Goal: Transaction & Acquisition: Purchase product/service

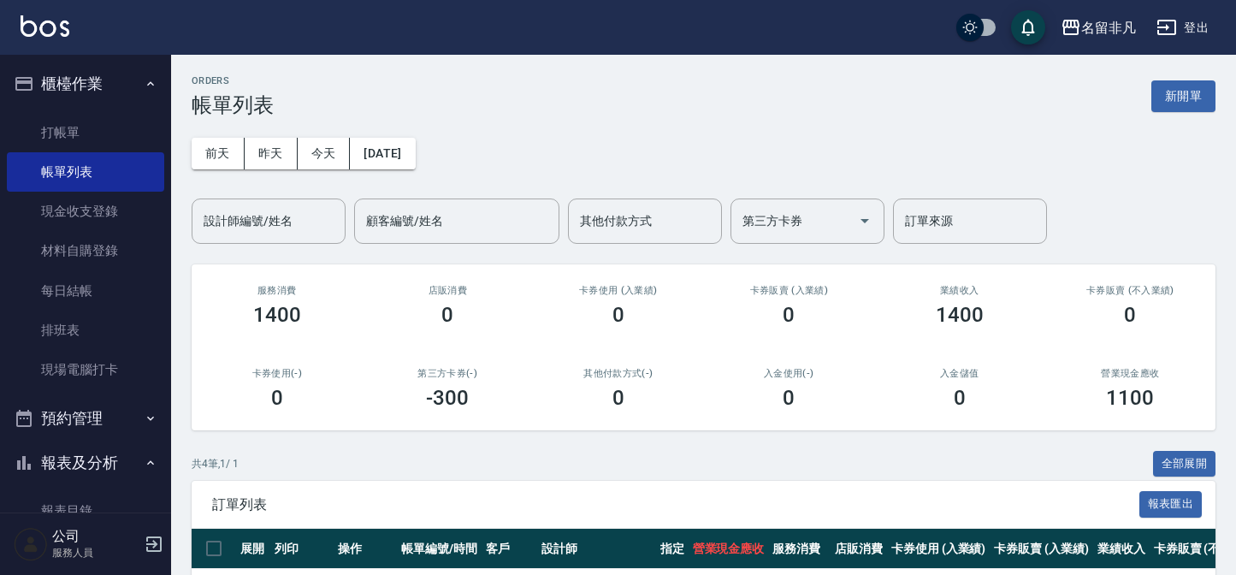
scroll to position [233, 0]
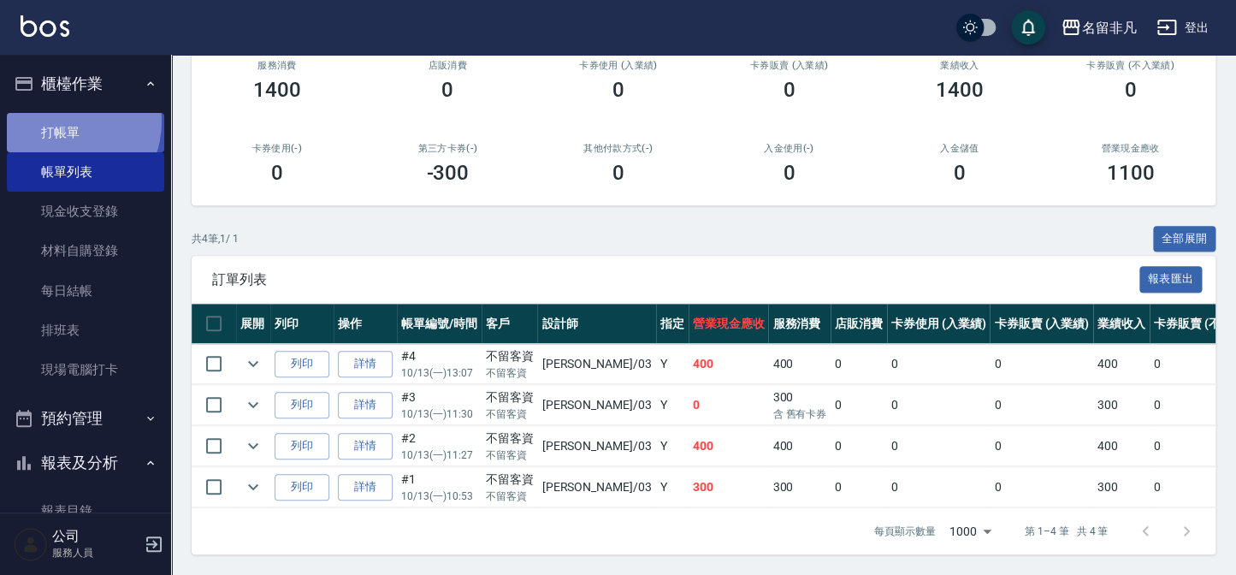
click at [62, 121] on link "打帳單" at bounding box center [85, 132] width 157 height 39
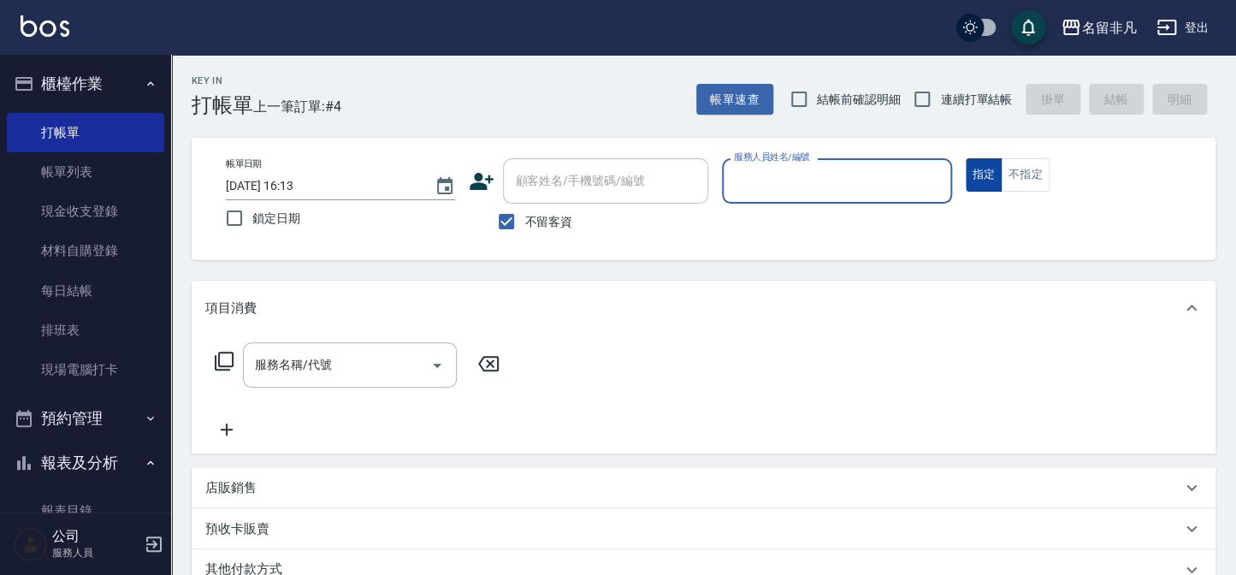
click at [975, 172] on button "指定" at bounding box center [984, 174] width 37 height 33
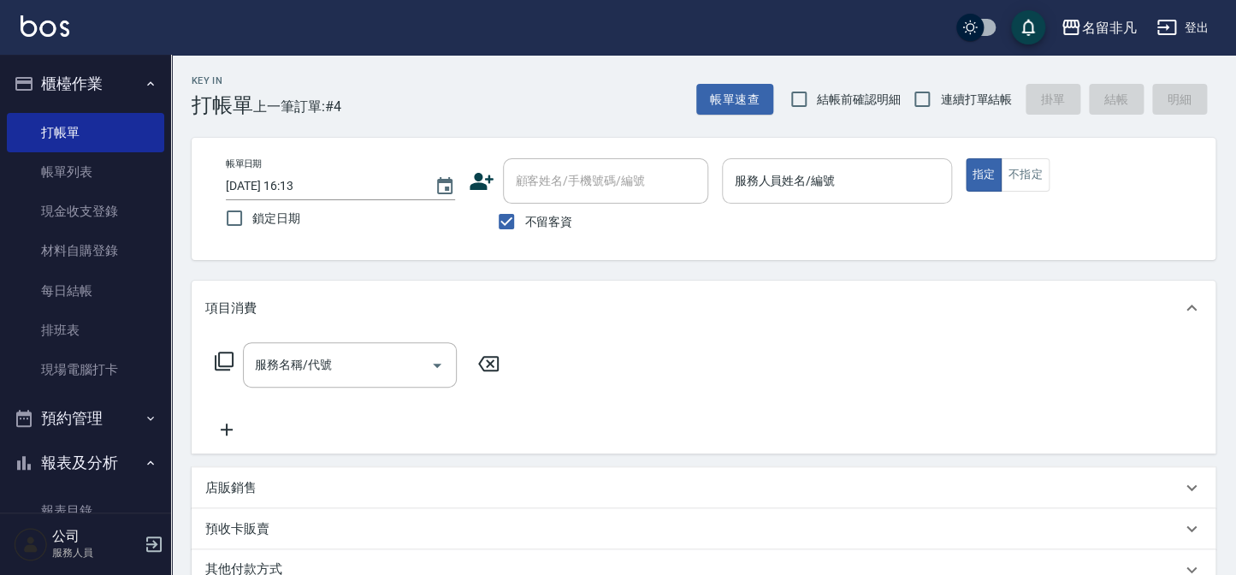
click at [869, 180] on input "服務人員姓名/編號" at bounding box center [837, 181] width 214 height 30
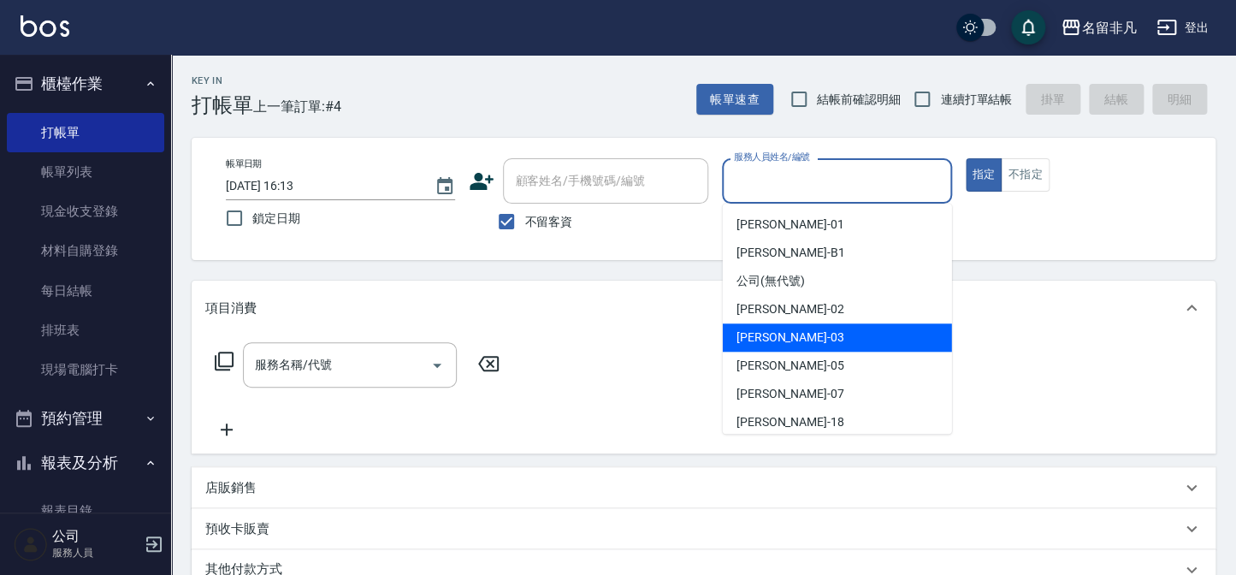
click at [830, 336] on div "[PERSON_NAME] -03" at bounding box center [837, 337] width 229 height 28
type input "[PERSON_NAME]-03"
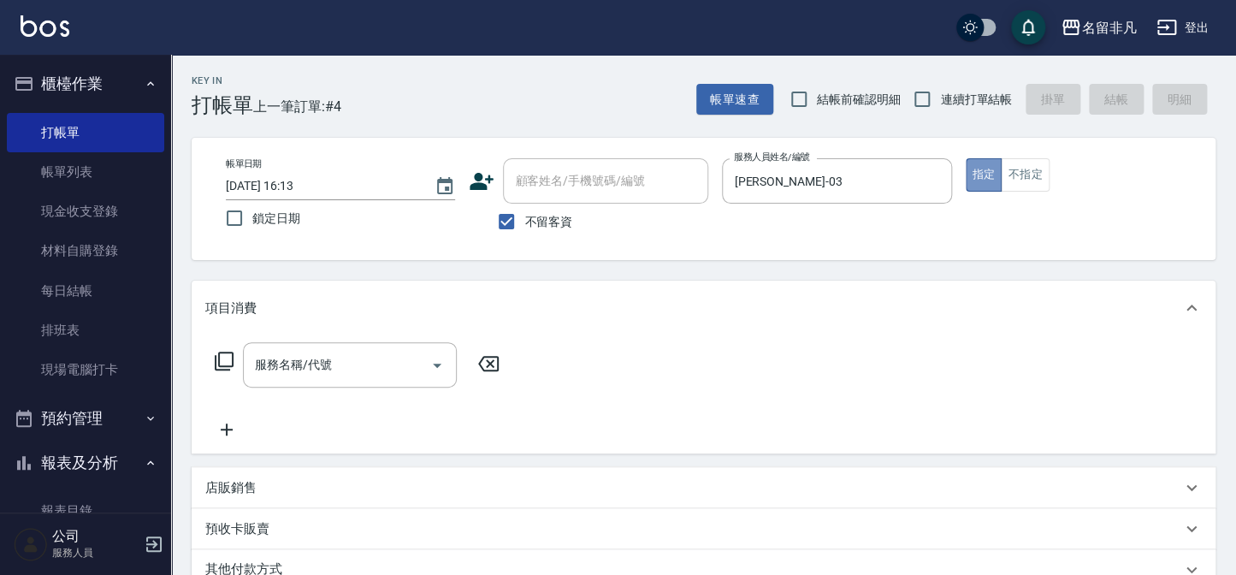
drag, startPoint x: 985, startPoint y: 174, endPoint x: 618, endPoint y: 222, distance: 370.1
click at [985, 174] on button "指定" at bounding box center [984, 174] width 37 height 33
click at [222, 358] on icon at bounding box center [224, 361] width 21 height 21
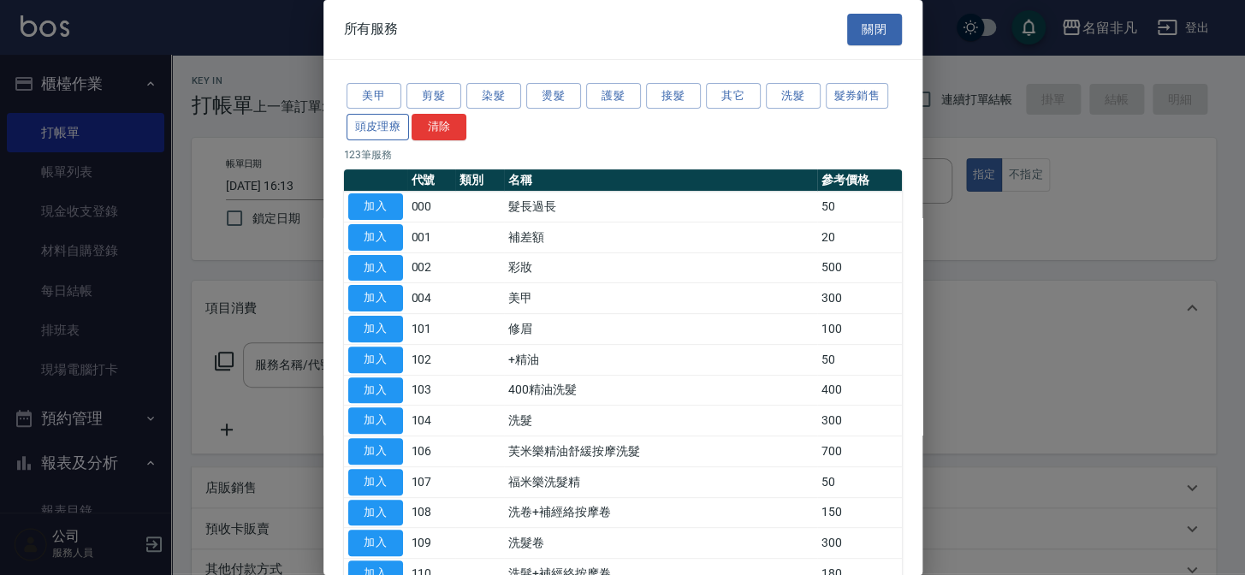
click at [356, 120] on button "頭皮理療" at bounding box center [377, 127] width 63 height 27
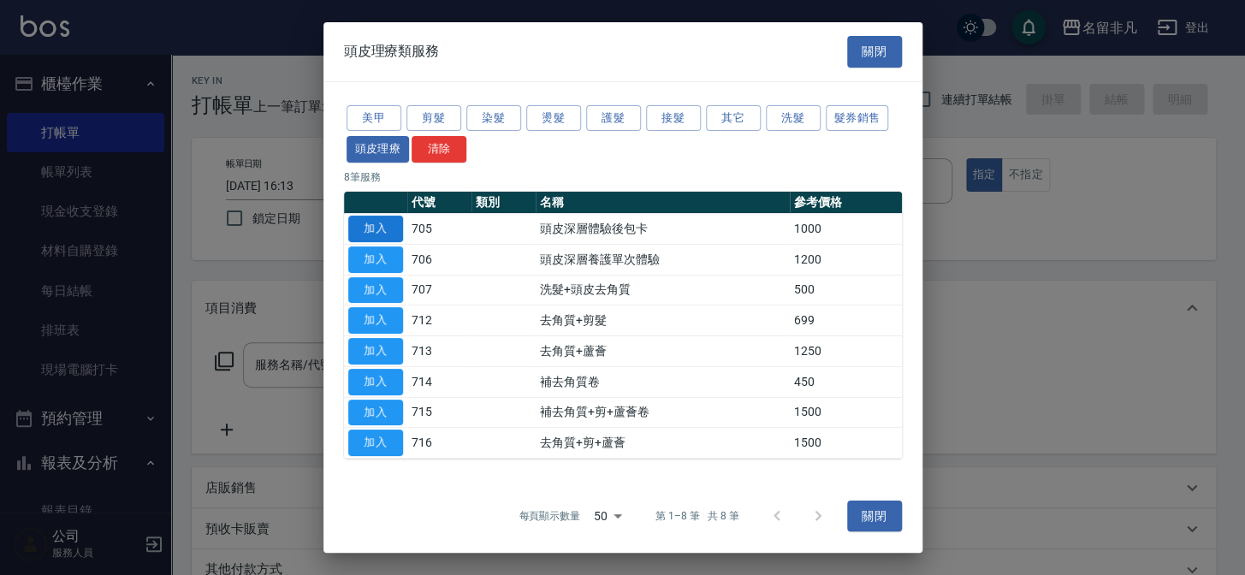
click at [382, 224] on button "加入" at bounding box center [375, 229] width 55 height 27
type input "頭皮深層體驗後包卡(705)"
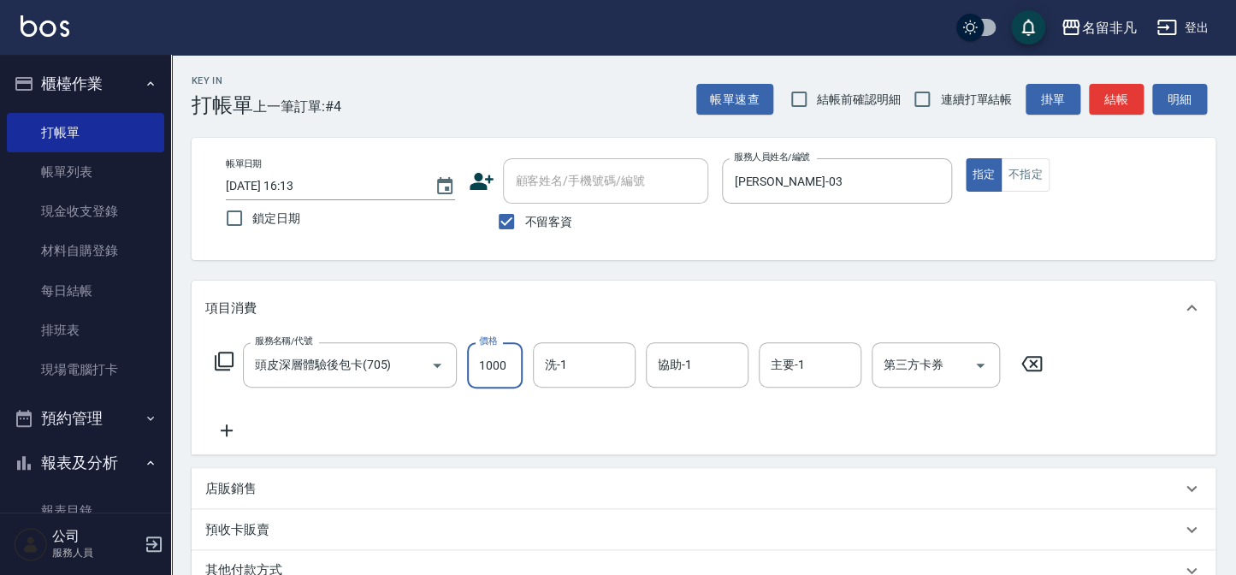
click at [491, 359] on input "1000" at bounding box center [495, 365] width 56 height 46
type input "1200"
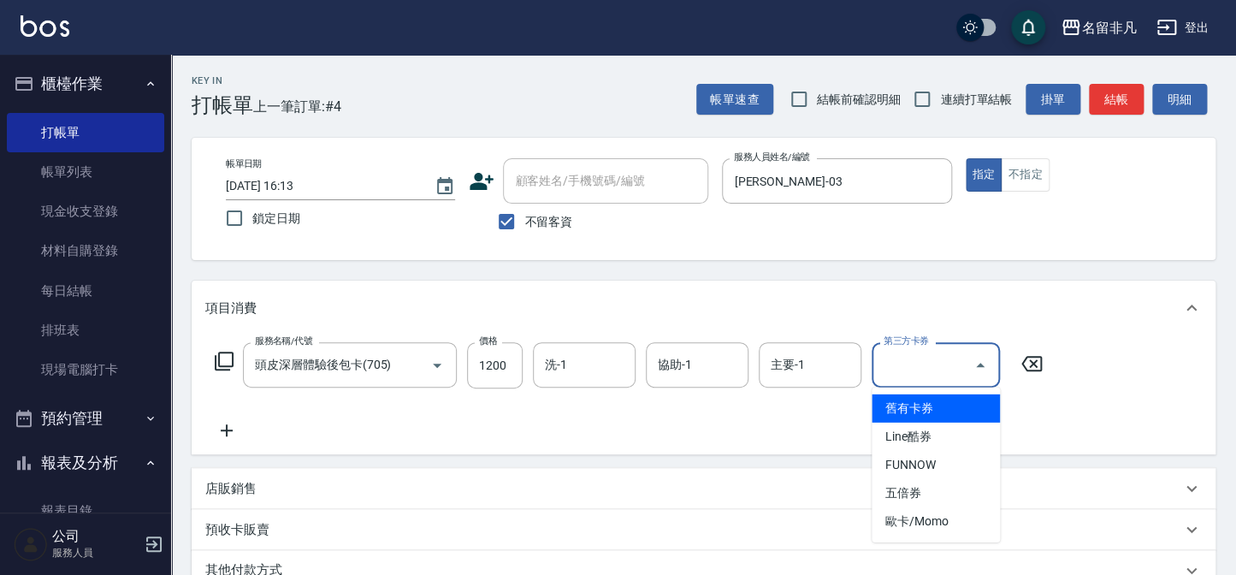
click at [915, 366] on input "第三方卡券" at bounding box center [922, 365] width 87 height 30
click at [951, 401] on span "舊有卡券" at bounding box center [936, 408] width 128 height 28
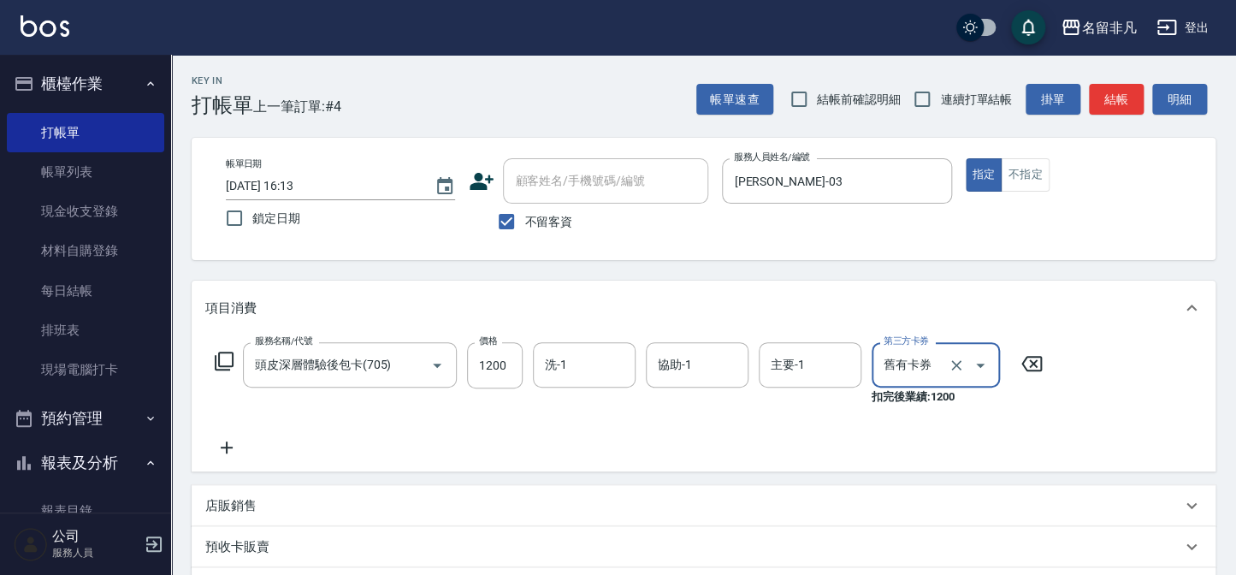
type input "舊有卡券"
click at [222, 442] on icon at bounding box center [226, 447] width 43 height 21
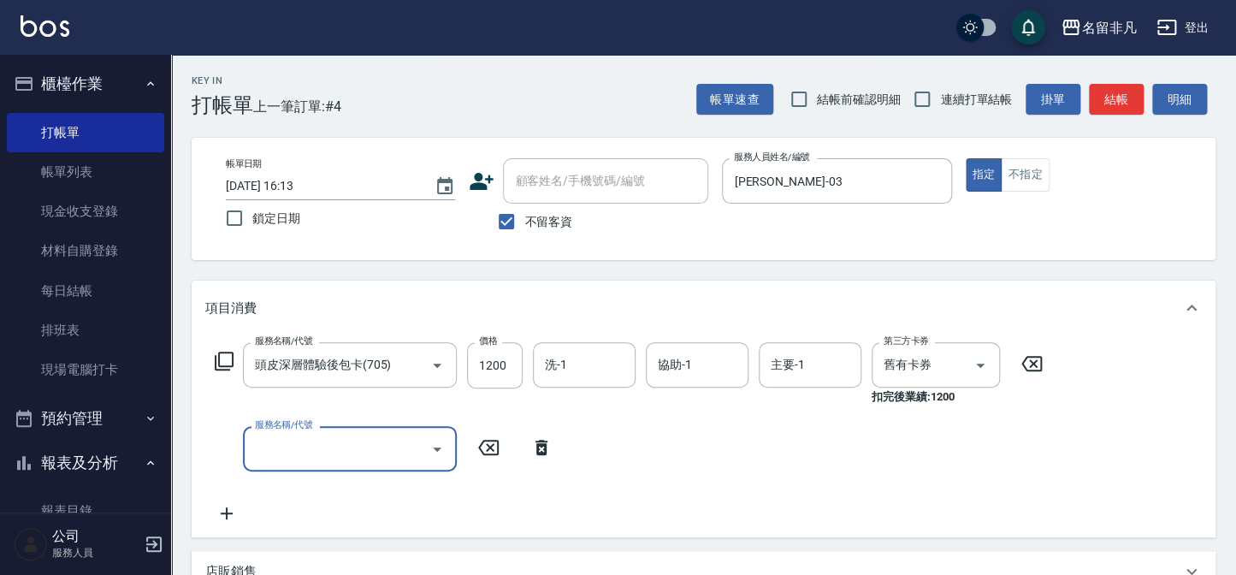
click at [222, 354] on icon at bounding box center [224, 361] width 21 height 21
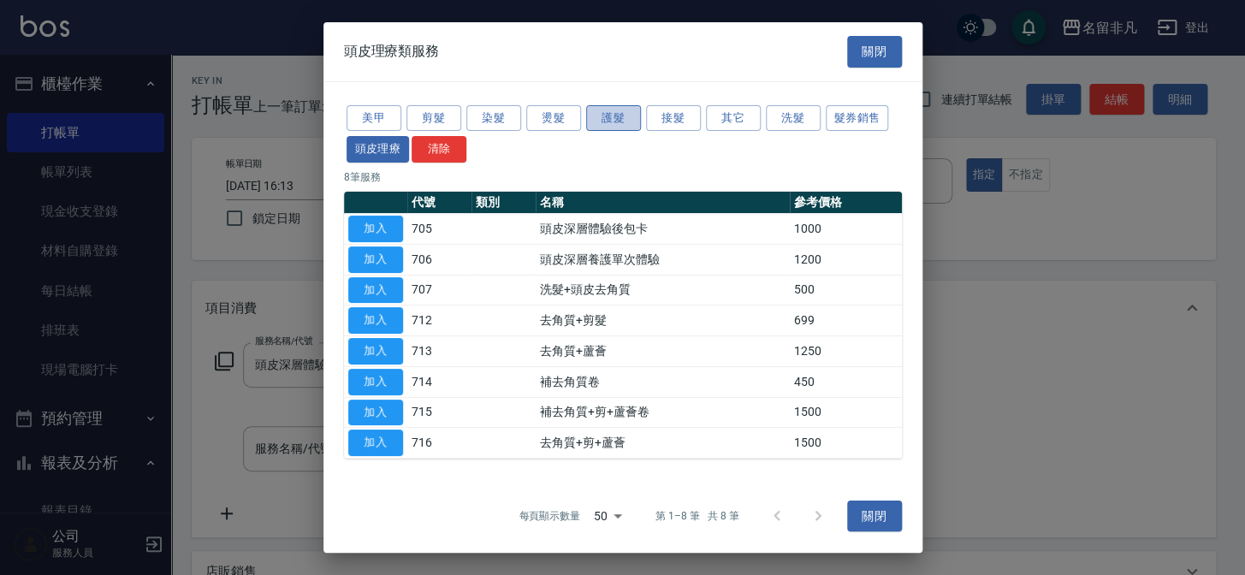
click at [615, 122] on button "護髮" at bounding box center [613, 117] width 55 height 27
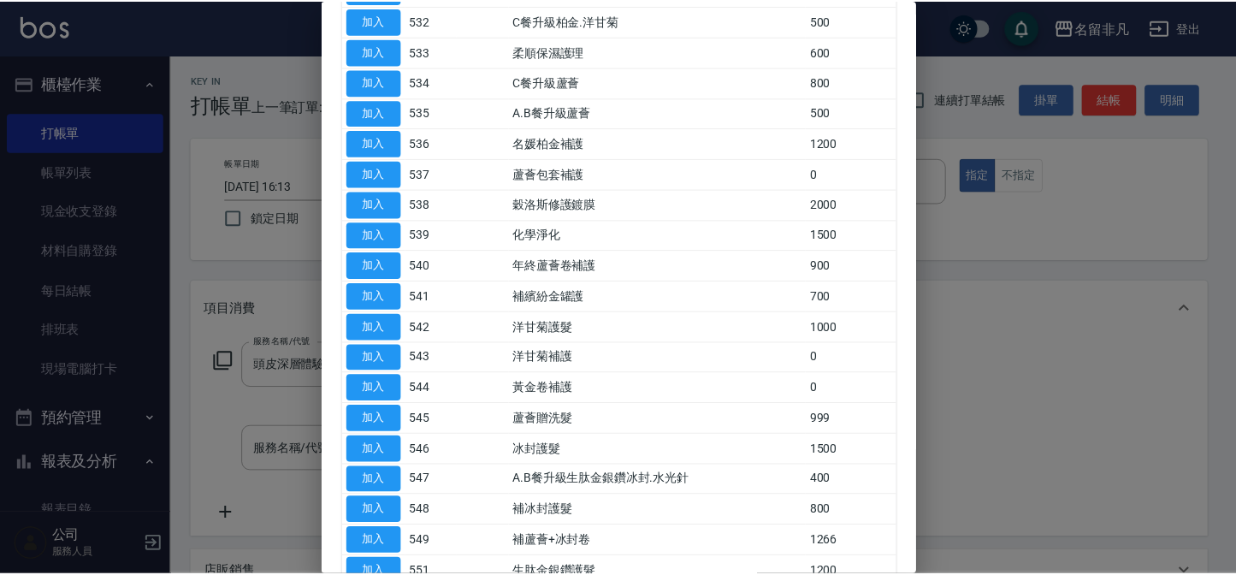
scroll to position [583, 0]
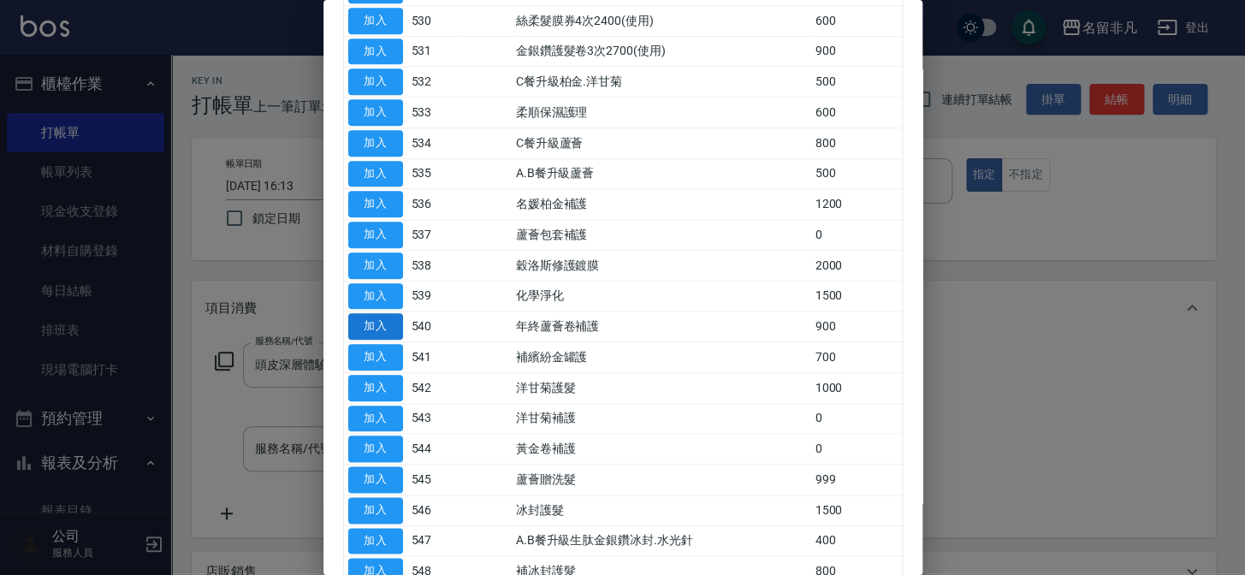
click at [377, 315] on button "加入" at bounding box center [375, 326] width 55 height 27
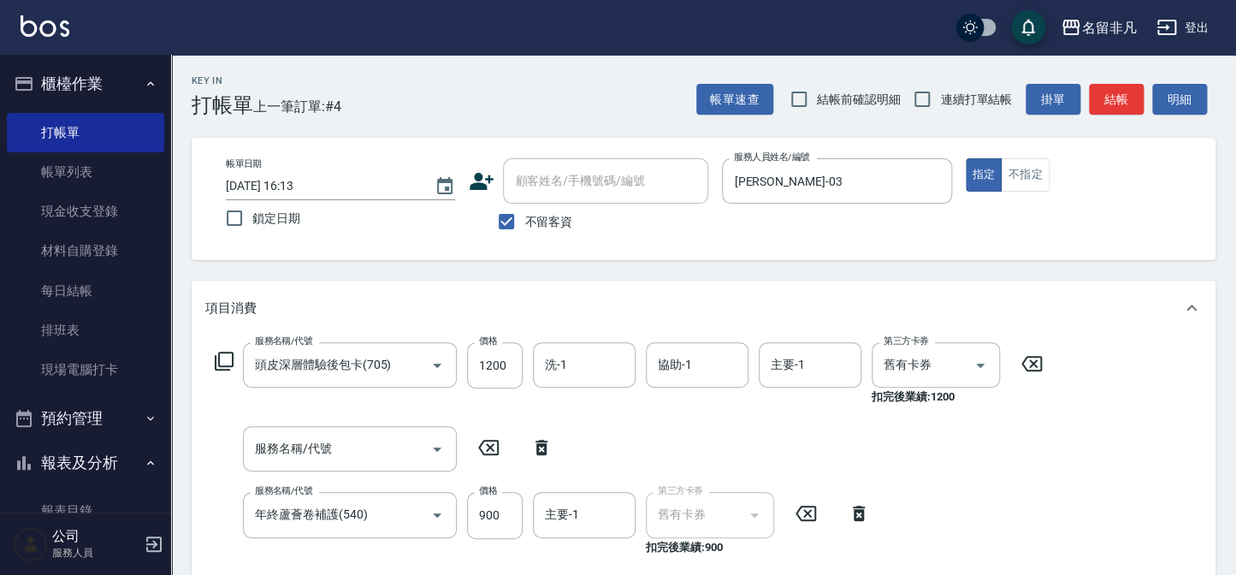
click at [541, 445] on icon at bounding box center [541, 447] width 12 height 15
type input "年終蘆薈卷補護(540)"
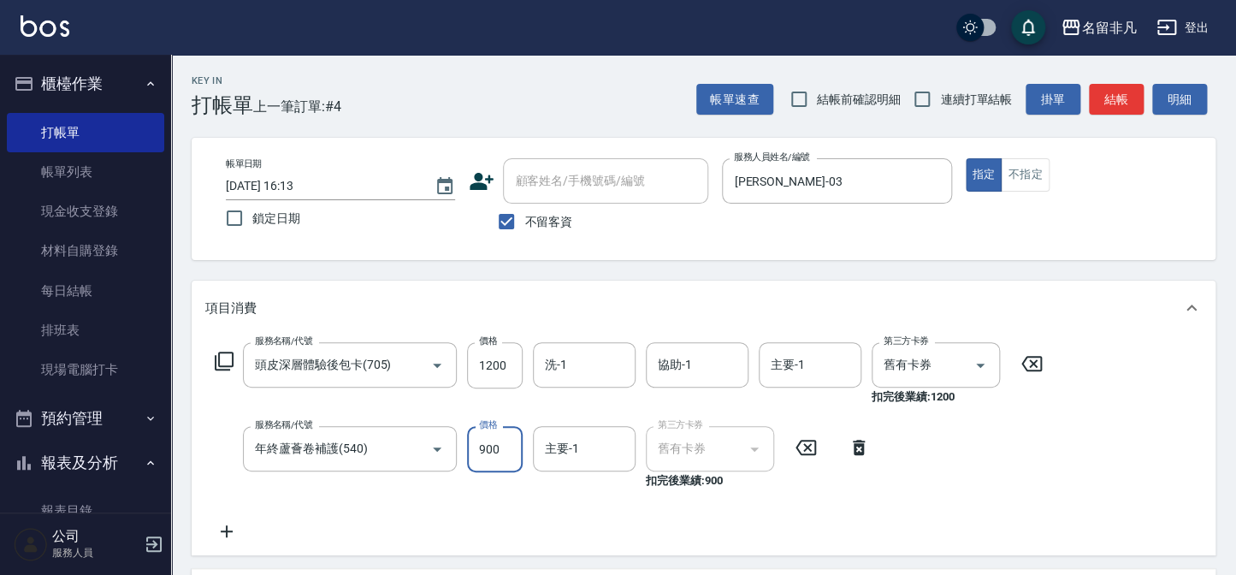
click at [485, 441] on input "900" at bounding box center [495, 449] width 56 height 46
click at [485, 447] on input "11000" at bounding box center [495, 449] width 56 height 46
type input "1000"
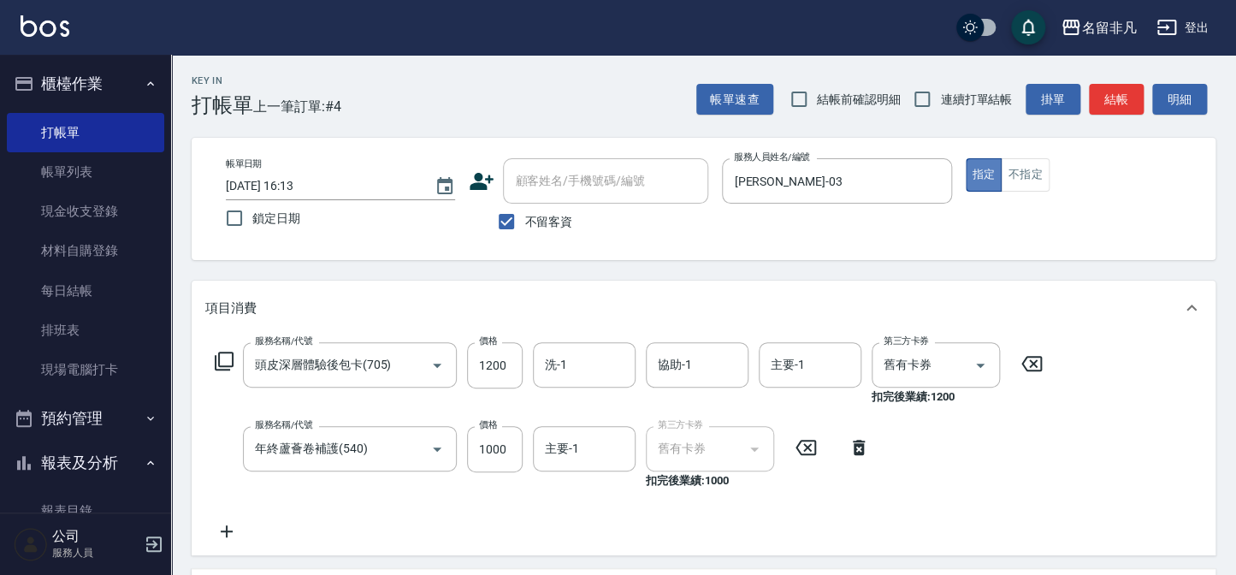
click at [988, 173] on button "指定" at bounding box center [984, 174] width 37 height 33
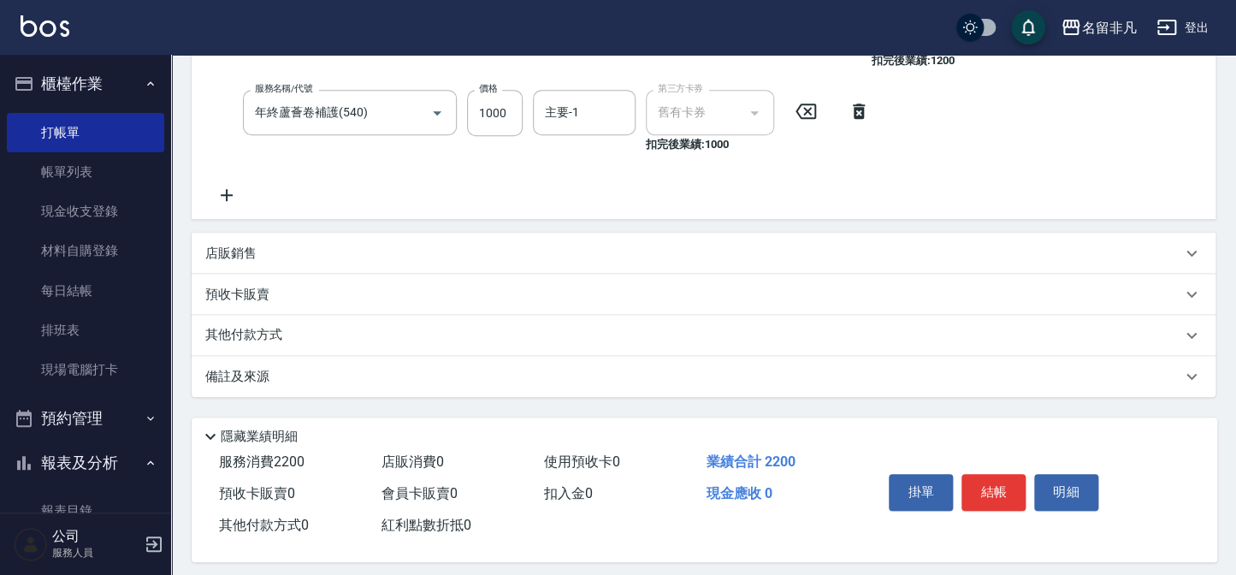
scroll to position [348, 0]
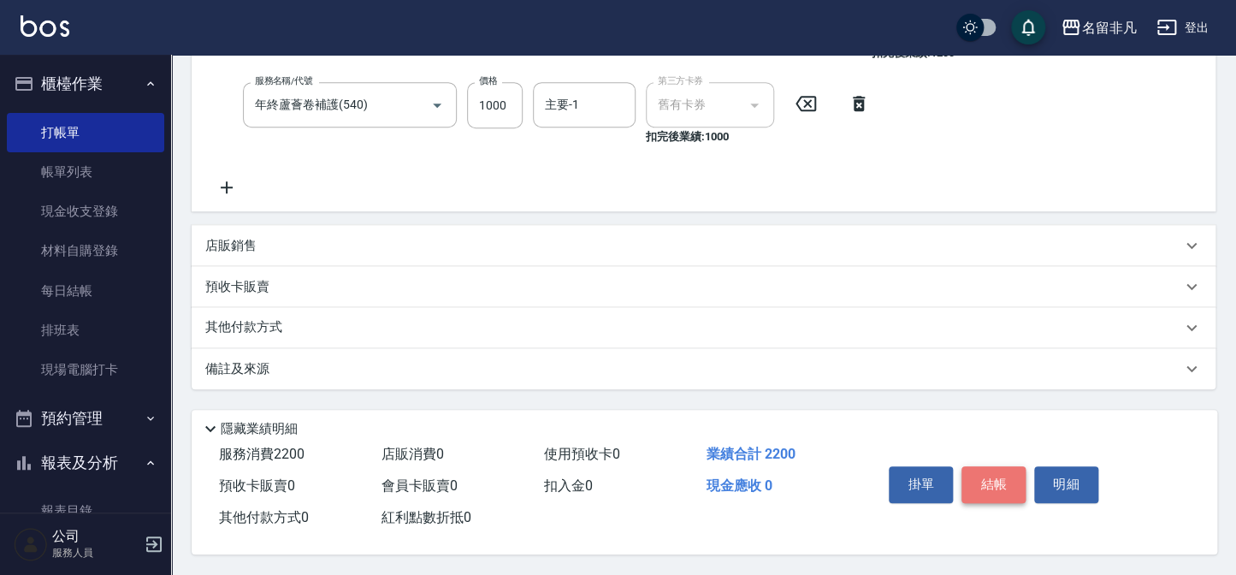
click at [983, 471] on button "結帳" at bounding box center [993, 484] width 64 height 36
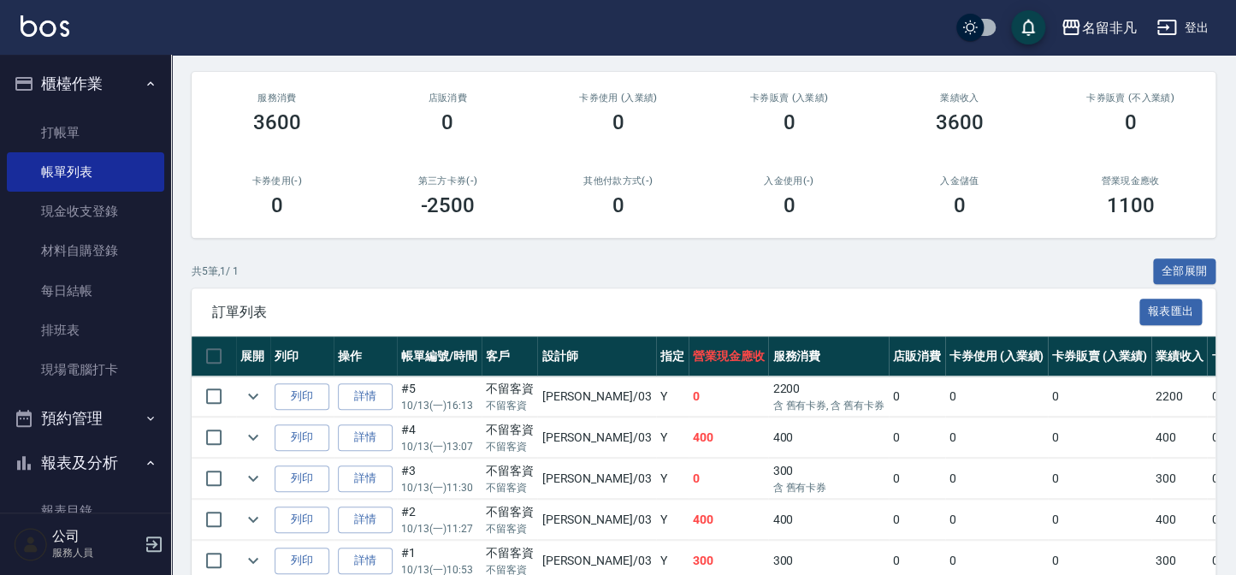
scroll to position [233, 0]
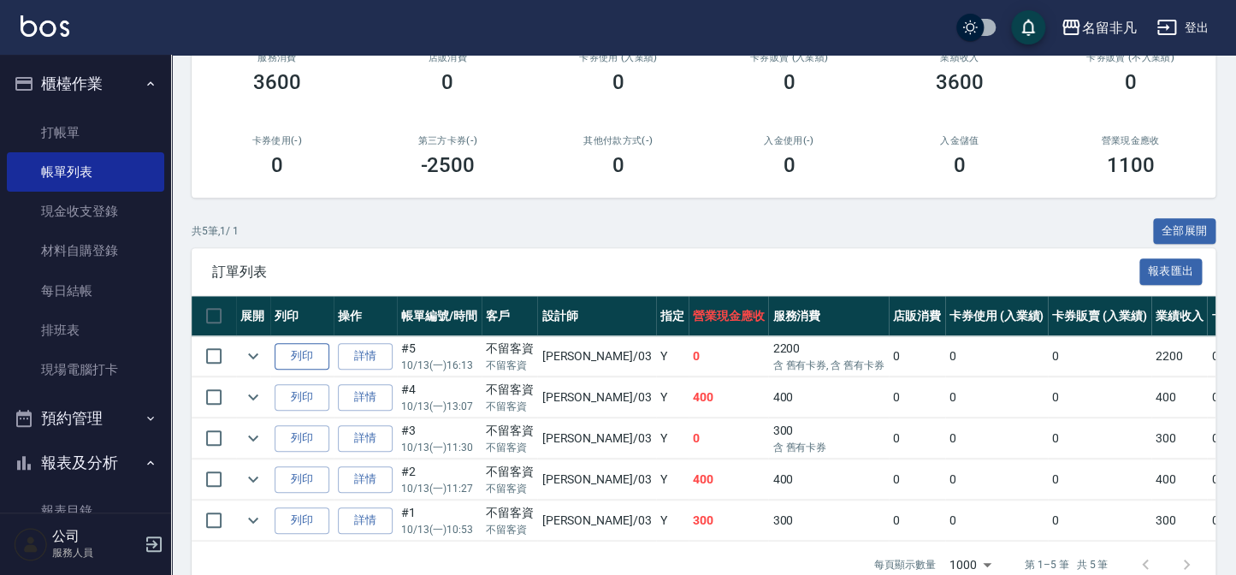
click at [305, 352] on button "列印" at bounding box center [302, 356] width 55 height 27
click at [100, 461] on button "報表及分析" at bounding box center [85, 463] width 157 height 44
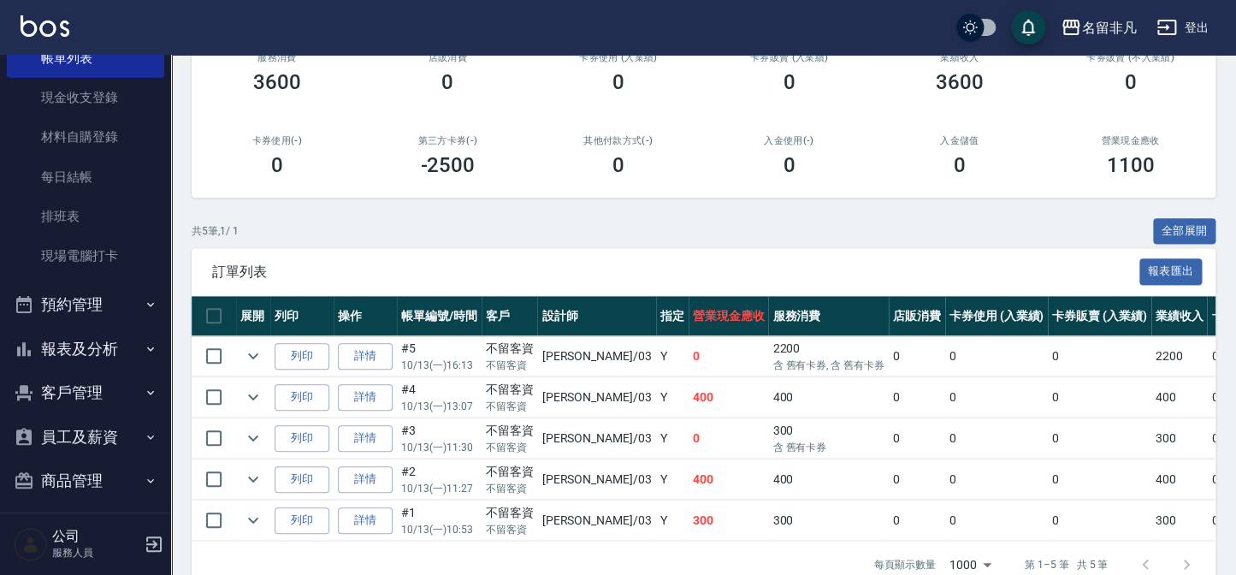
scroll to position [124, 0]
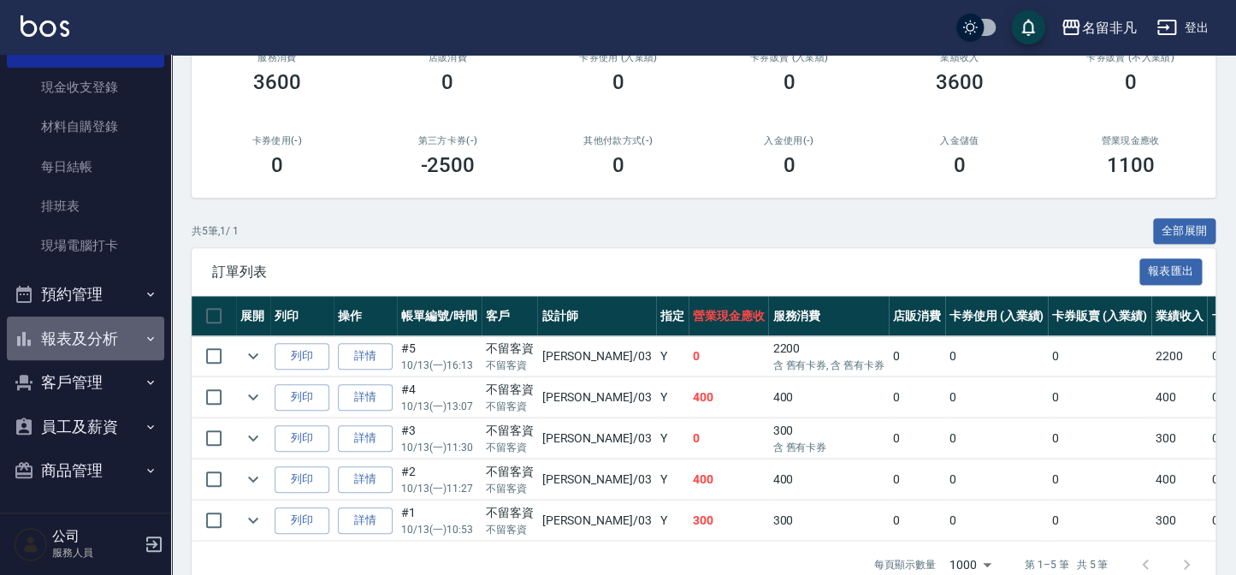
click at [94, 334] on button "報表及分析" at bounding box center [85, 338] width 157 height 44
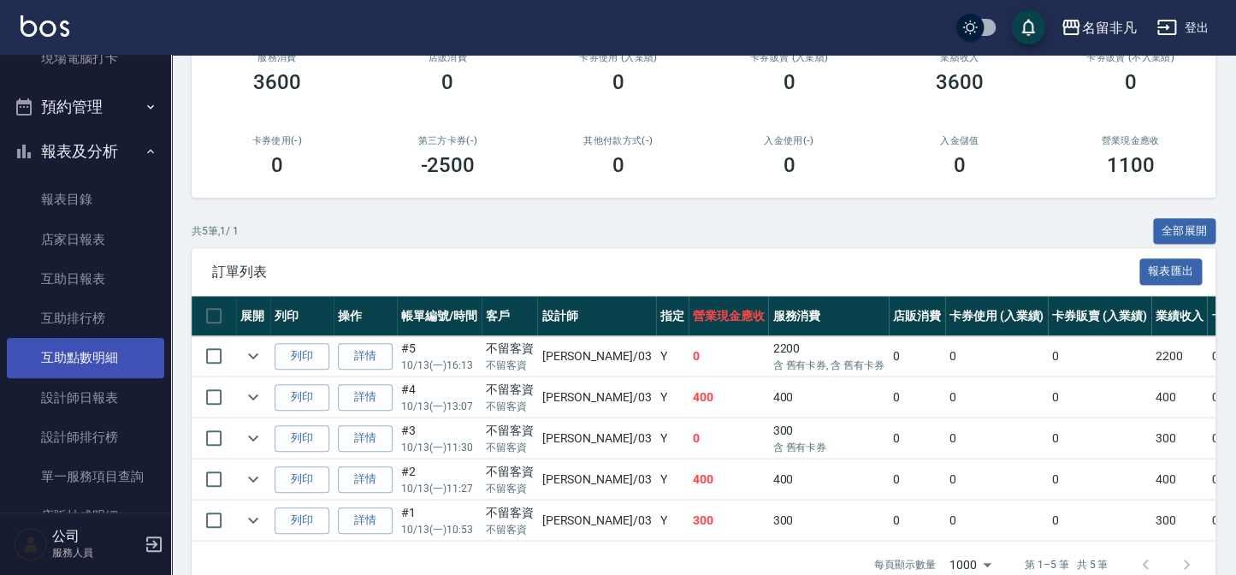
scroll to position [358, 0]
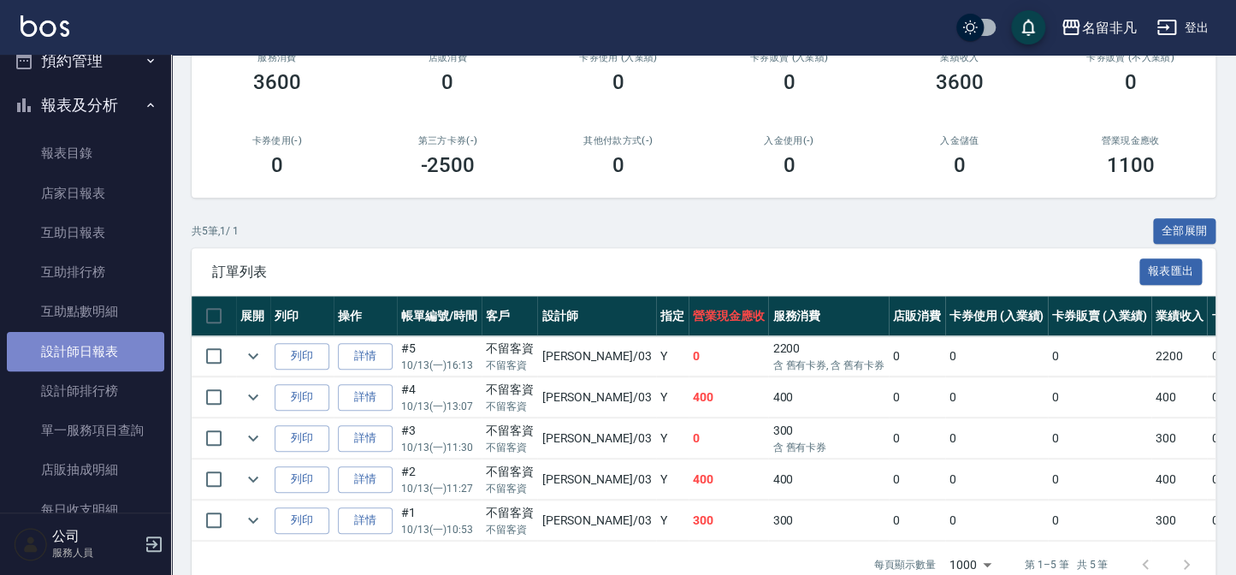
click at [101, 351] on link "設計師日報表" at bounding box center [85, 351] width 157 height 39
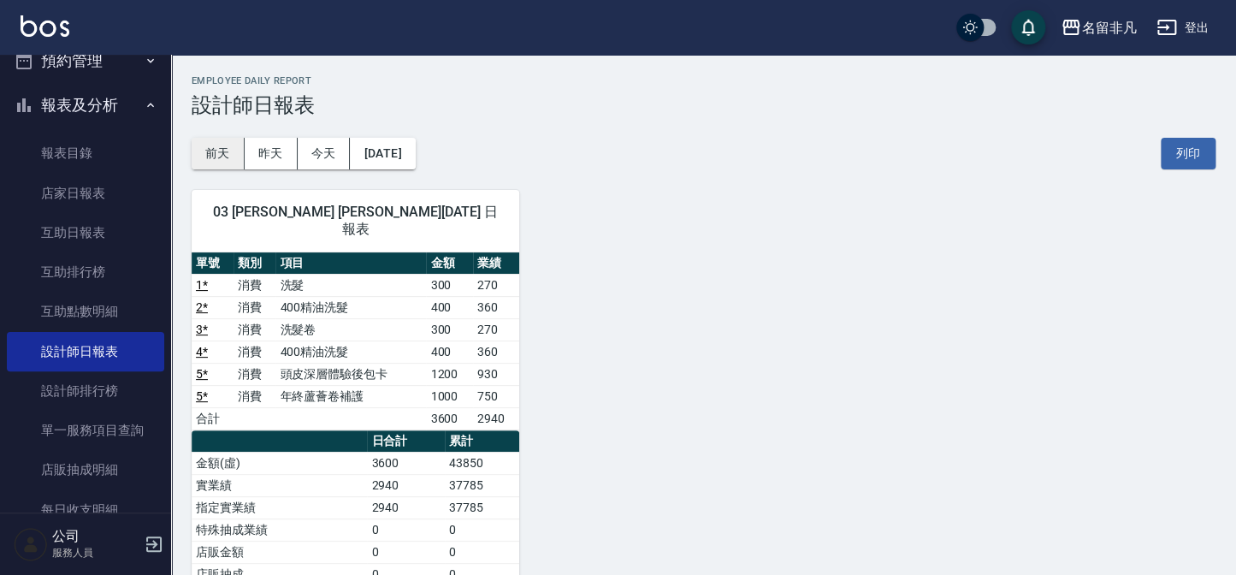
click at [239, 157] on button "前天" at bounding box center [218, 154] width 53 height 32
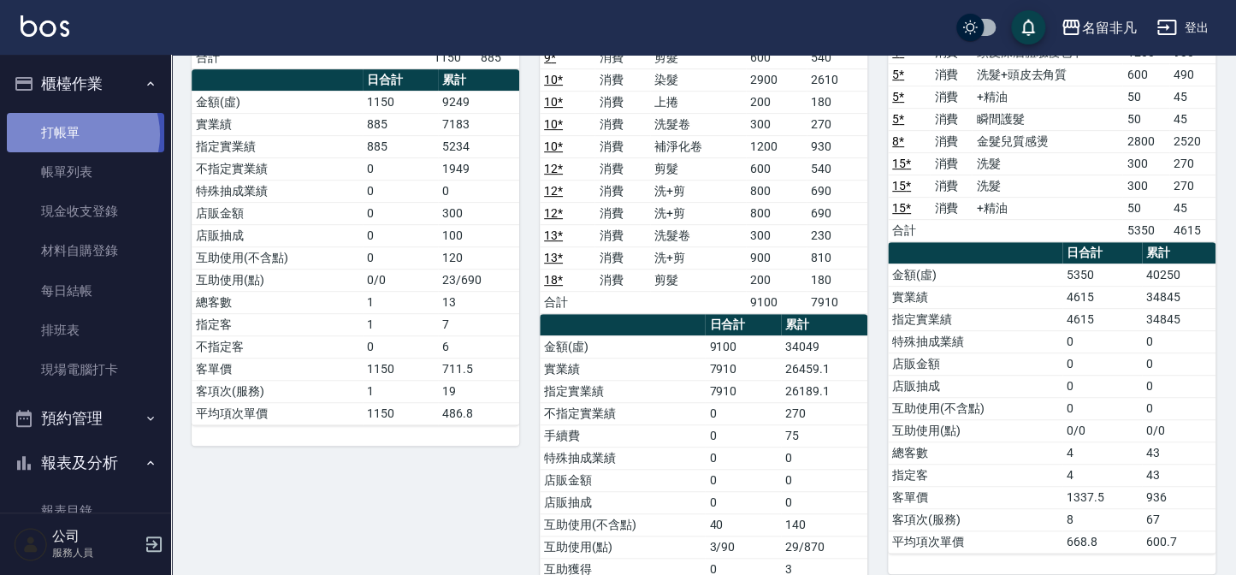
click at [73, 134] on link "打帳單" at bounding box center [85, 132] width 157 height 39
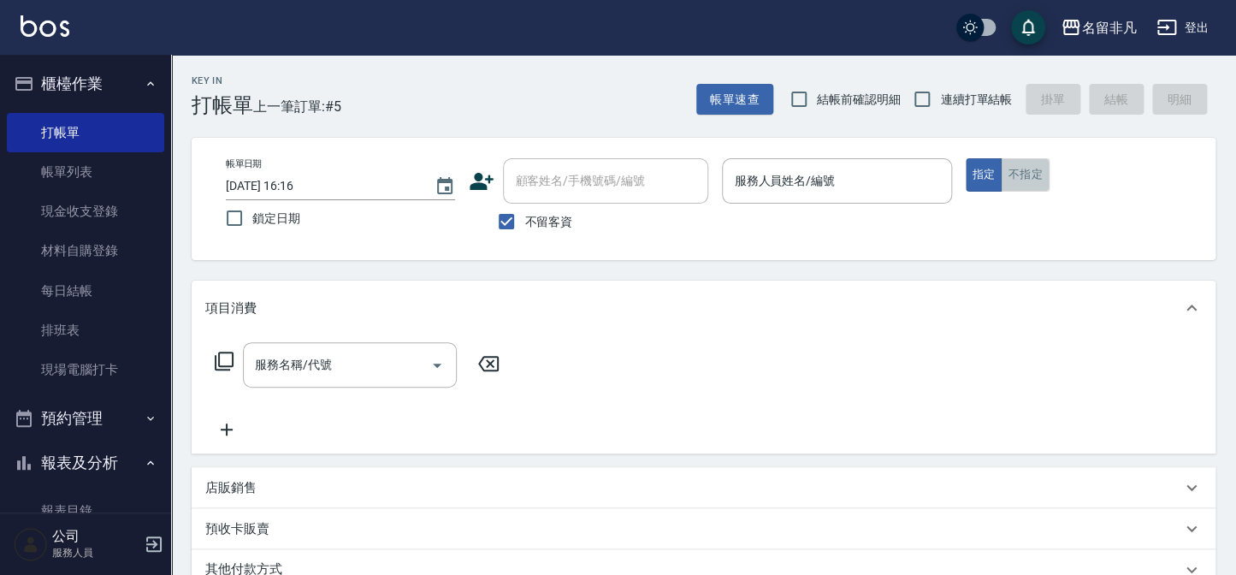
click at [1005, 181] on button "不指定" at bounding box center [1025, 174] width 48 height 33
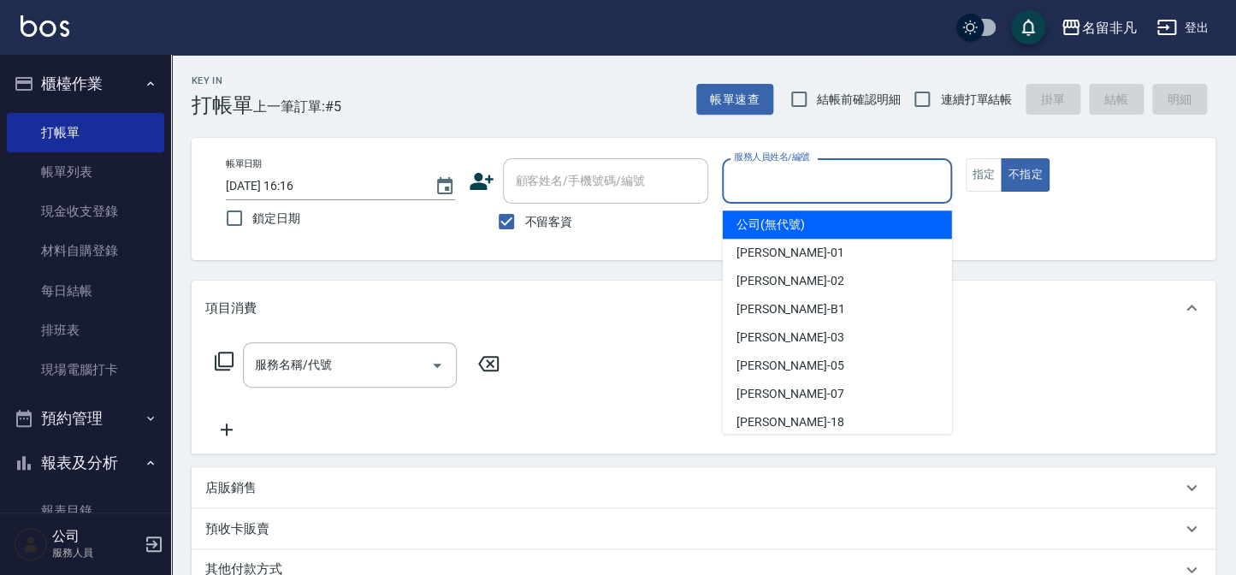
click at [920, 175] on input "服務人員姓名/編號" at bounding box center [837, 181] width 214 height 30
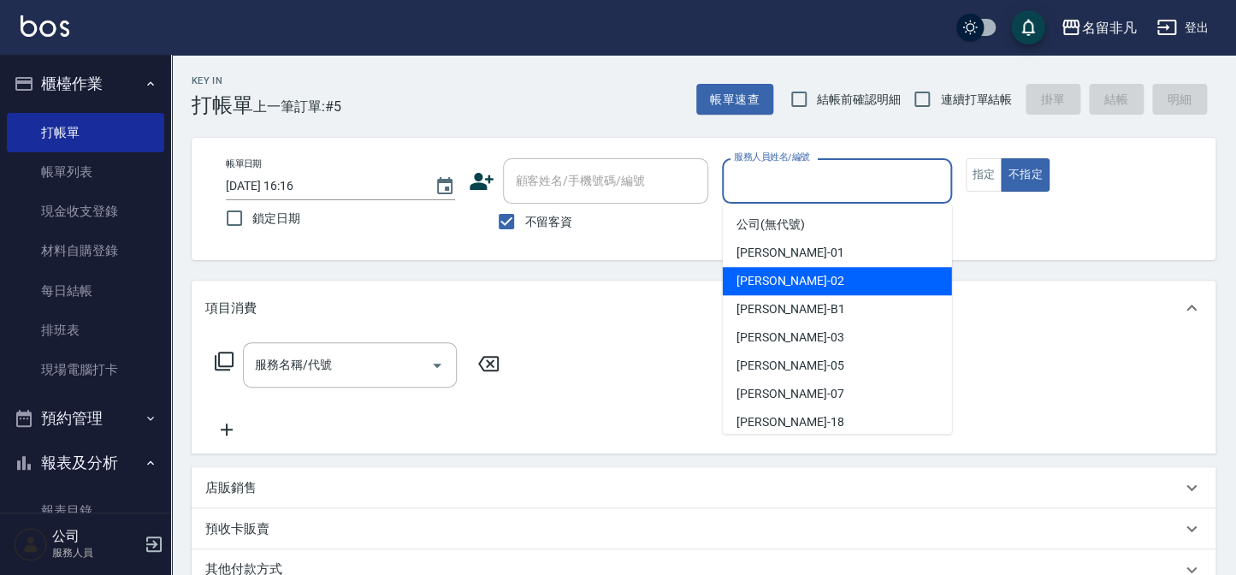
drag, startPoint x: 804, startPoint y: 265, endPoint x: 863, endPoint y: 229, distance: 69.1
click at [805, 264] on div "[PERSON_NAME] -01" at bounding box center [837, 253] width 229 height 28
type input "[PERSON_NAME]-01"
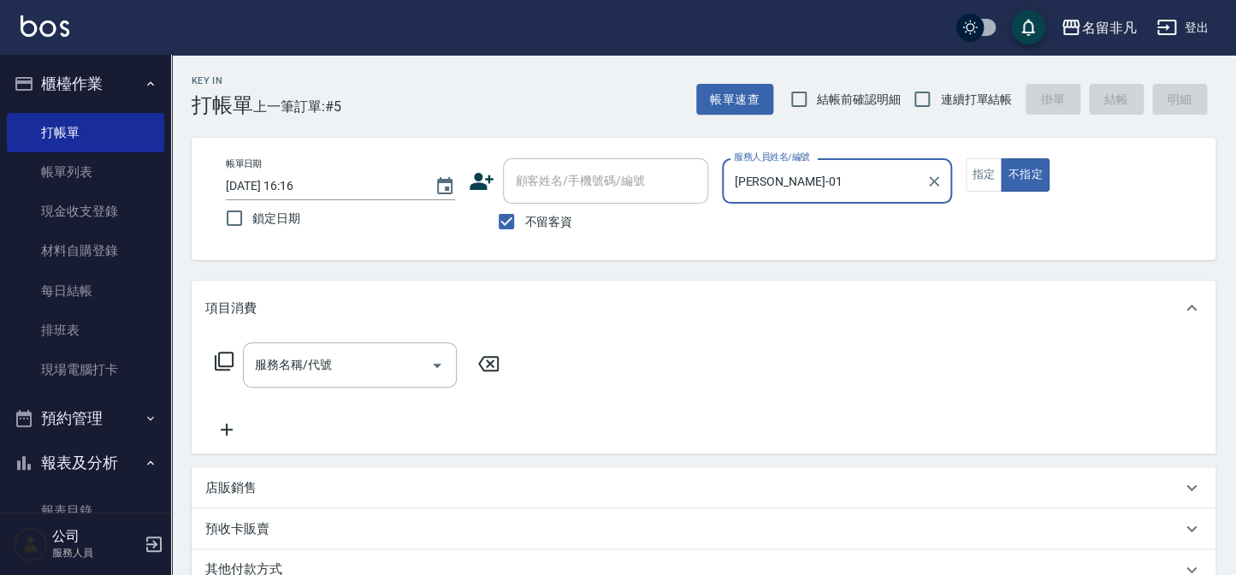
drag, startPoint x: 977, startPoint y: 165, endPoint x: 780, endPoint y: 222, distance: 204.7
click at [978, 166] on button "指定" at bounding box center [984, 174] width 37 height 33
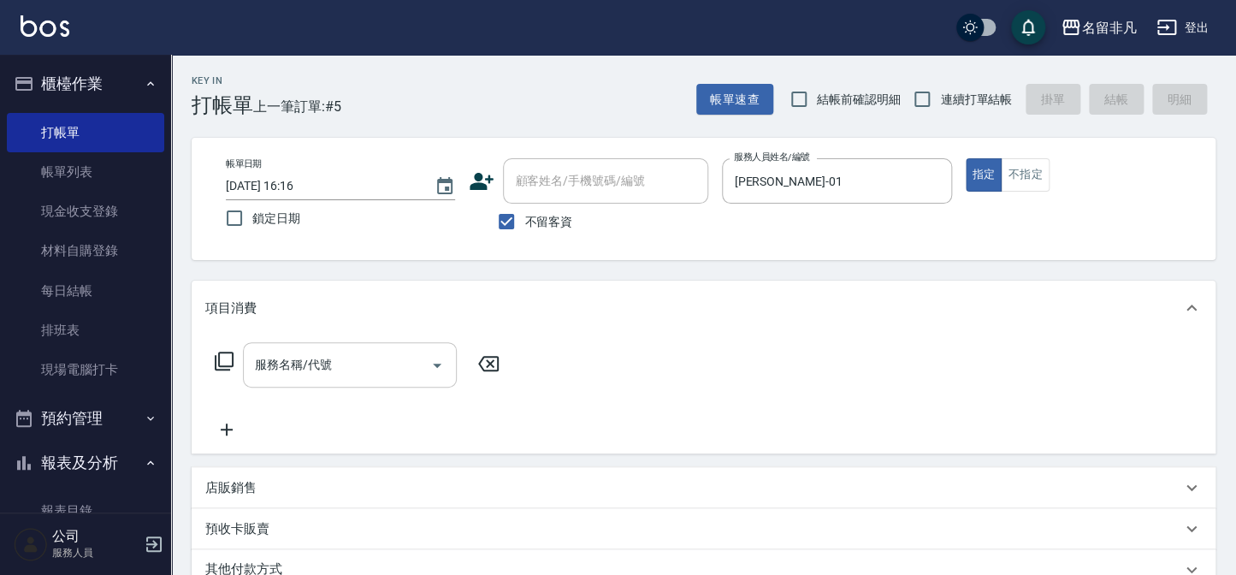
click at [357, 366] on input "服務名稱/代號" at bounding box center [337, 365] width 173 height 30
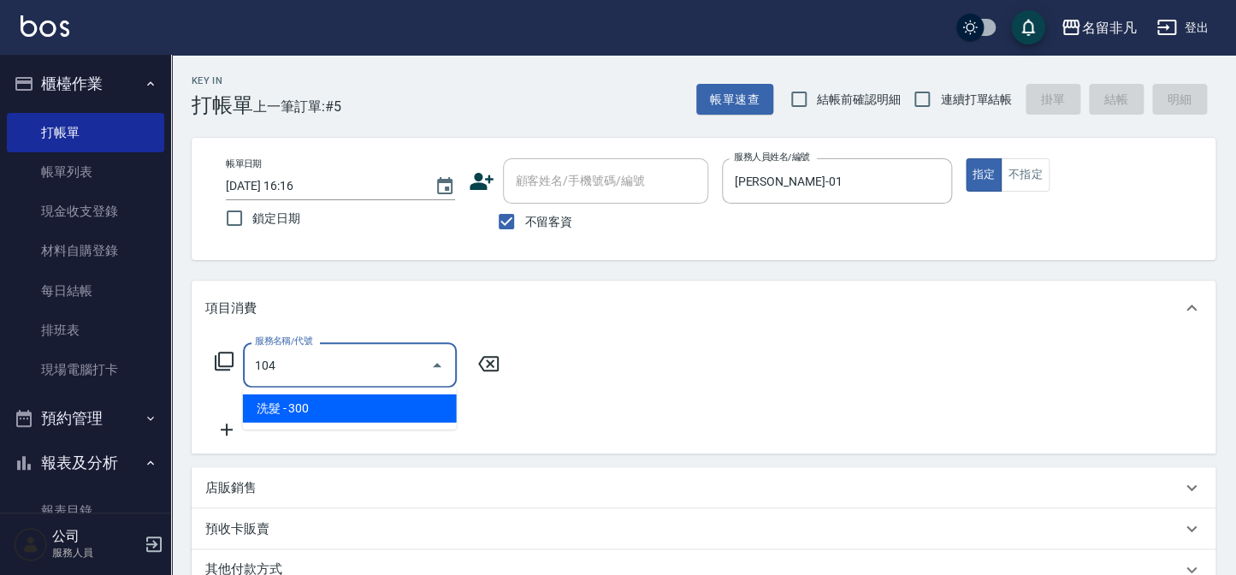
type input "洗髮(104)"
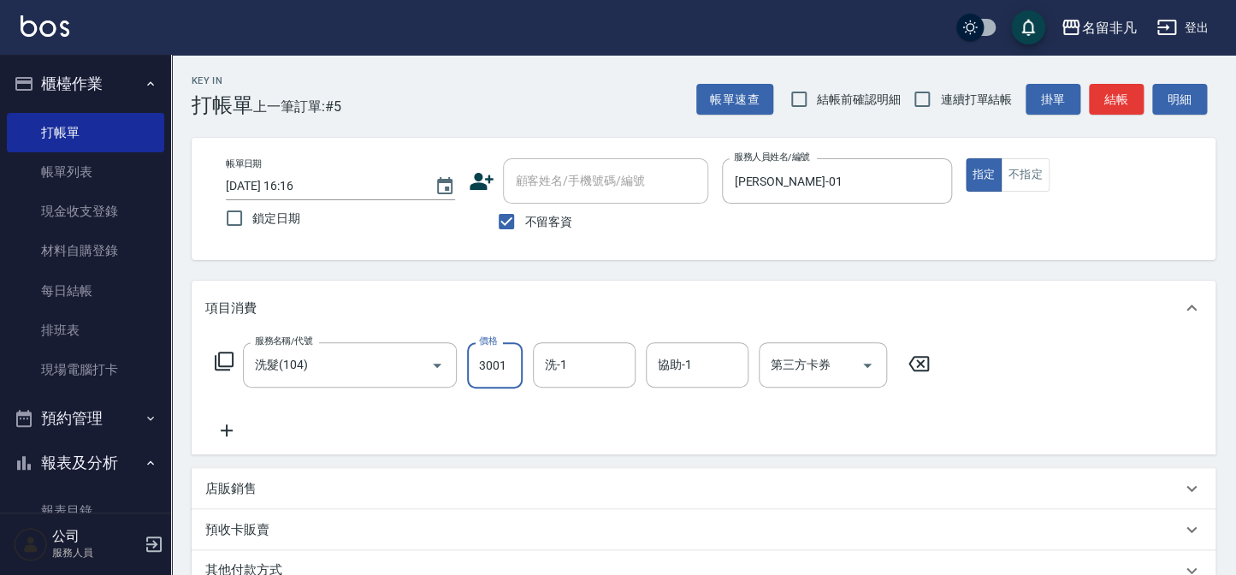
type input "300"
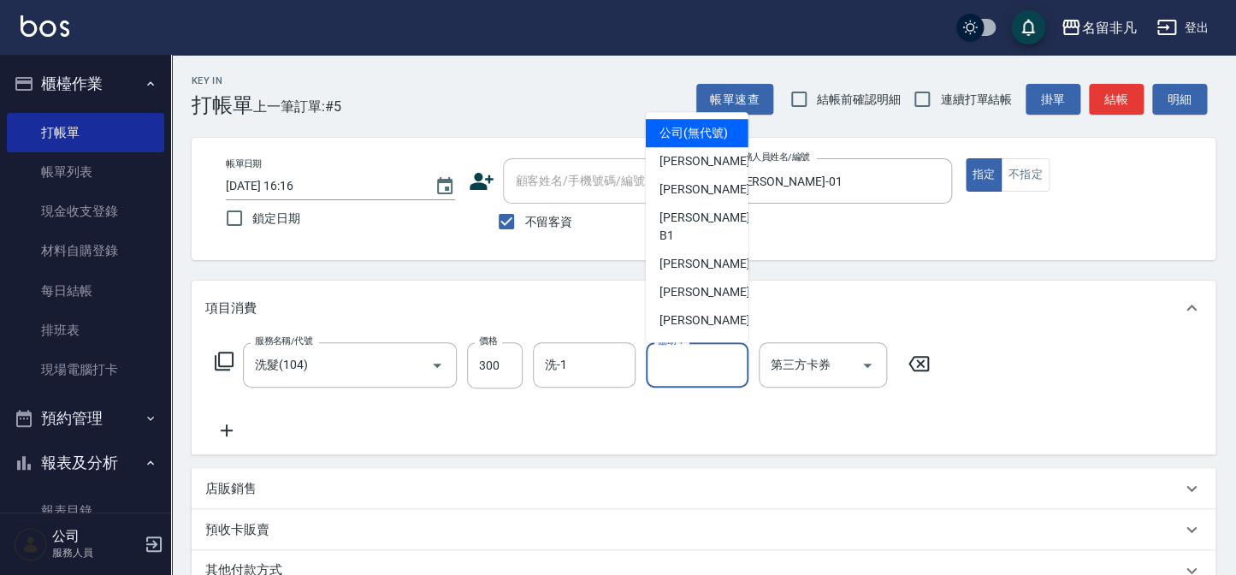
click at [697, 359] on input "協助-1" at bounding box center [697, 365] width 87 height 30
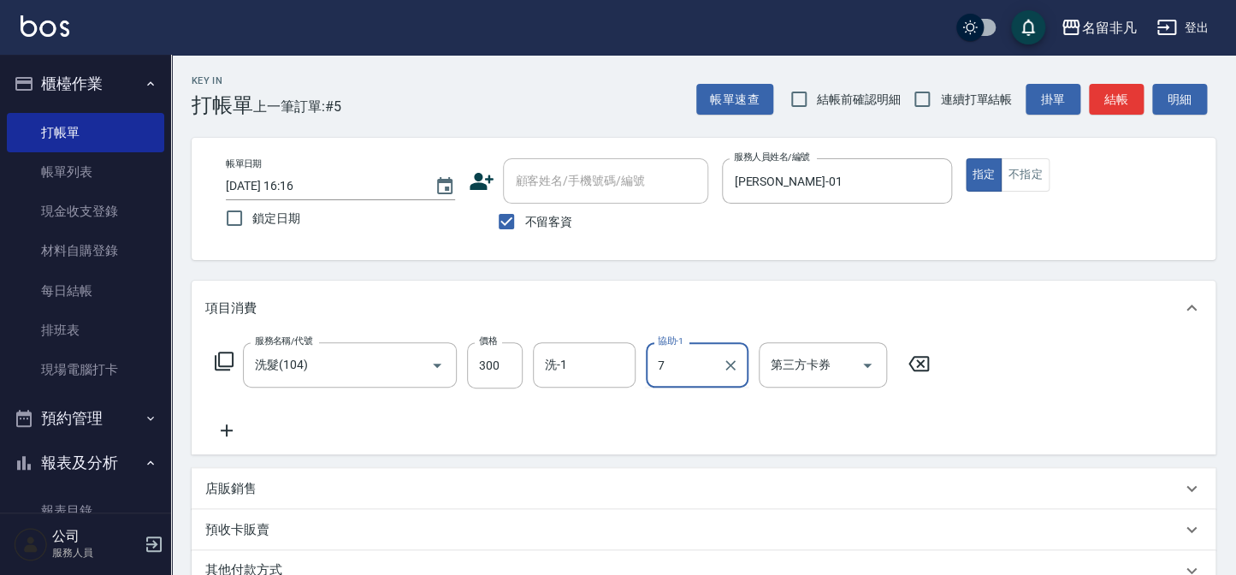
type input "7"
click at [694, 347] on div "服務名稱/代號 洗髮(104) 服務名稱/代號 價格 300 價格 洗-1 洗-1 協助-1 協助-1 第三方卡券 第三方卡券" at bounding box center [704, 394] width 1024 height 119
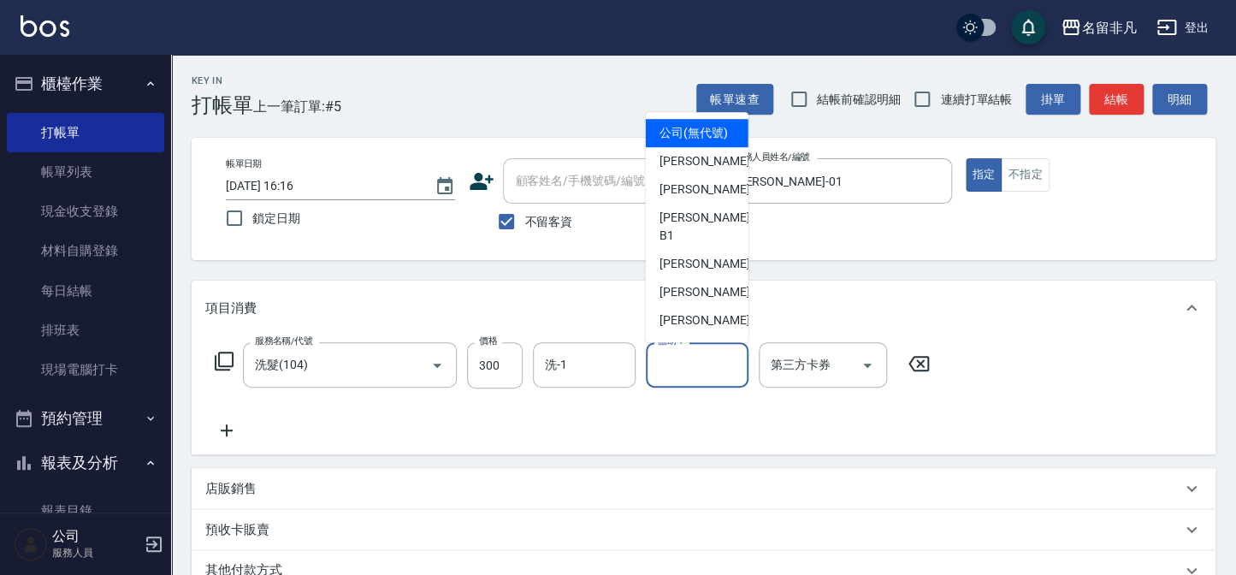
click at [694, 350] on input "協助-1" at bounding box center [697, 365] width 87 height 30
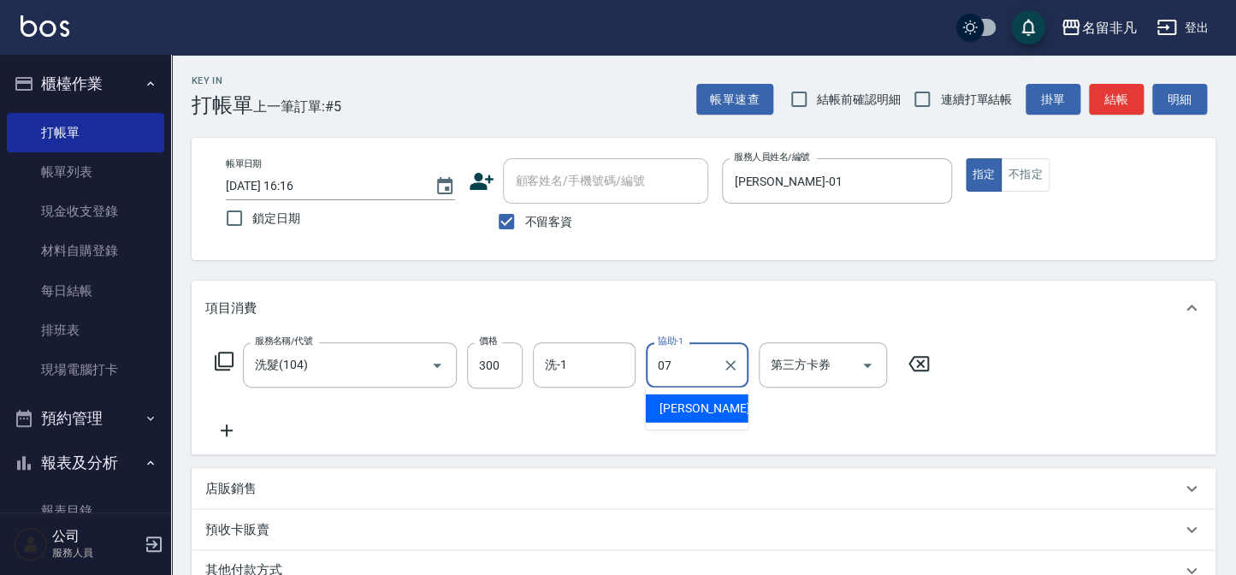
type input "[PERSON_NAME]-07"
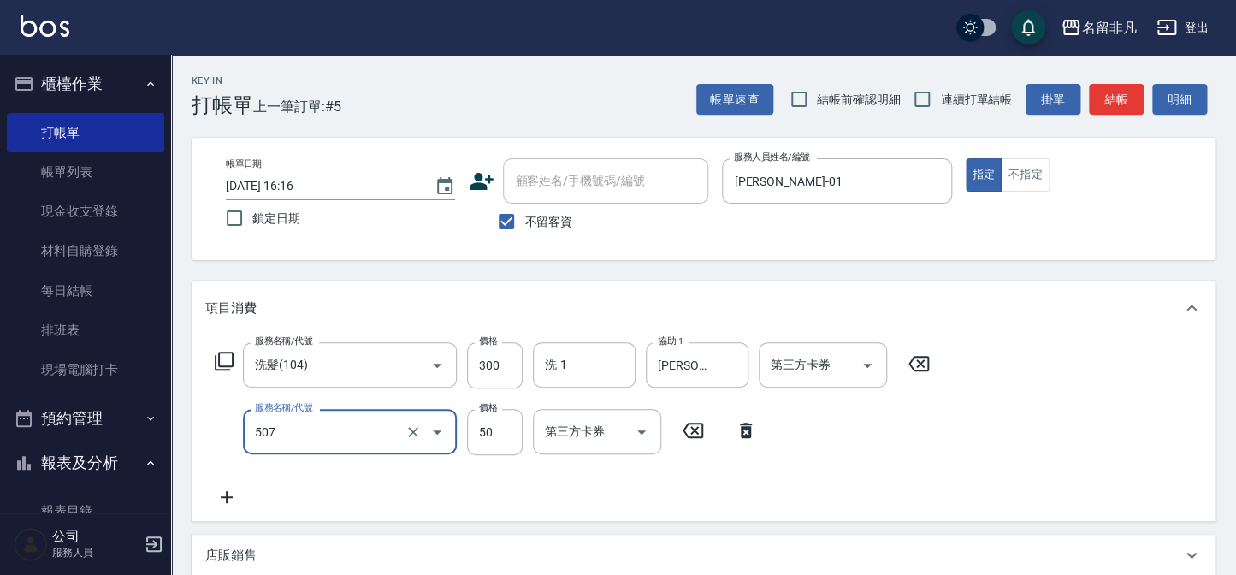
type input "瞬間護髮(507)"
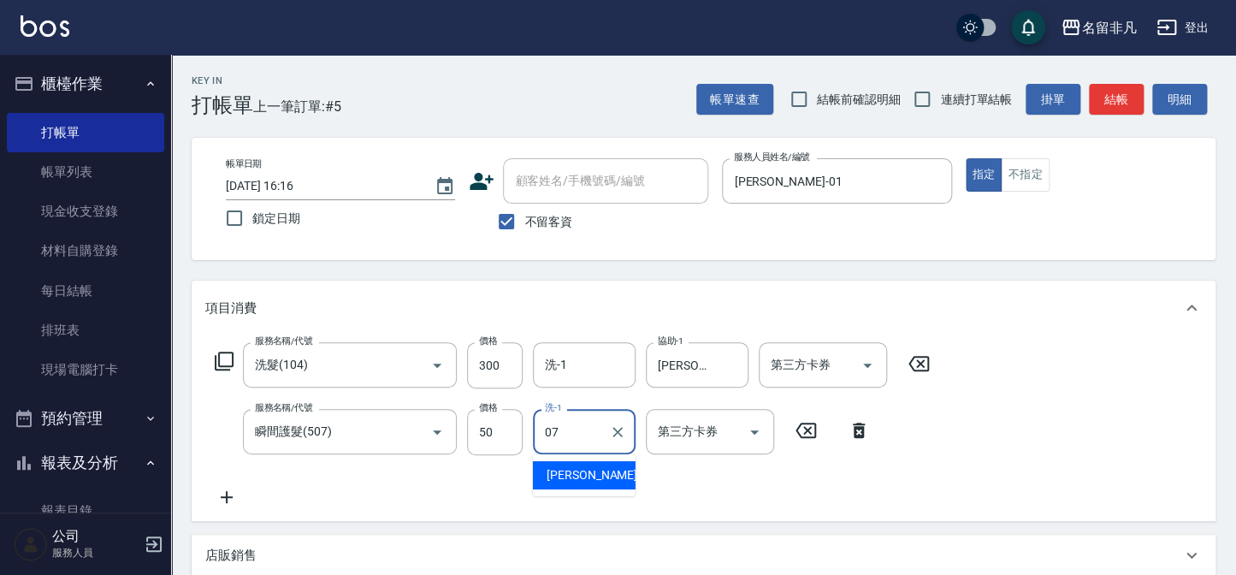
type input "[PERSON_NAME]-07"
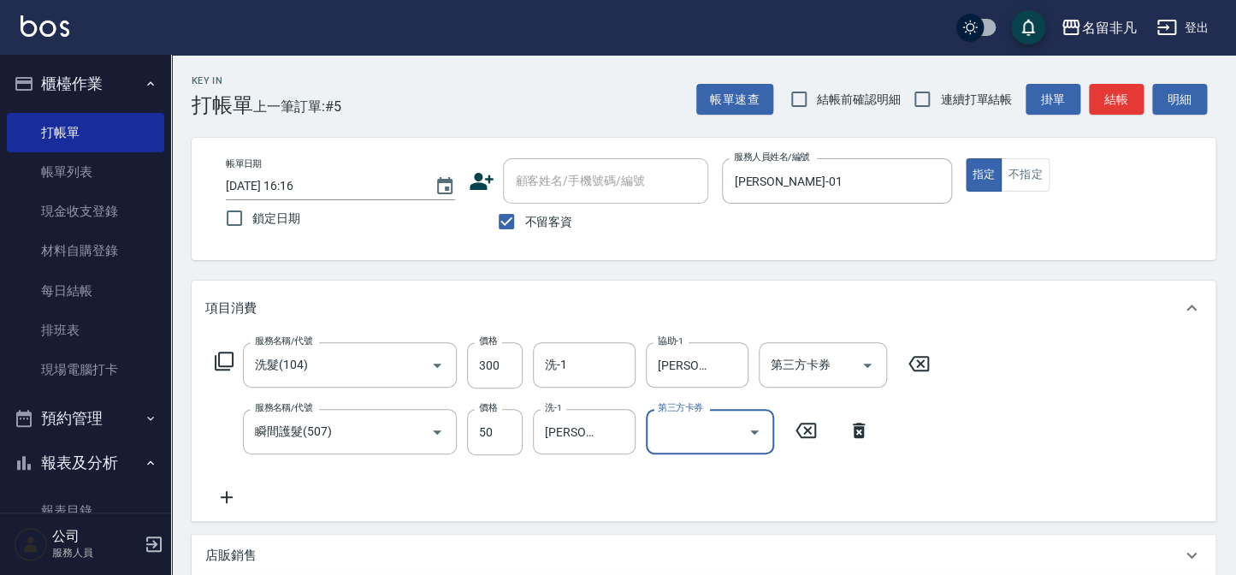
click at [1107, 104] on button "結帳" at bounding box center [1116, 100] width 55 height 32
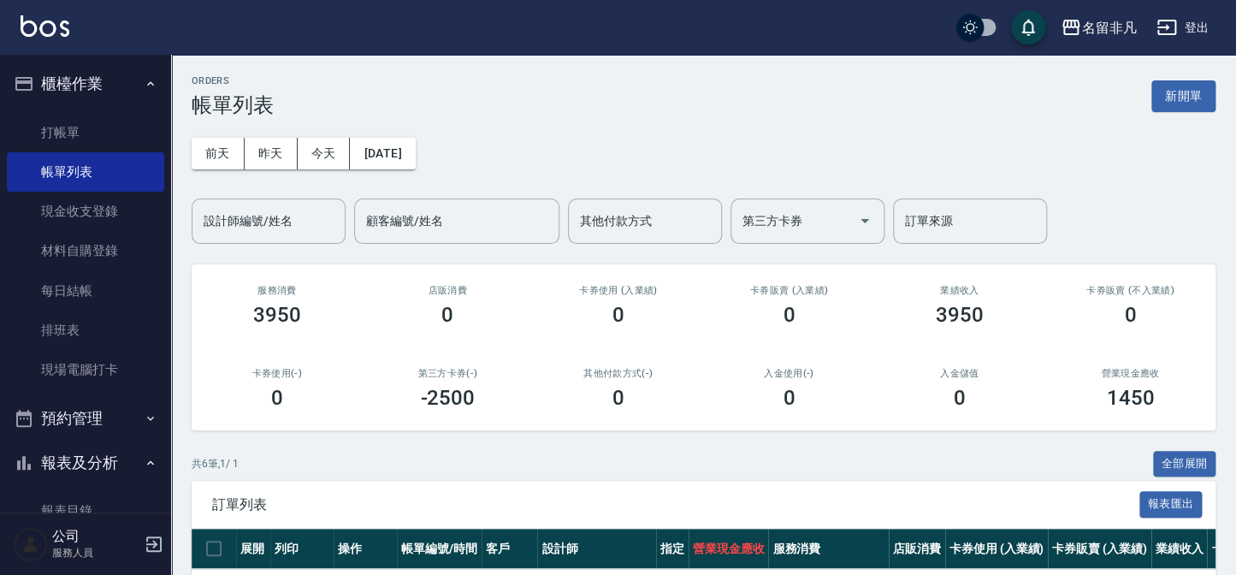
click at [1196, 117] on div "[DATE] [DATE] [DATE] [DATE] 設計師編號/姓名 設計師編號/姓名 顧客編號/姓名 顧客編號/姓名 其他付款方式 其他付款方式 第三方…" at bounding box center [704, 180] width 1024 height 127
click at [1195, 102] on button "新開單" at bounding box center [1183, 96] width 64 height 32
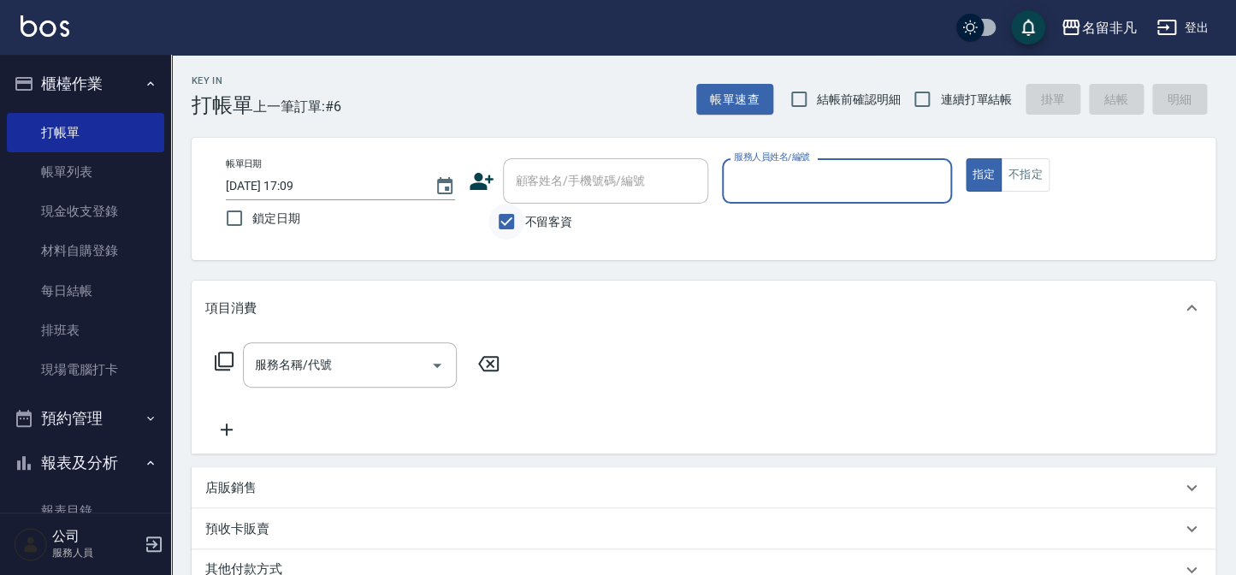
click at [522, 210] on input "不留客資" at bounding box center [506, 222] width 36 height 36
checkbox input "false"
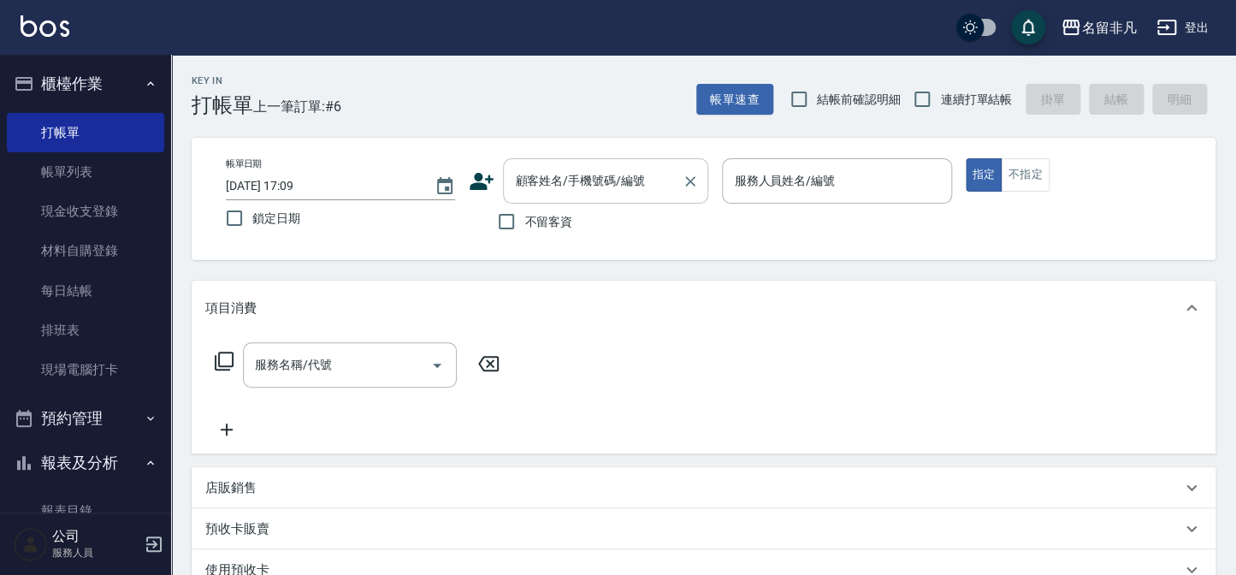
click at [563, 175] on div "顧客姓名/手機號碼/編號 顧客姓名/手機號碼/編號" at bounding box center [605, 180] width 205 height 45
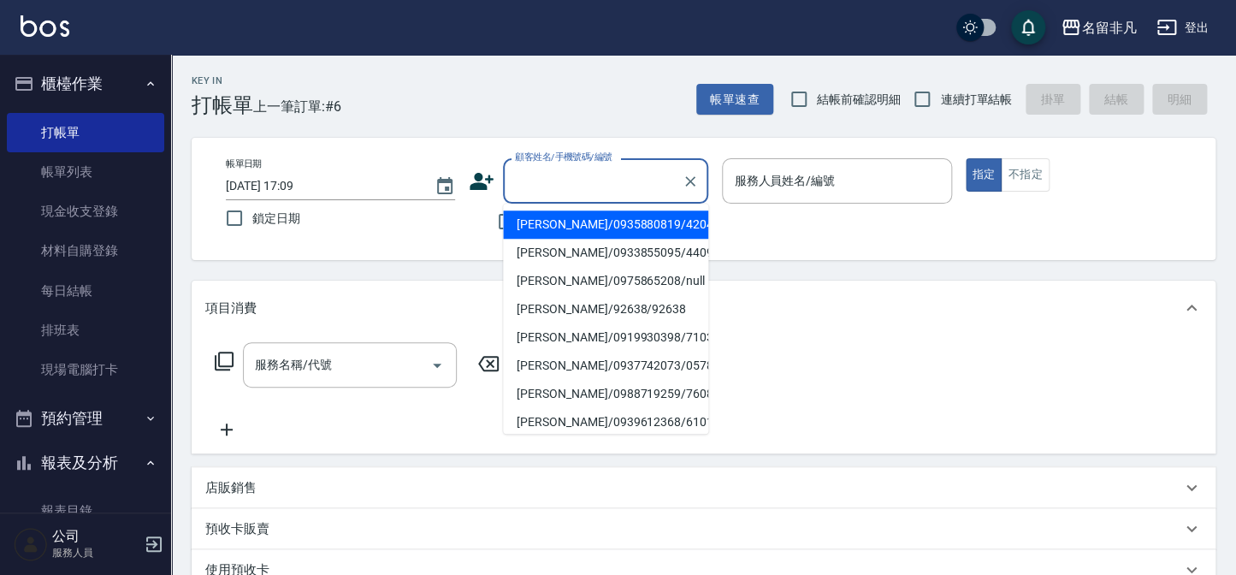
click at [93, 86] on button "櫃檯作業" at bounding box center [85, 84] width 157 height 44
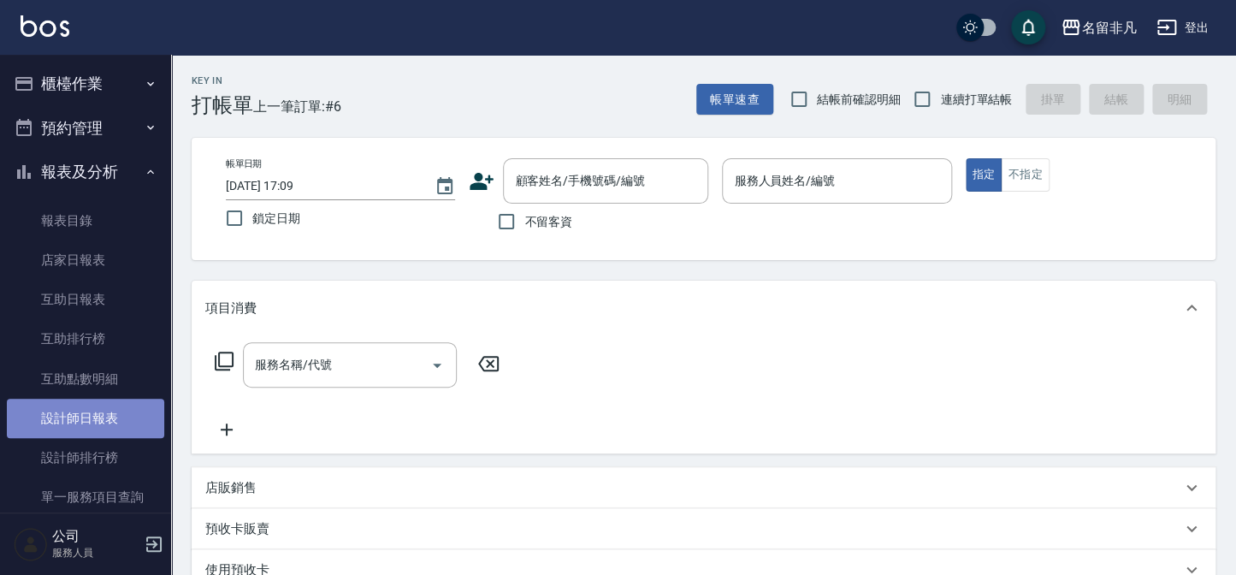
click at [127, 427] on link "設計師日報表" at bounding box center [85, 418] width 157 height 39
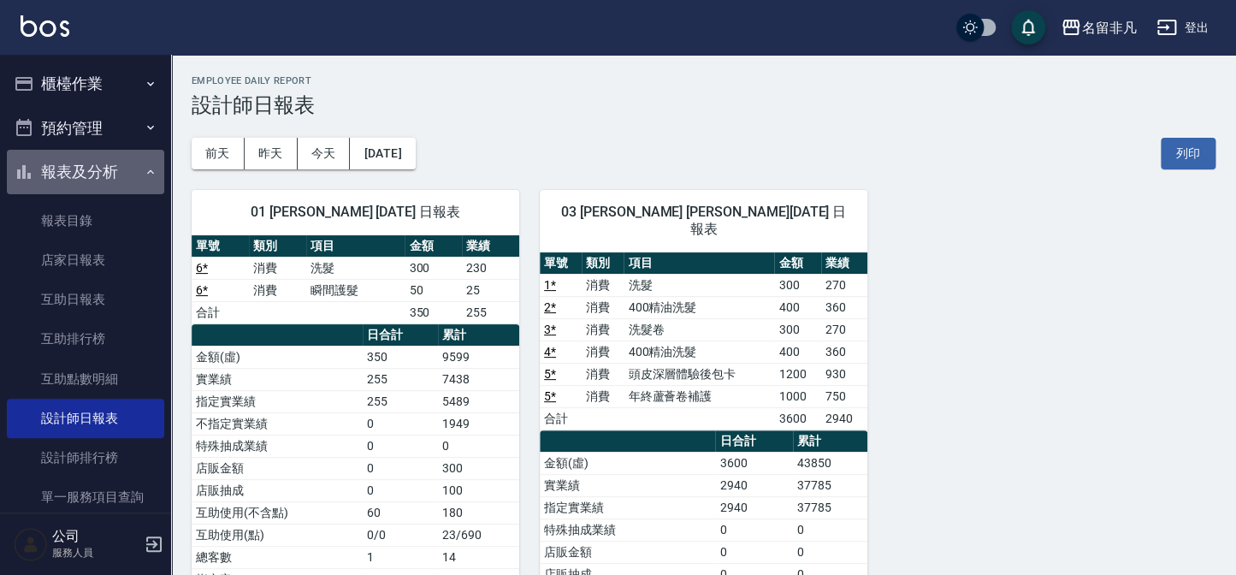
click at [123, 171] on button "報表及分析" at bounding box center [85, 172] width 157 height 44
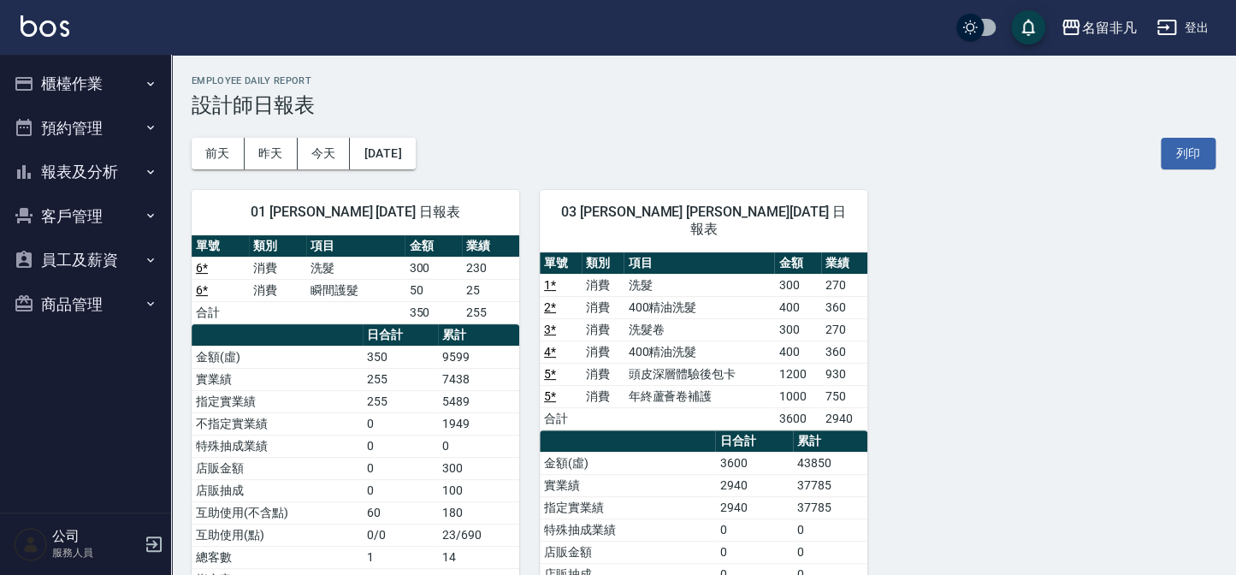
click at [117, 227] on button "客戶管理" at bounding box center [85, 216] width 157 height 44
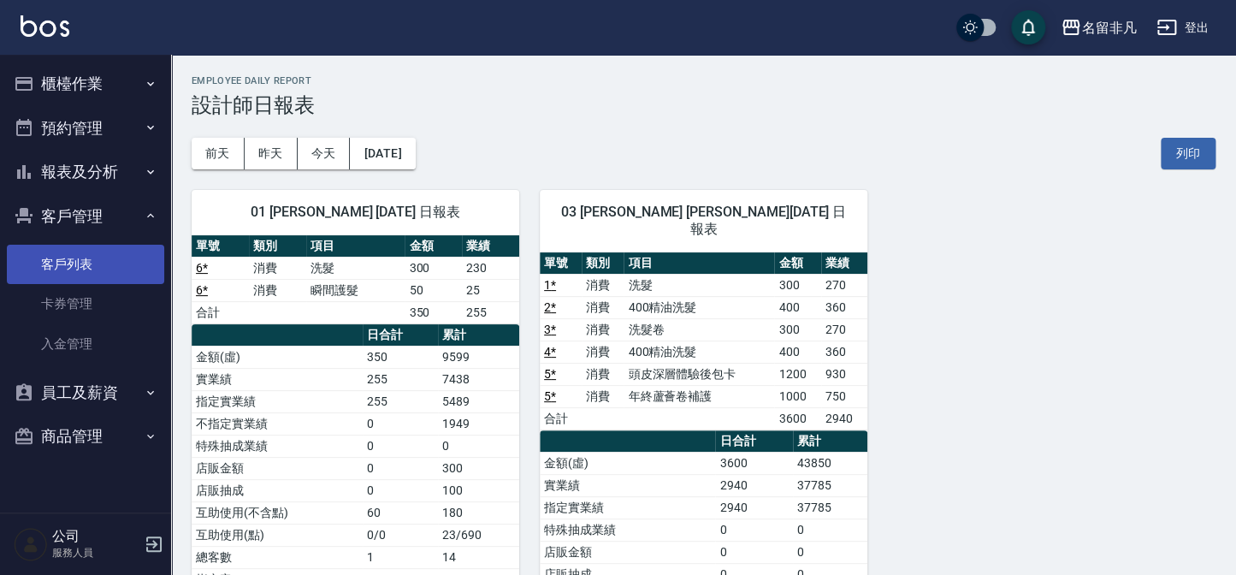
click at [119, 275] on link "客戶列表" at bounding box center [85, 264] width 157 height 39
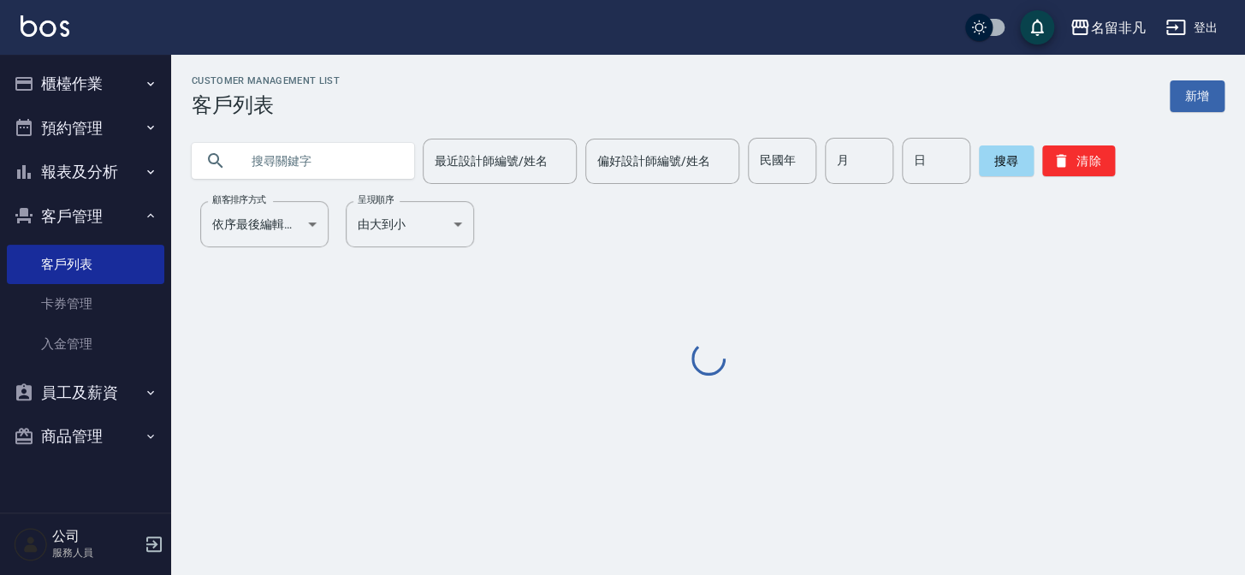
click at [341, 155] on input "text" at bounding box center [320, 161] width 161 height 46
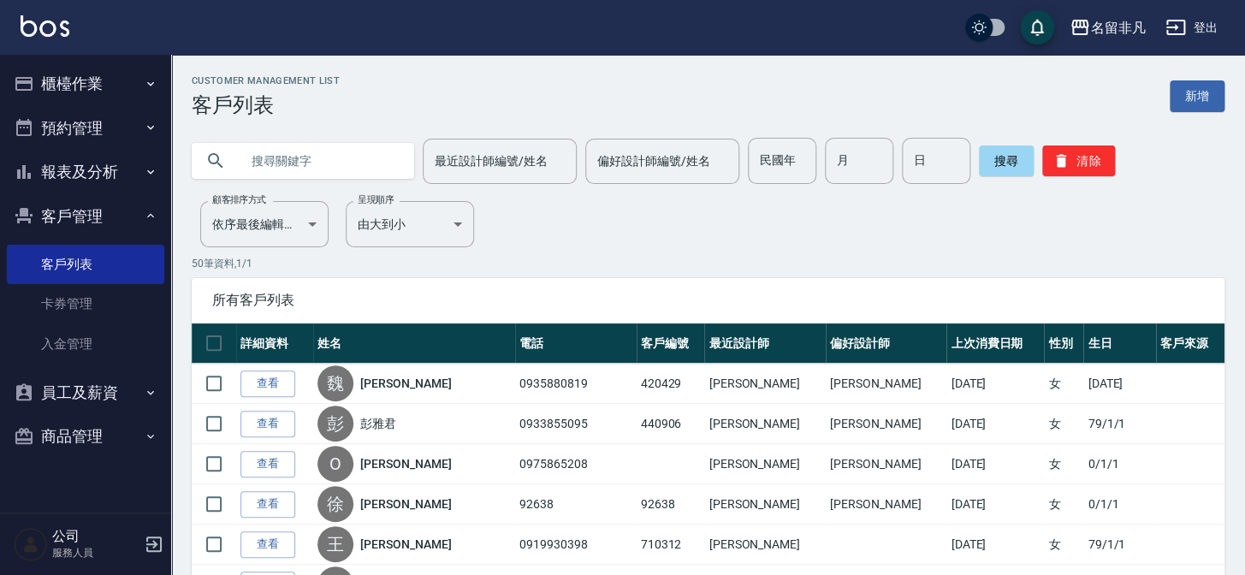
click at [341, 155] on input "text" at bounding box center [320, 161] width 161 height 46
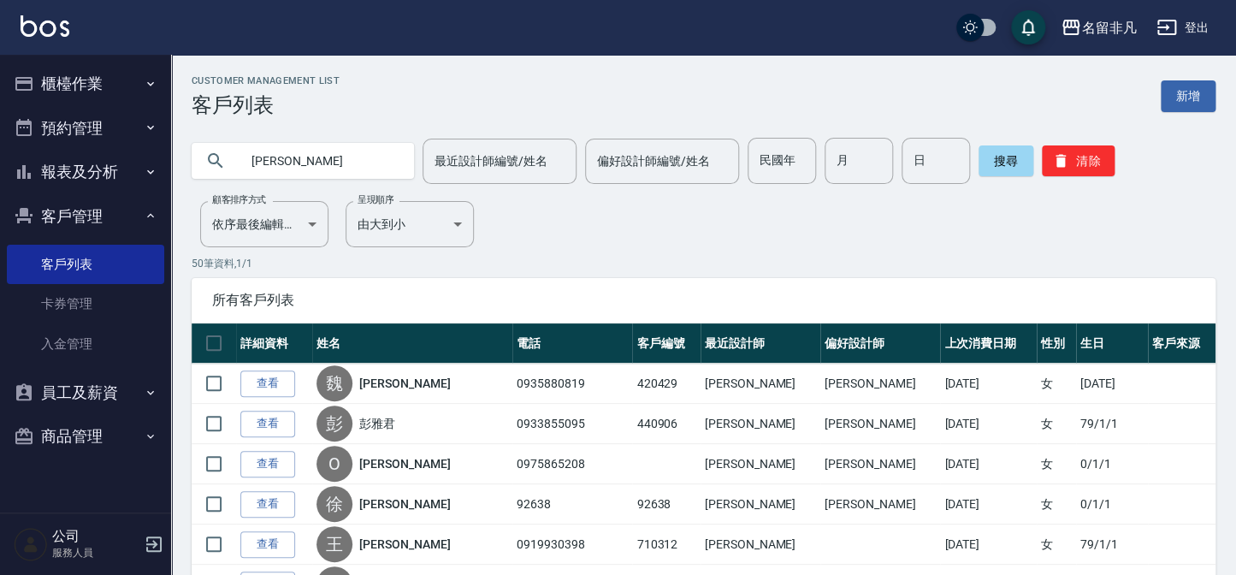
type input "[PERSON_NAME]"
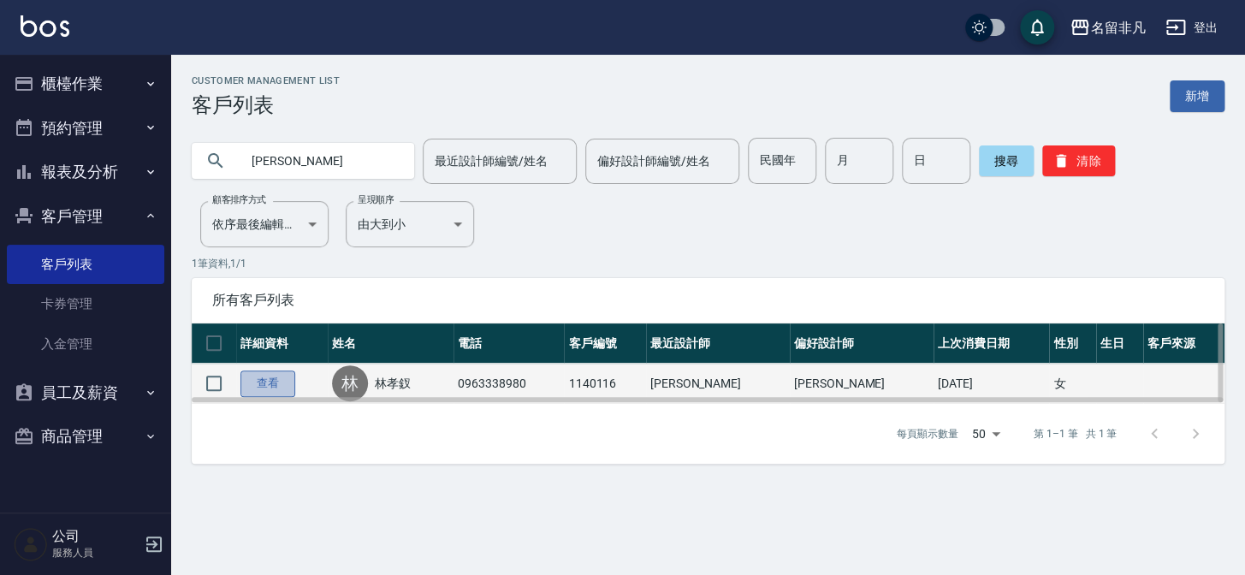
click at [283, 379] on link "查看" at bounding box center [267, 383] width 55 height 27
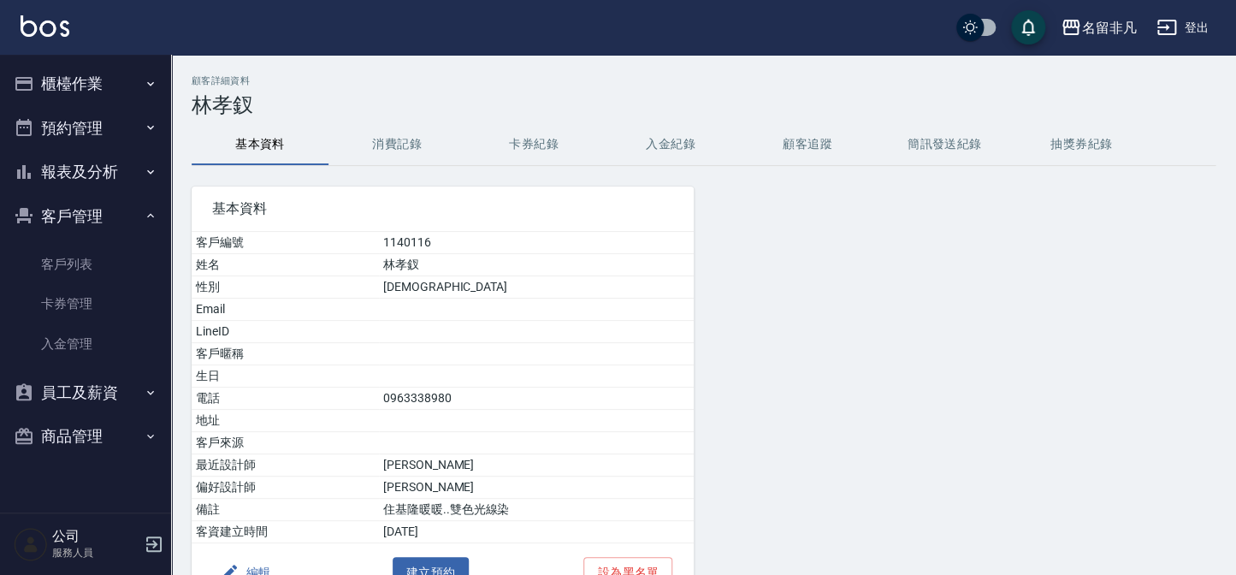
click at [415, 137] on button "消費記錄" at bounding box center [396, 144] width 137 height 41
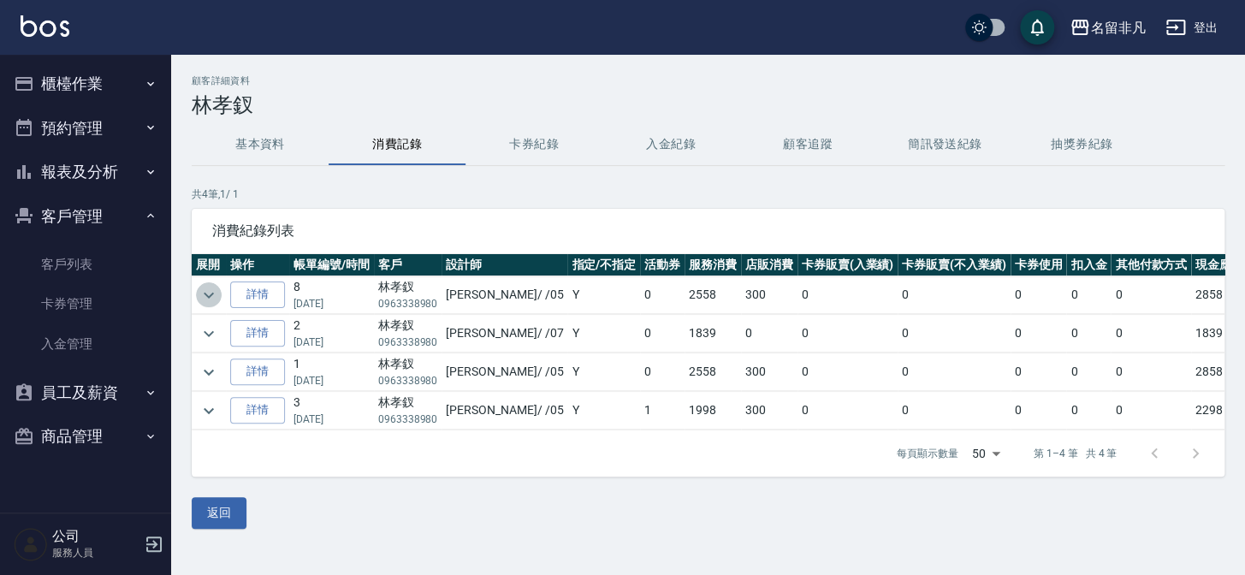
click at [206, 287] on icon "expand row" at bounding box center [208, 295] width 21 height 21
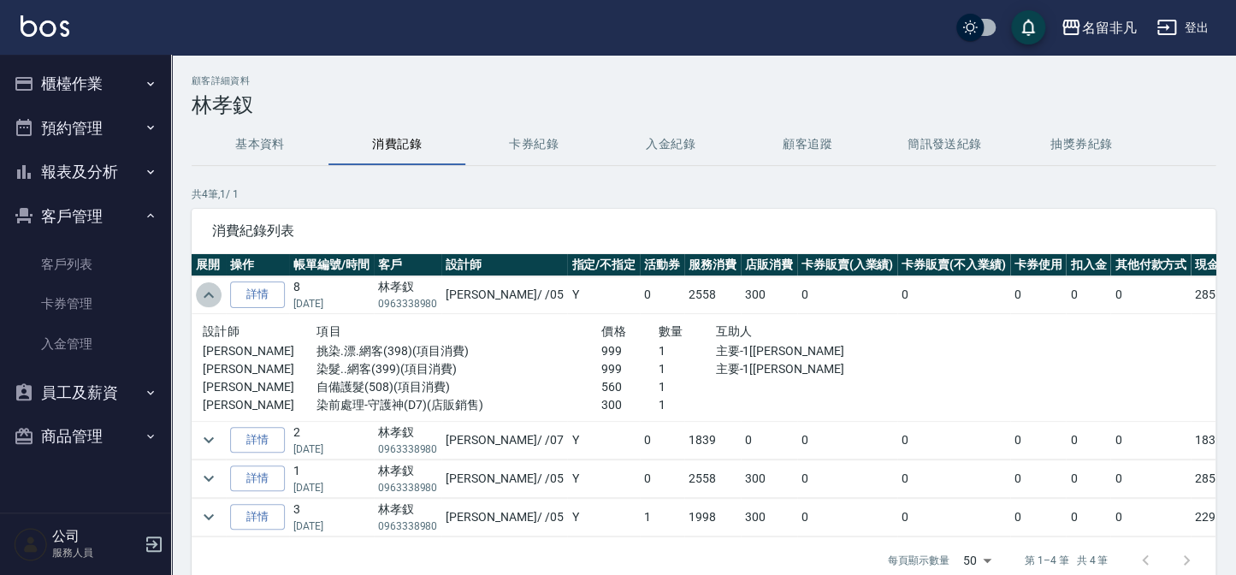
click at [206, 287] on icon "expand row" at bounding box center [208, 295] width 21 height 21
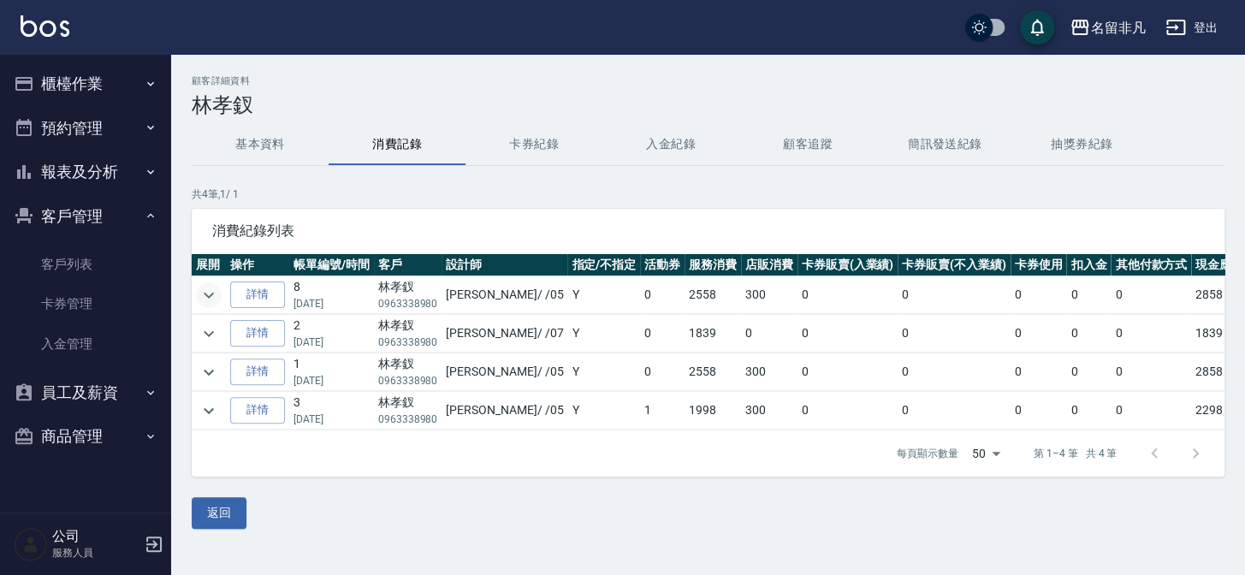
click at [206, 287] on icon "expand row" at bounding box center [208, 295] width 21 height 21
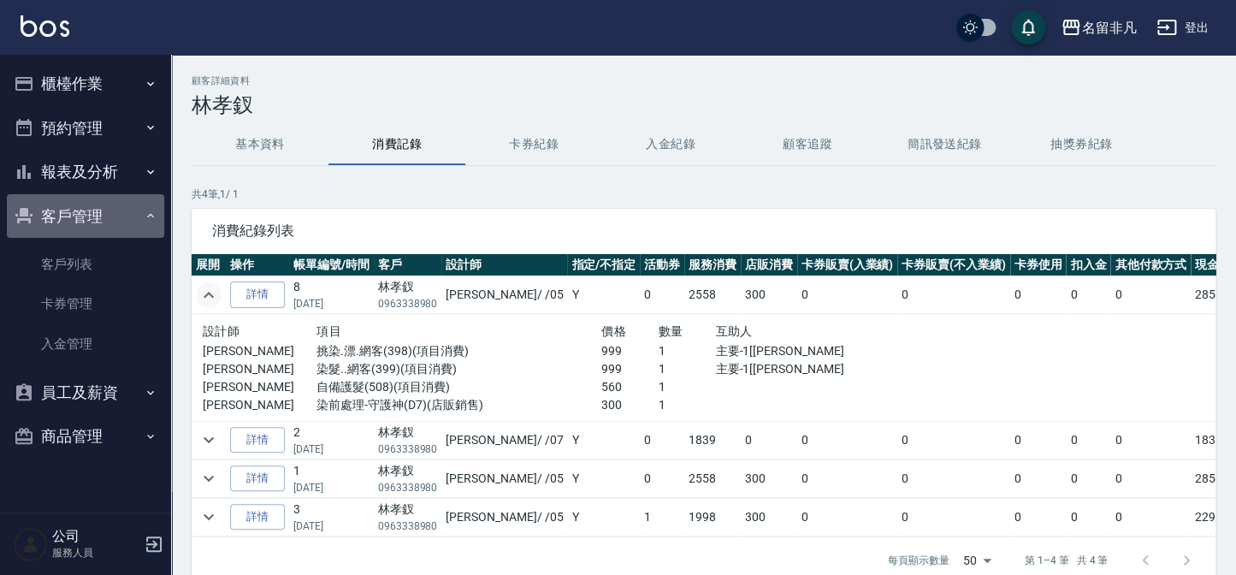
drag, startPoint x: 59, startPoint y: 218, endPoint x: 89, endPoint y: 112, distance: 110.2
click at [60, 217] on button "客戶管理" at bounding box center [85, 216] width 157 height 44
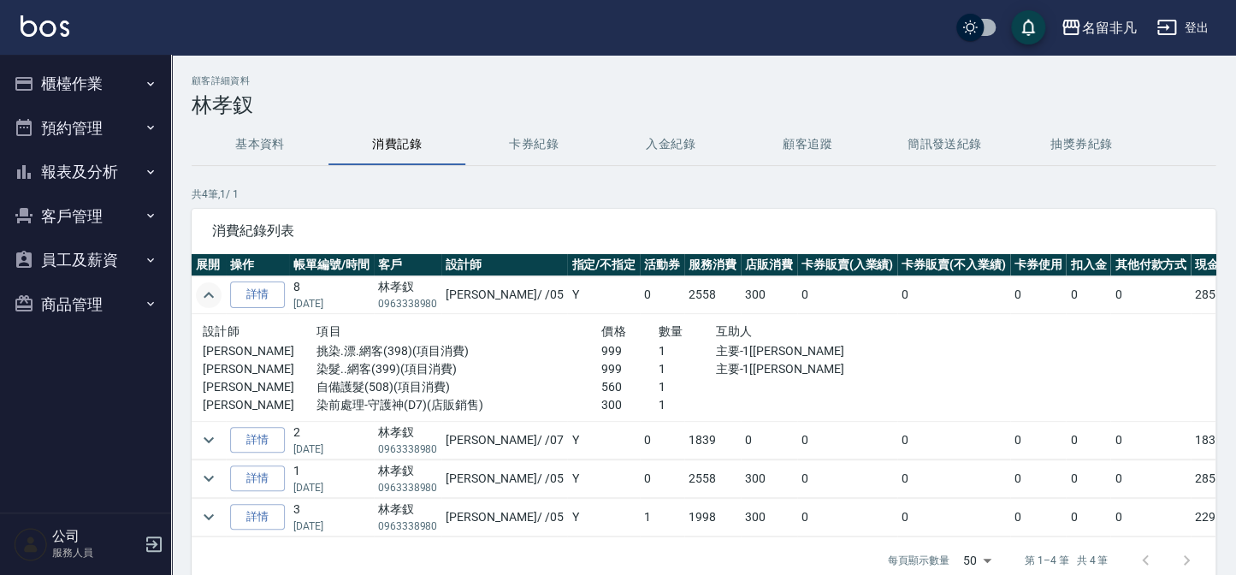
click at [92, 88] on button "櫃檯作業" at bounding box center [85, 84] width 157 height 44
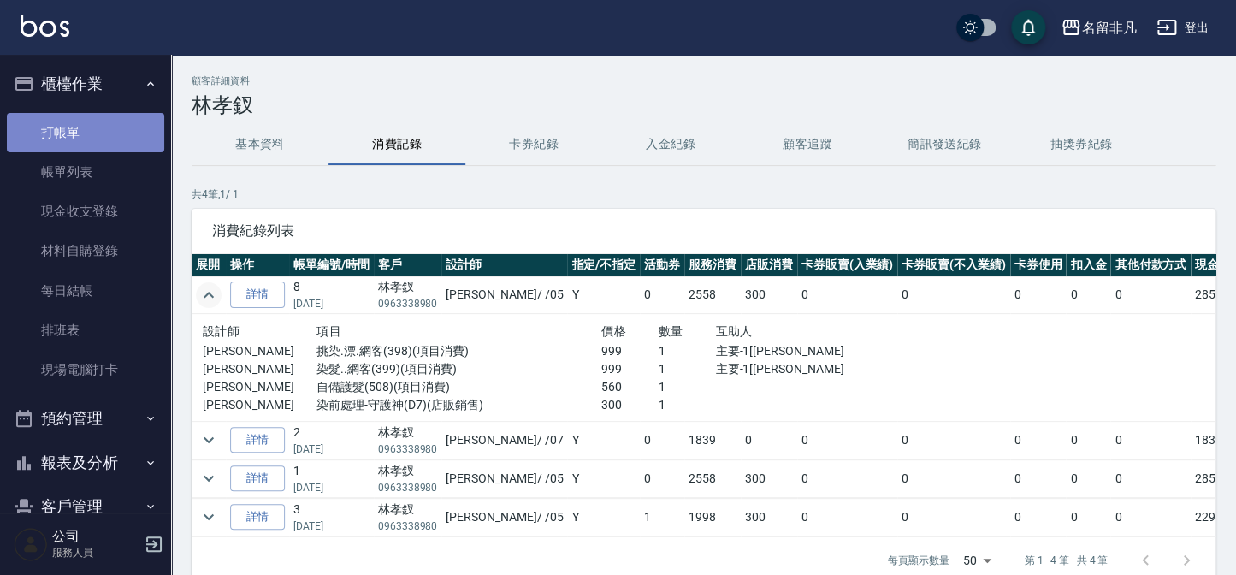
click at [99, 127] on link "打帳單" at bounding box center [85, 132] width 157 height 39
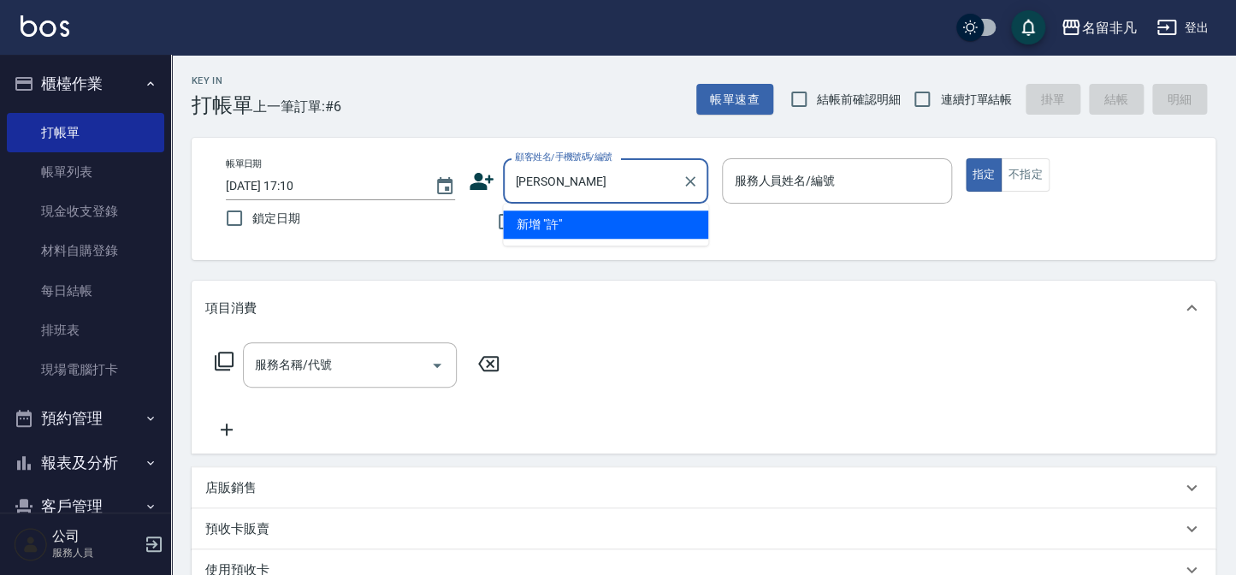
type input "許"
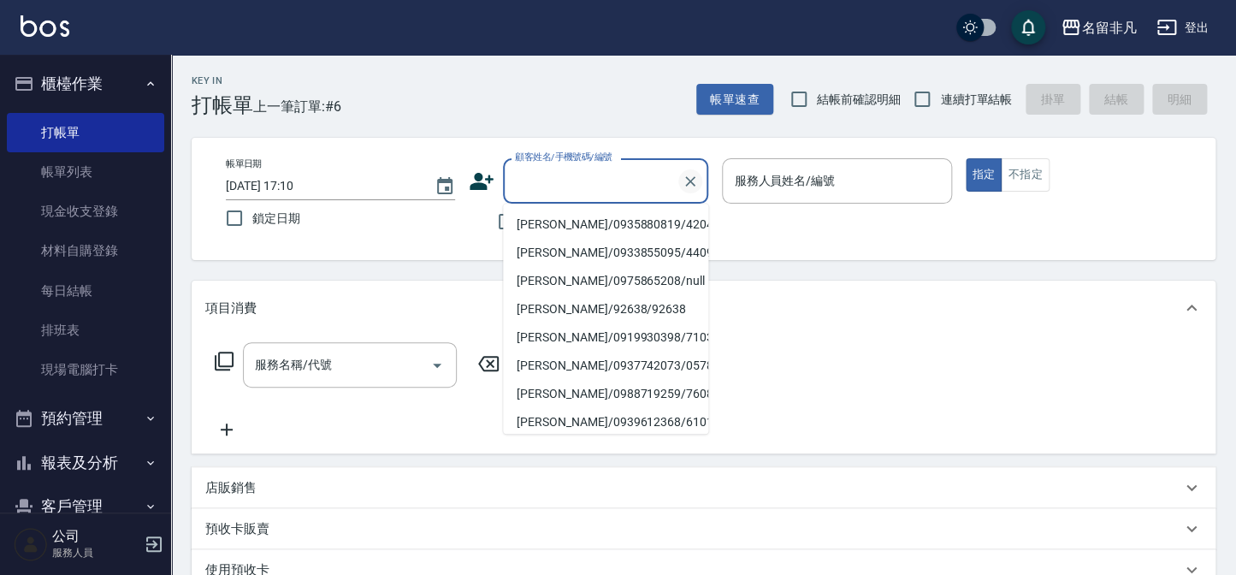
click at [682, 185] on icon "Clear" at bounding box center [690, 181] width 17 height 17
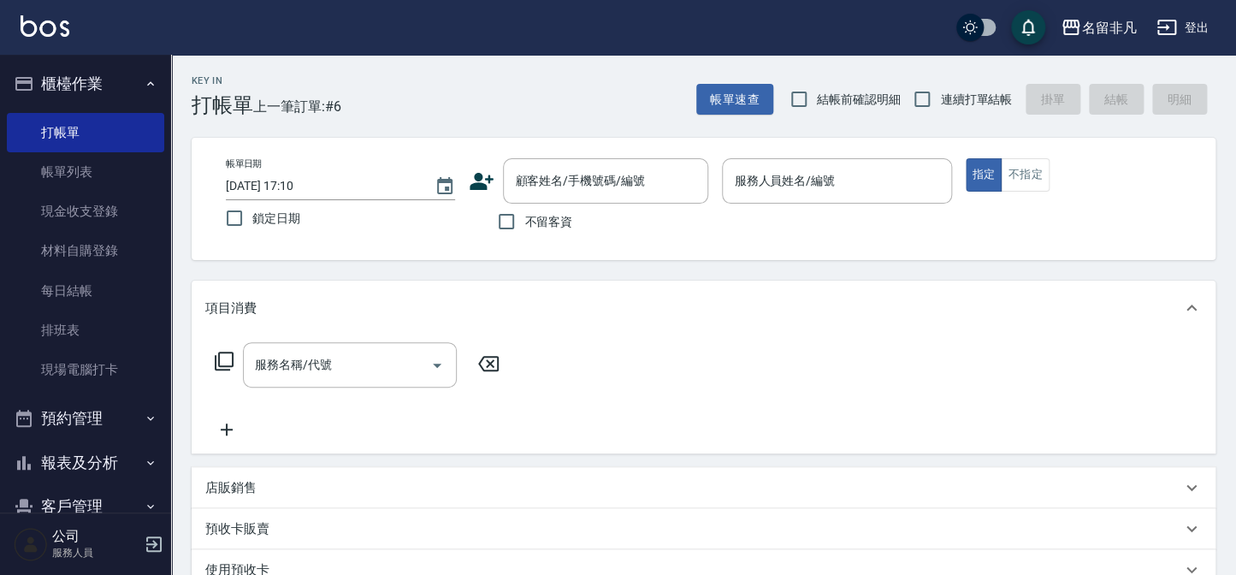
click at [630, 72] on div "Key In 打帳單 上一筆訂單:#6 帳單速查 結帳前確認明細 連續打單結帳 掛單 結帳 明細" at bounding box center [693, 86] width 1044 height 62
click at [507, 230] on input "不留客資" at bounding box center [506, 222] width 36 height 36
checkbox input "true"
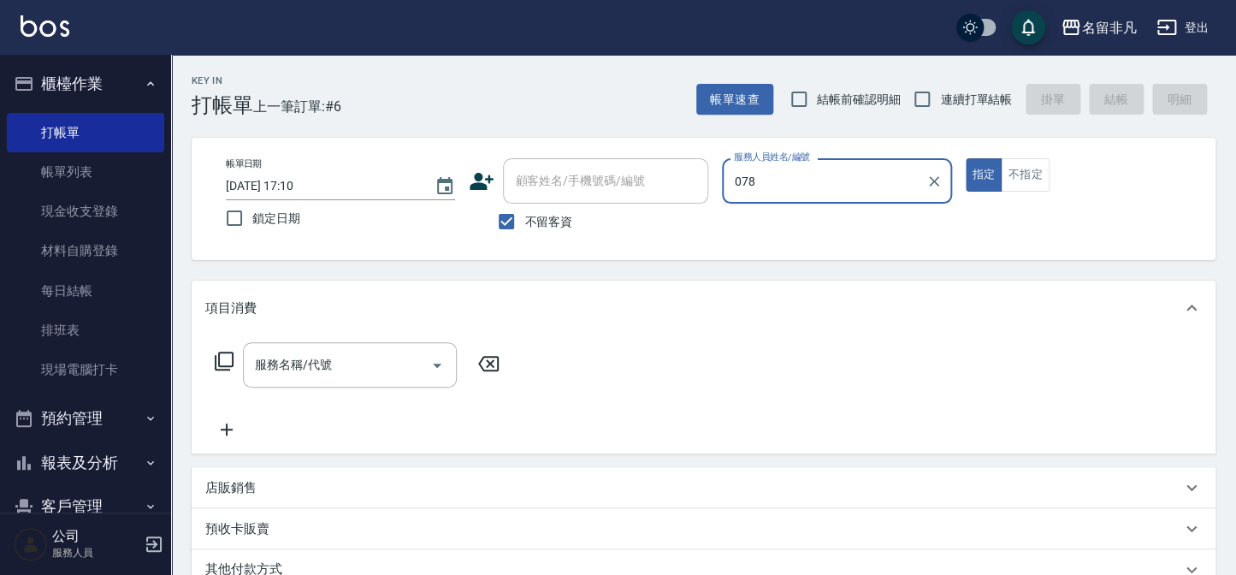
type input "078"
click at [966, 158] on button "指定" at bounding box center [984, 174] width 37 height 33
type button "true"
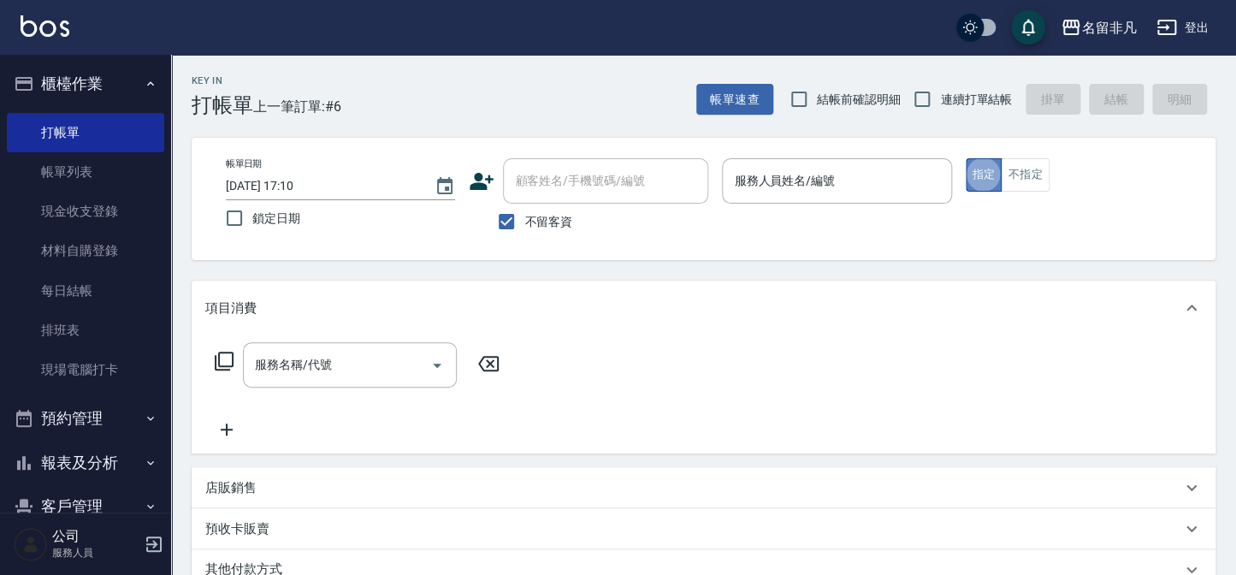
click at [967, 185] on button "指定" at bounding box center [984, 174] width 37 height 33
click at [887, 187] on input "服務人員姓名/編號" at bounding box center [837, 181] width 214 height 30
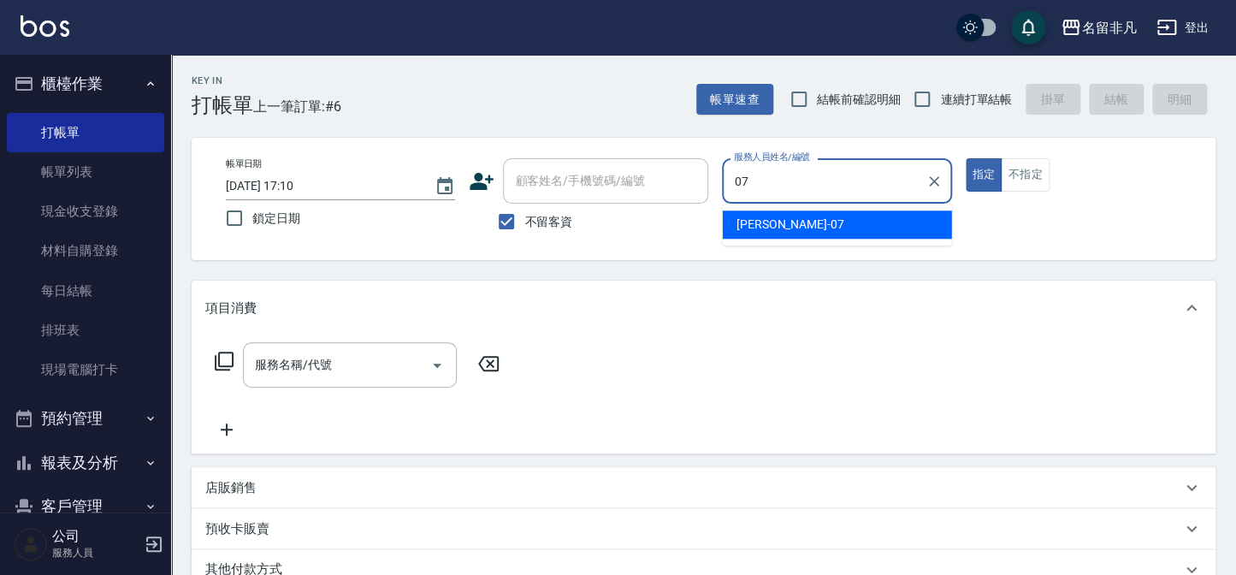
type input "[PERSON_NAME]-07"
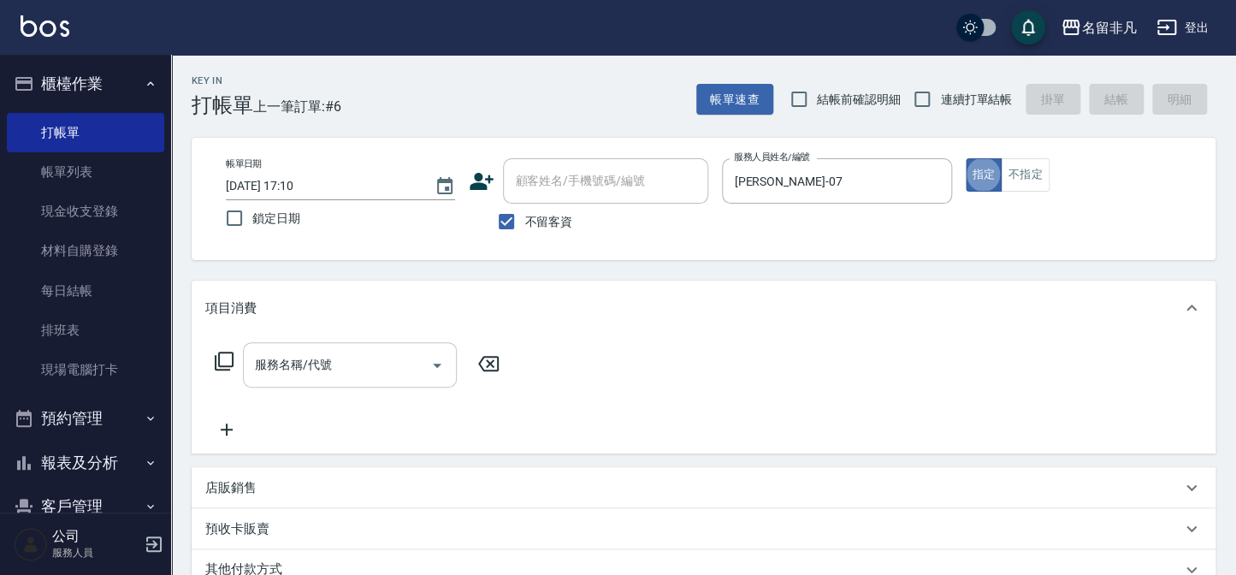
click at [372, 345] on div "服務名稱/代號" at bounding box center [350, 364] width 214 height 45
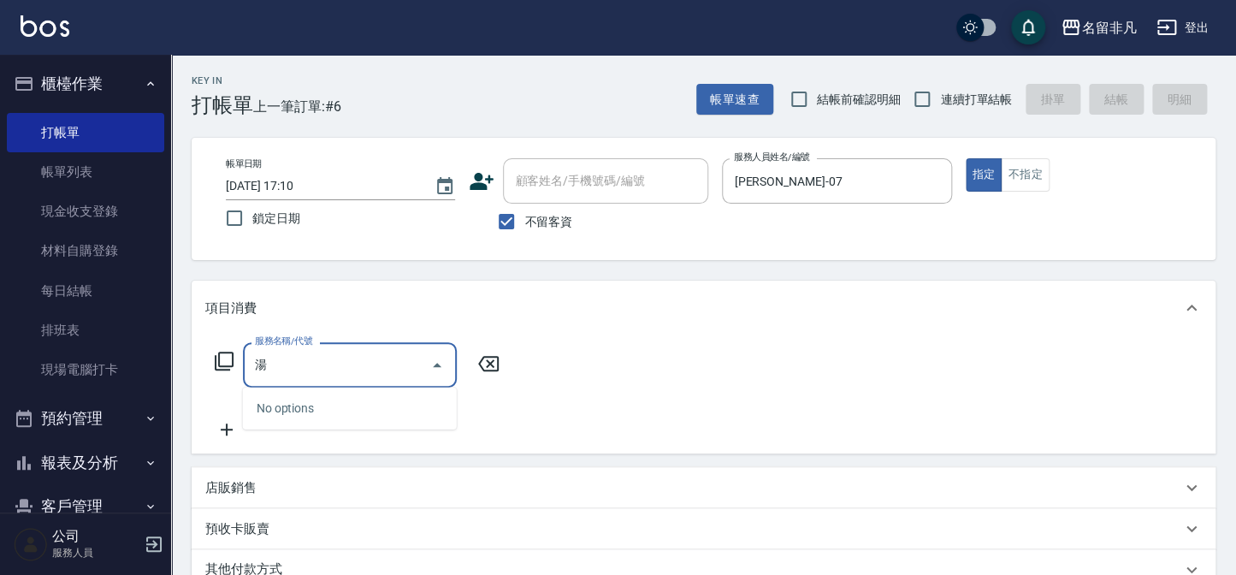
type input "蹚"
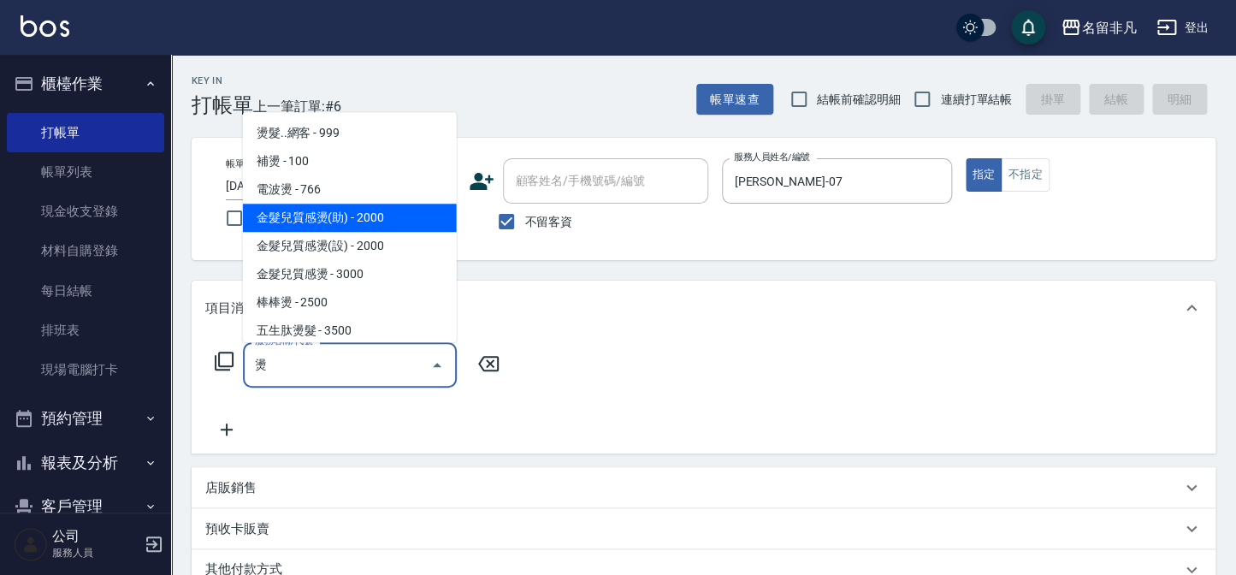
click at [401, 215] on span "金髮兒質感燙(助) - 2000" at bounding box center [350, 218] width 214 height 28
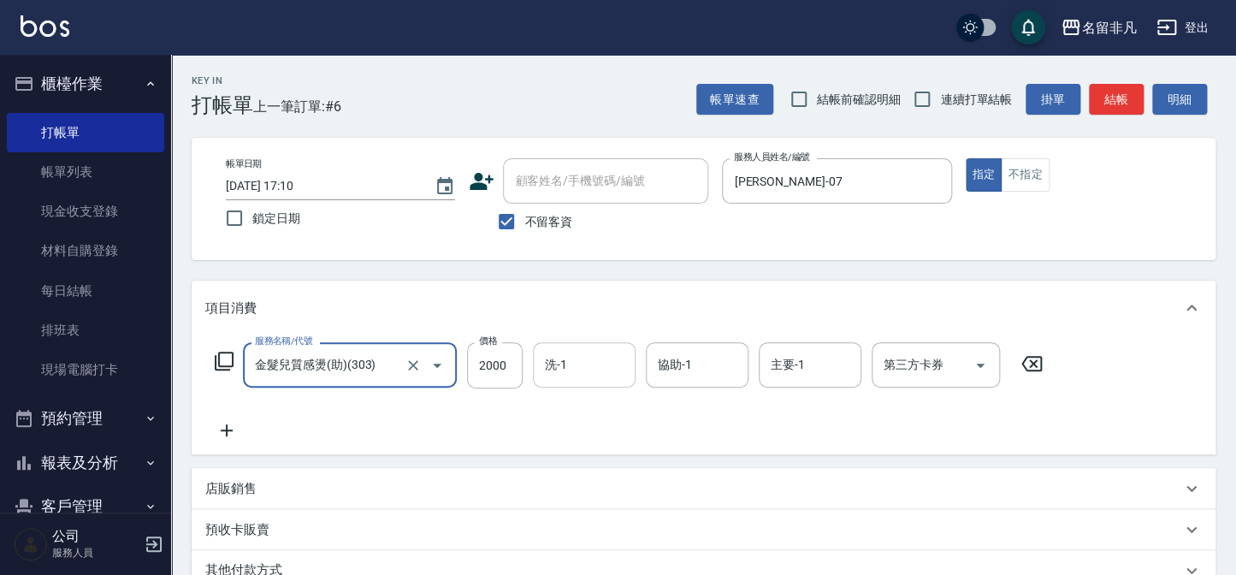
type input "金髮兒質感燙(助)(303)"
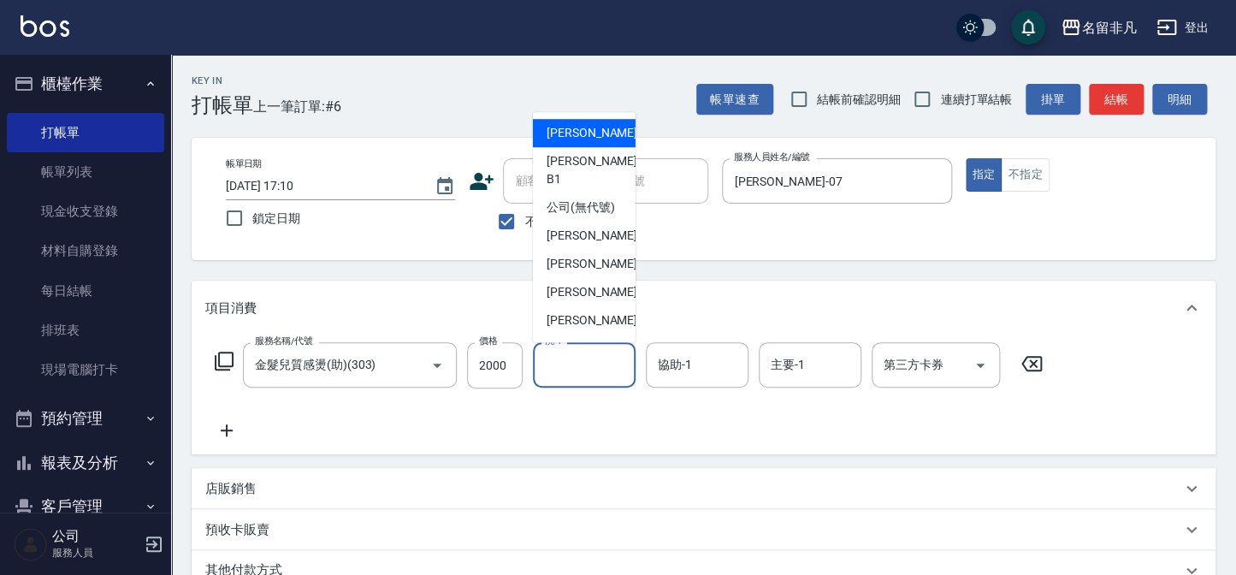
click at [577, 359] on input "洗-1" at bounding box center [584, 365] width 87 height 30
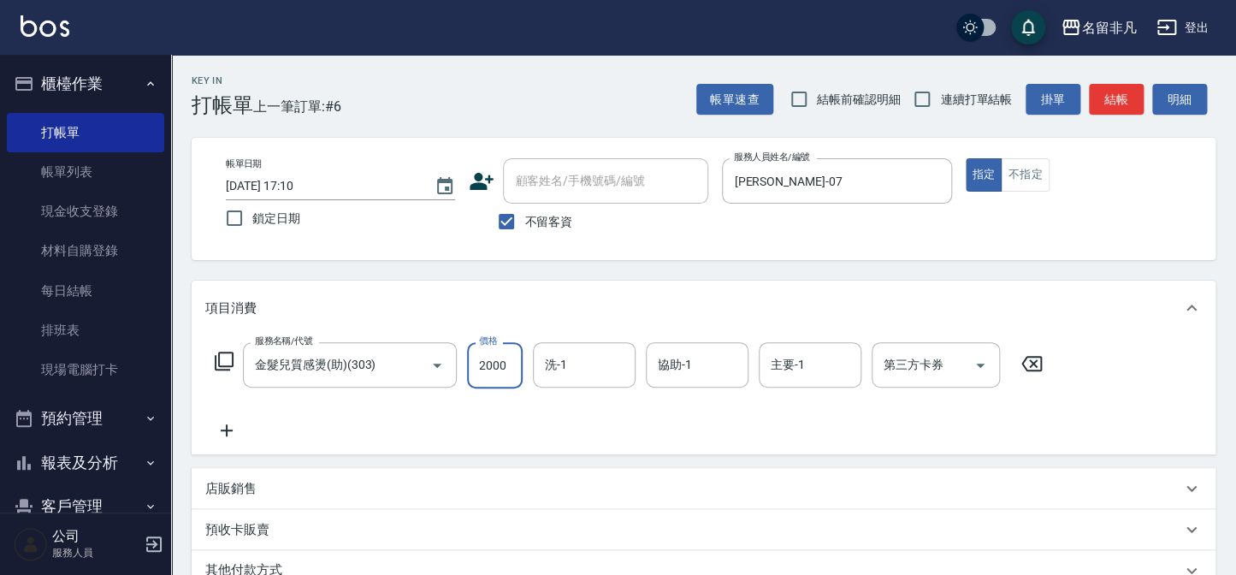
click at [507, 351] on input "2000" at bounding box center [495, 365] width 56 height 46
type input "1500"
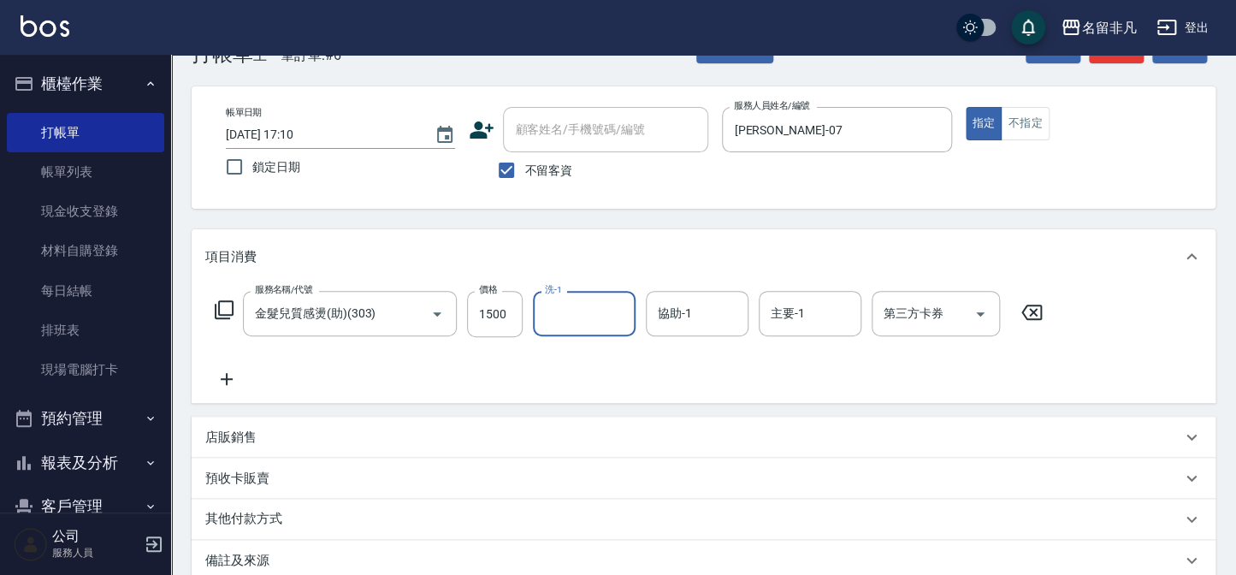
scroll to position [77, 0]
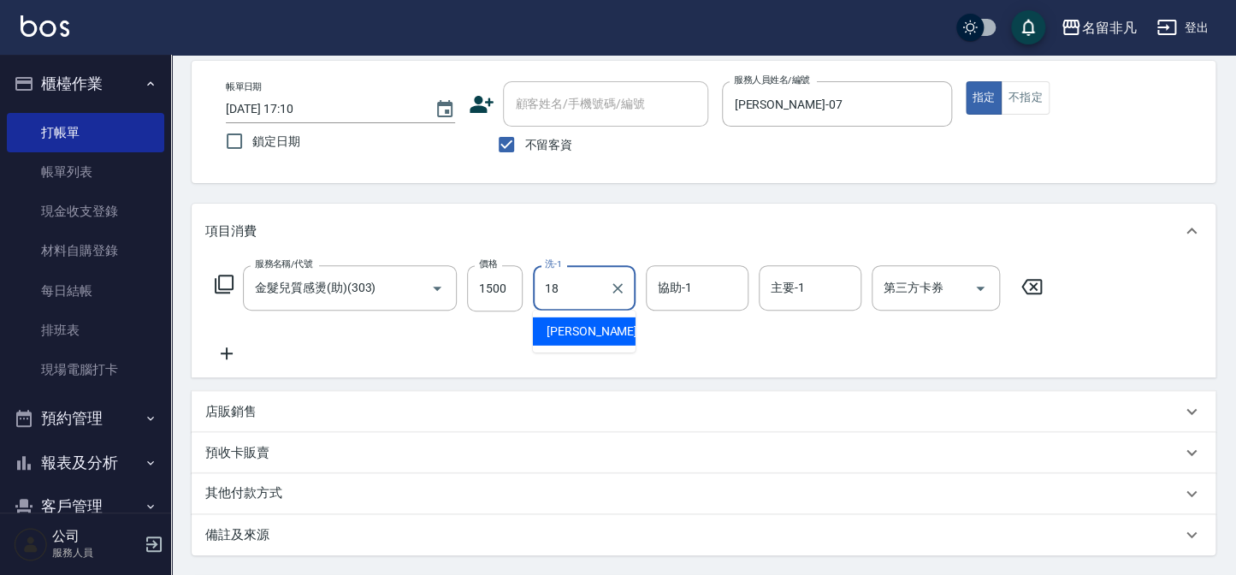
type input "[PERSON_NAME]-18"
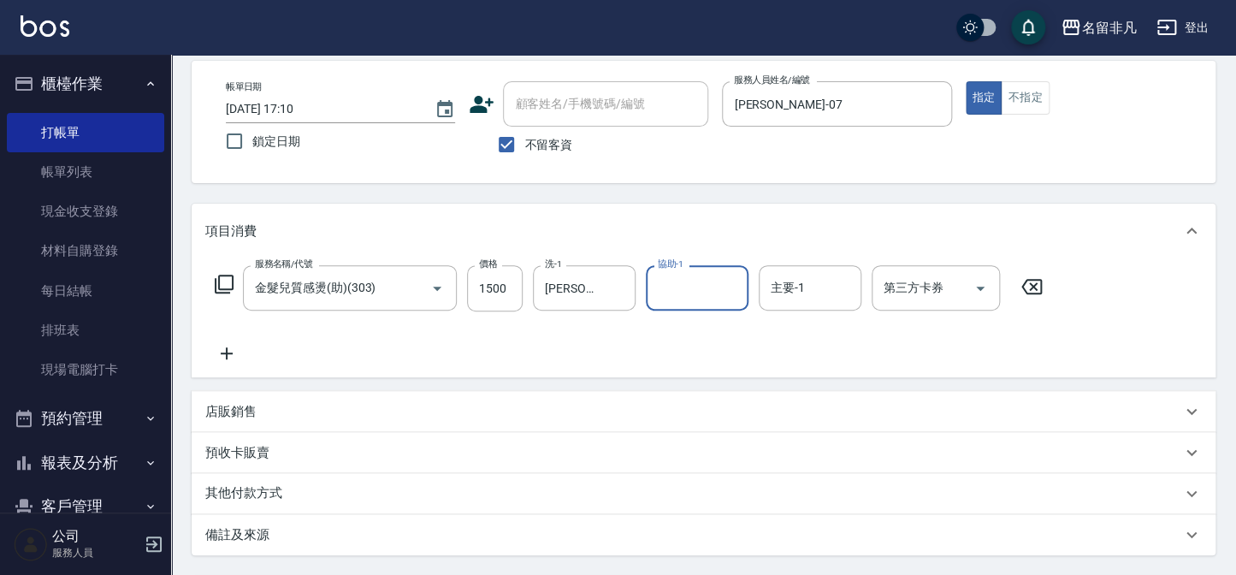
click at [226, 358] on icon at bounding box center [227, 353] width 12 height 12
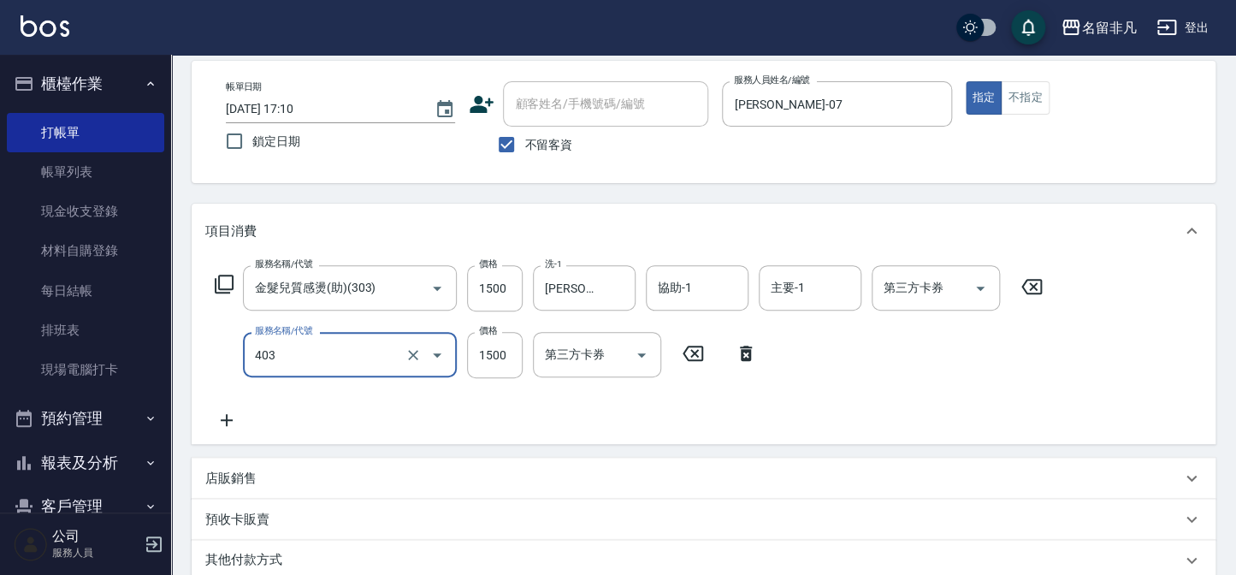
type input "染髮(403)"
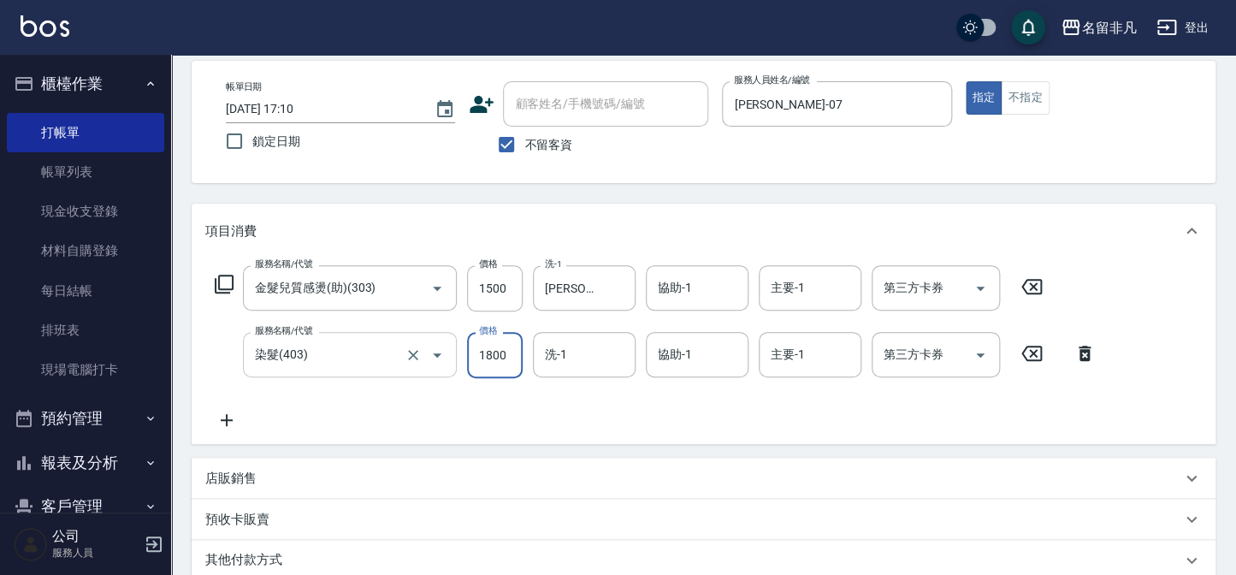
type input "1800"
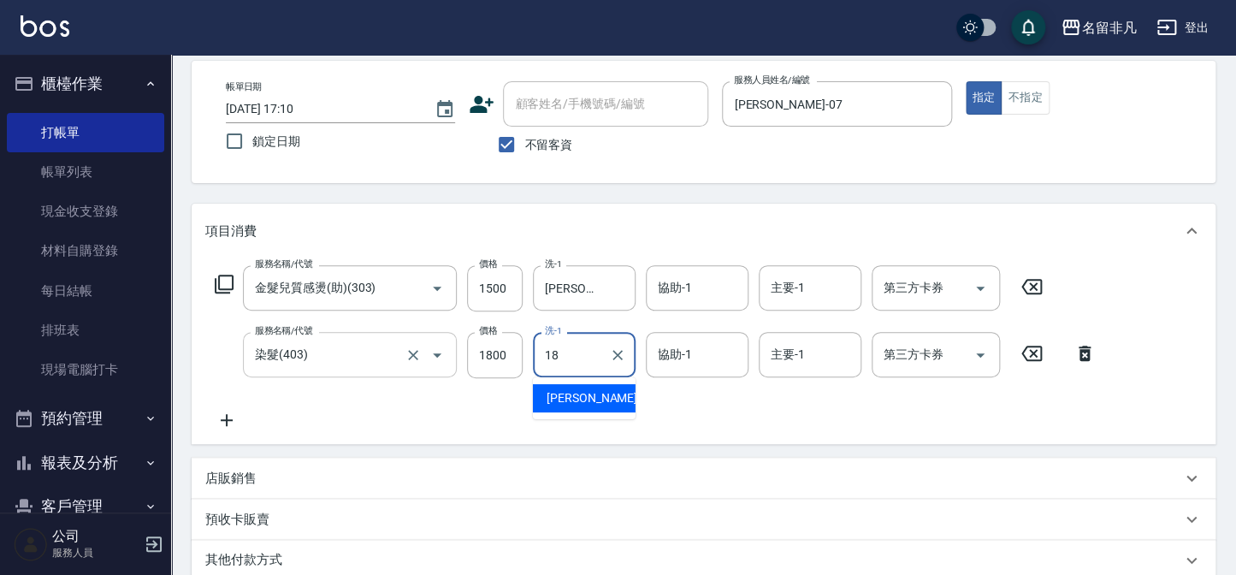
type input "[PERSON_NAME]-18"
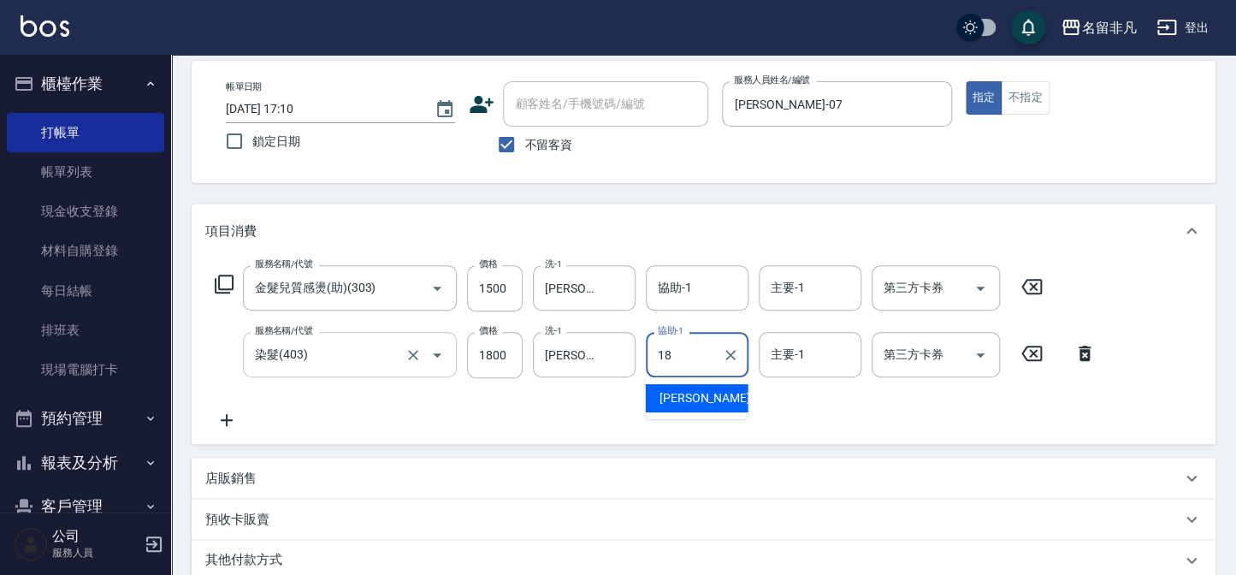
type input "[PERSON_NAME]-18"
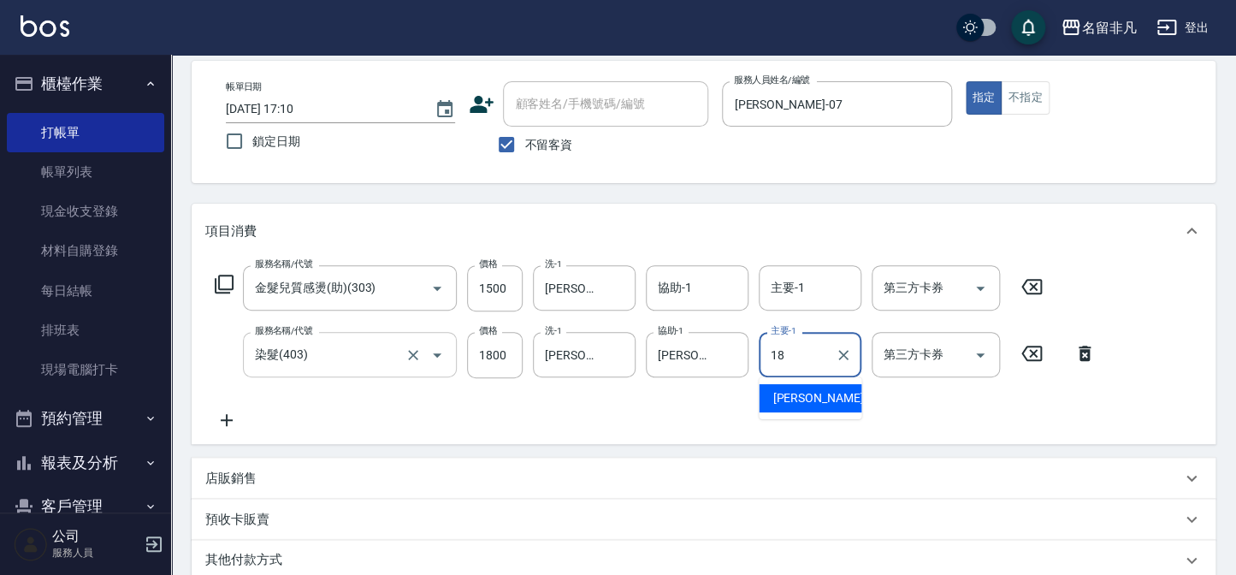
type input "[PERSON_NAME]-18"
click at [231, 424] on icon at bounding box center [226, 420] width 43 height 21
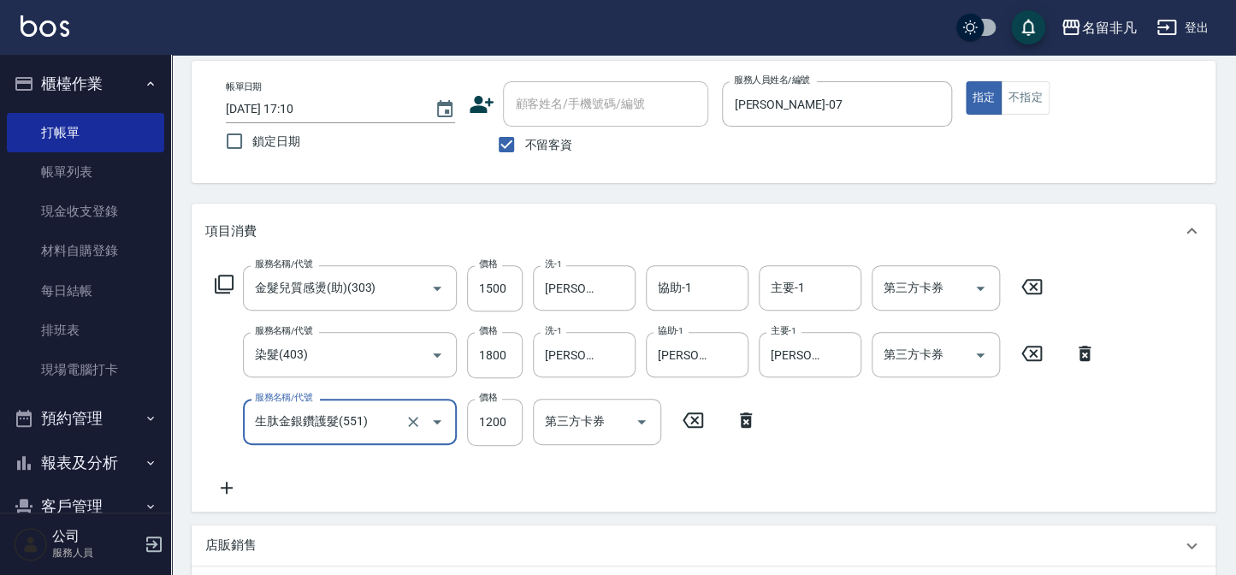
type input "生肽金銀鑽護髮(551)"
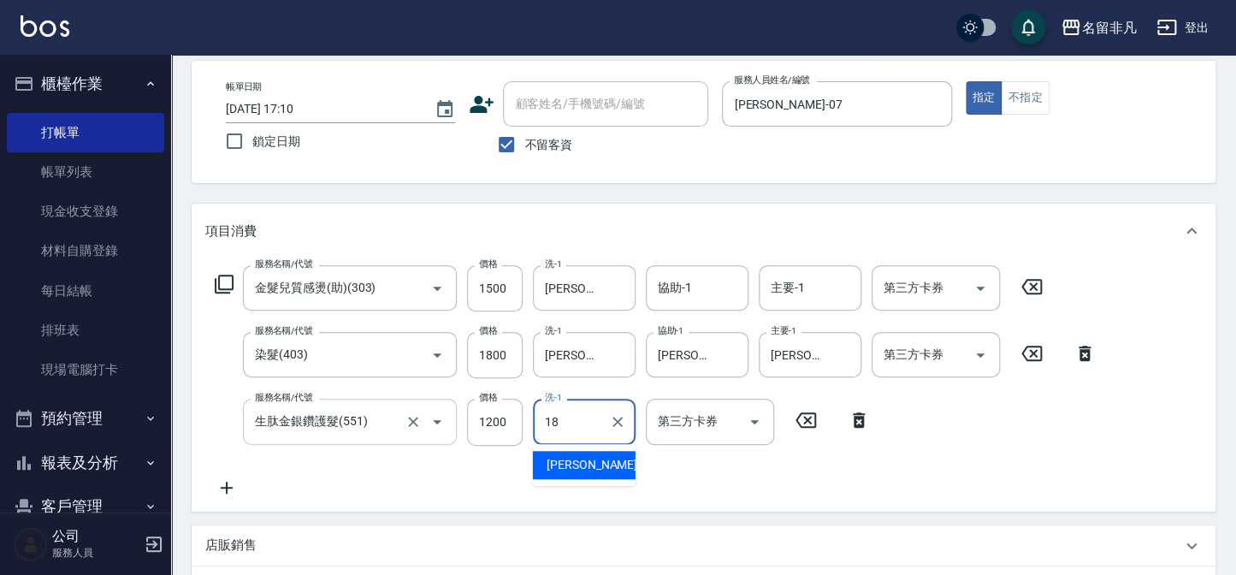
type input "[PERSON_NAME]-18"
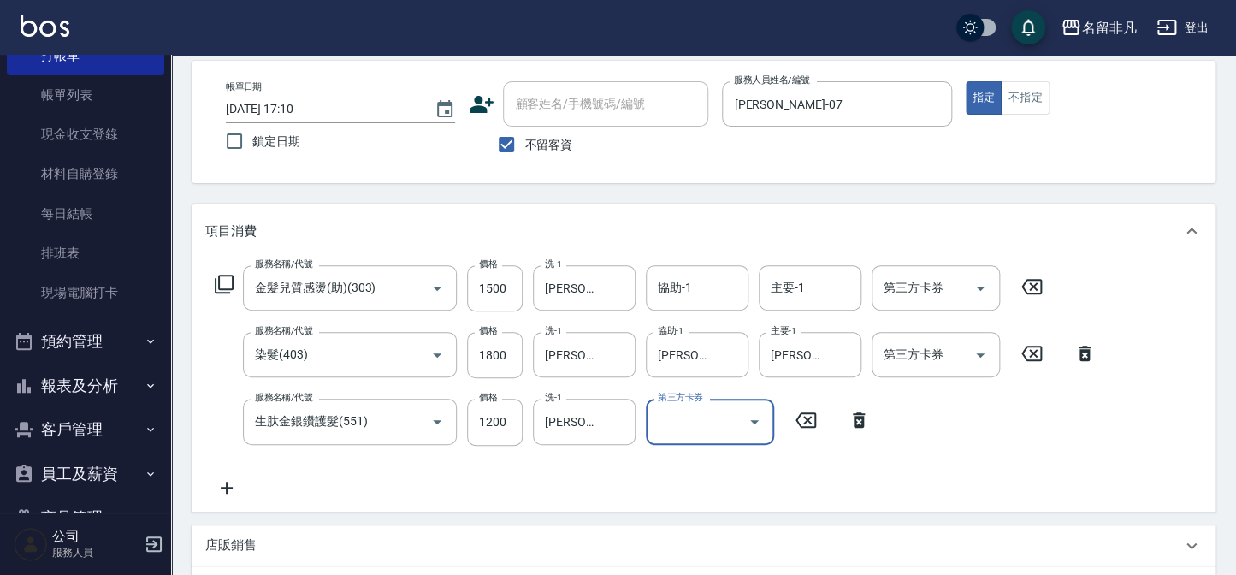
scroll to position [155, 0]
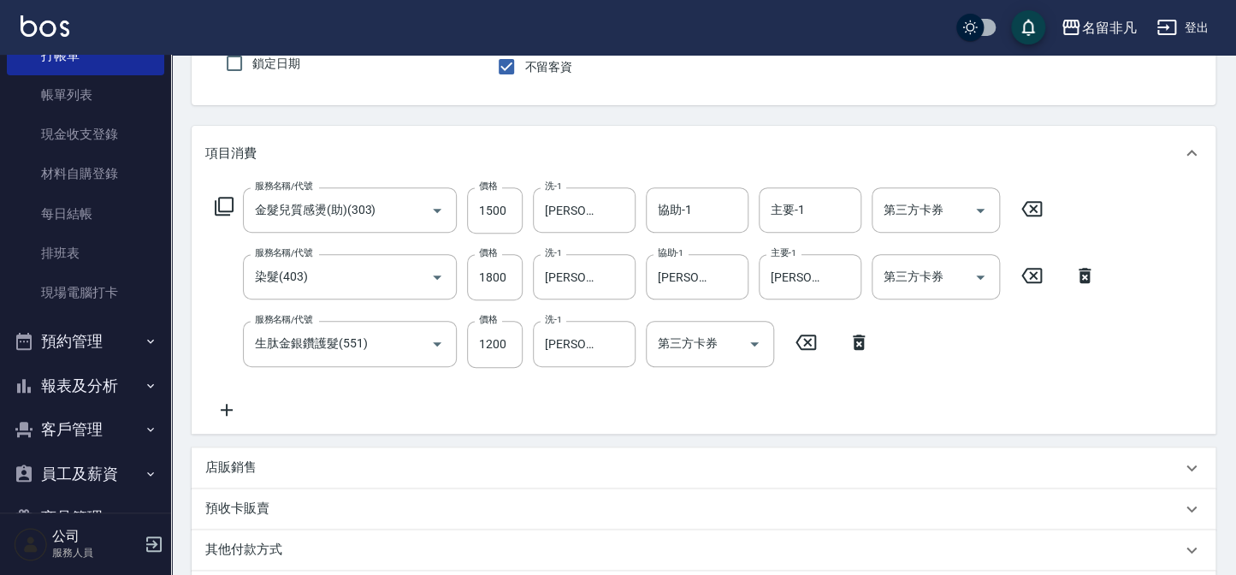
click at [217, 424] on div "服務名稱/代號 金髮兒質感燙(助)(303) 服務名稱/代號 價格 1500 價格 洗-1 [PERSON_NAME]-18 洗-1 協助-1 協助-1 主要…" at bounding box center [704, 306] width 1024 height 252
click at [236, 411] on icon at bounding box center [226, 409] width 43 height 21
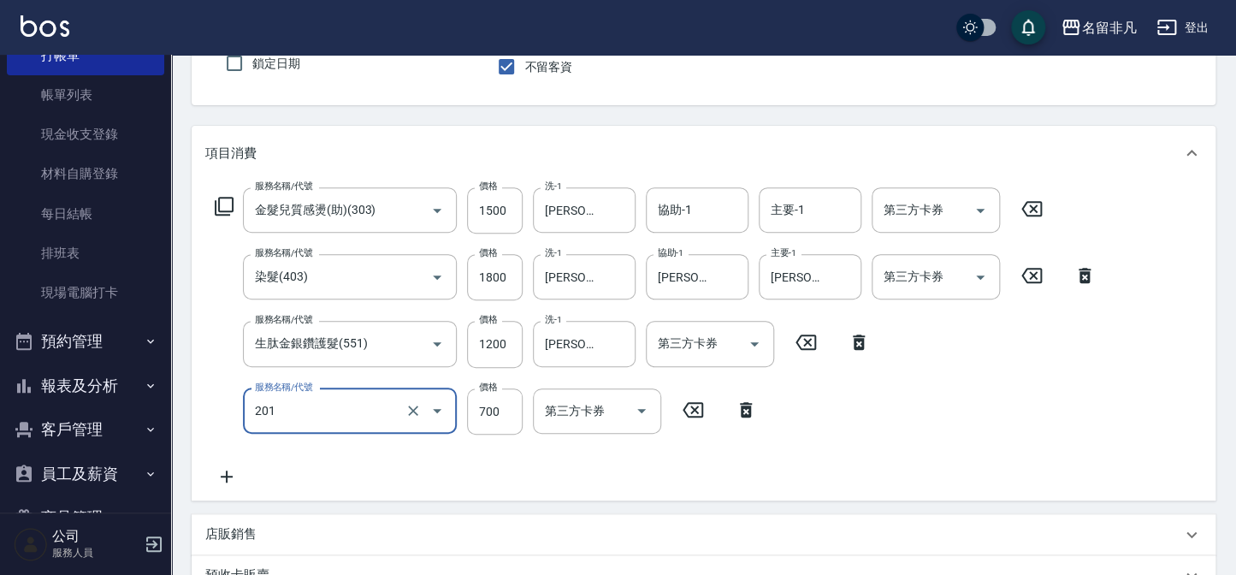
type input "洗+剪(201)"
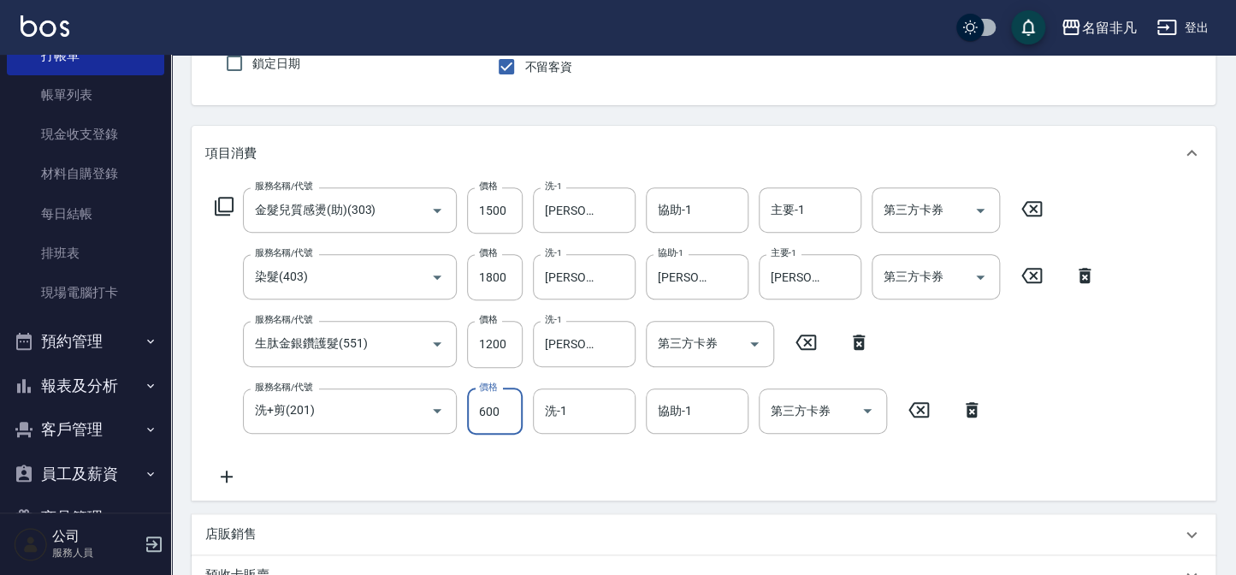
type input "600"
click at [523, 380] on div "服務名稱/代號 金髮兒質感燙(助)(303) 服務名稱/代號 價格 1500 價格 洗-1 [PERSON_NAME]-18 洗-1 協助-1 協助-1 主要…" at bounding box center [655, 336] width 901 height 299
click at [548, 392] on div "洗-1" at bounding box center [584, 410] width 103 height 45
type input "[PERSON_NAME]-18"
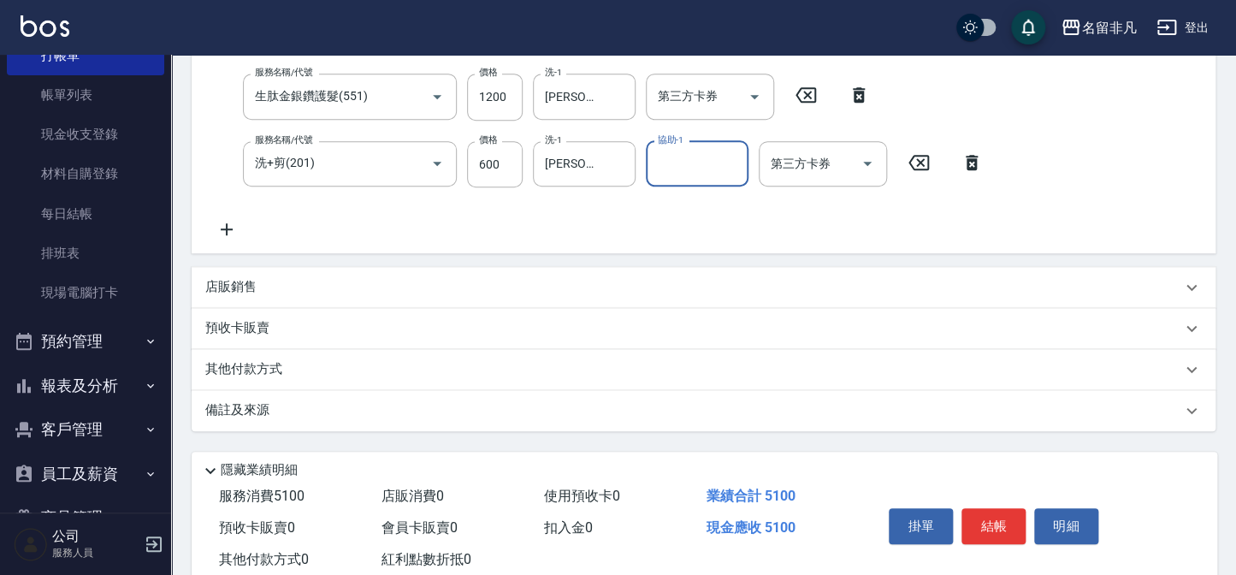
scroll to position [447, 0]
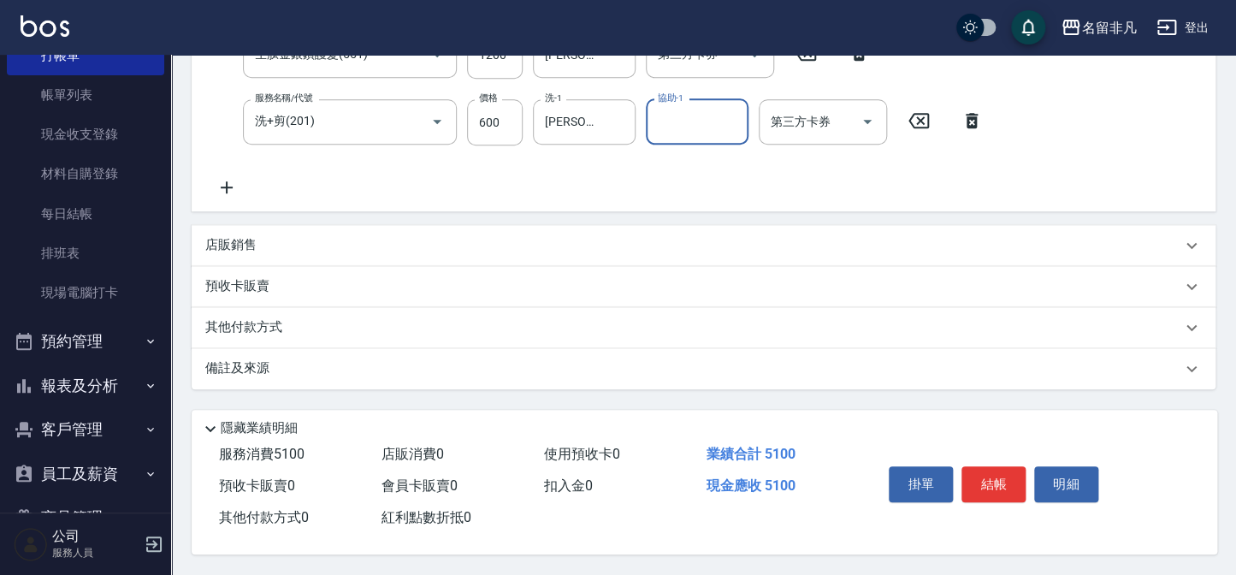
click at [231, 322] on p "其他付款方式" at bounding box center [248, 327] width 86 height 19
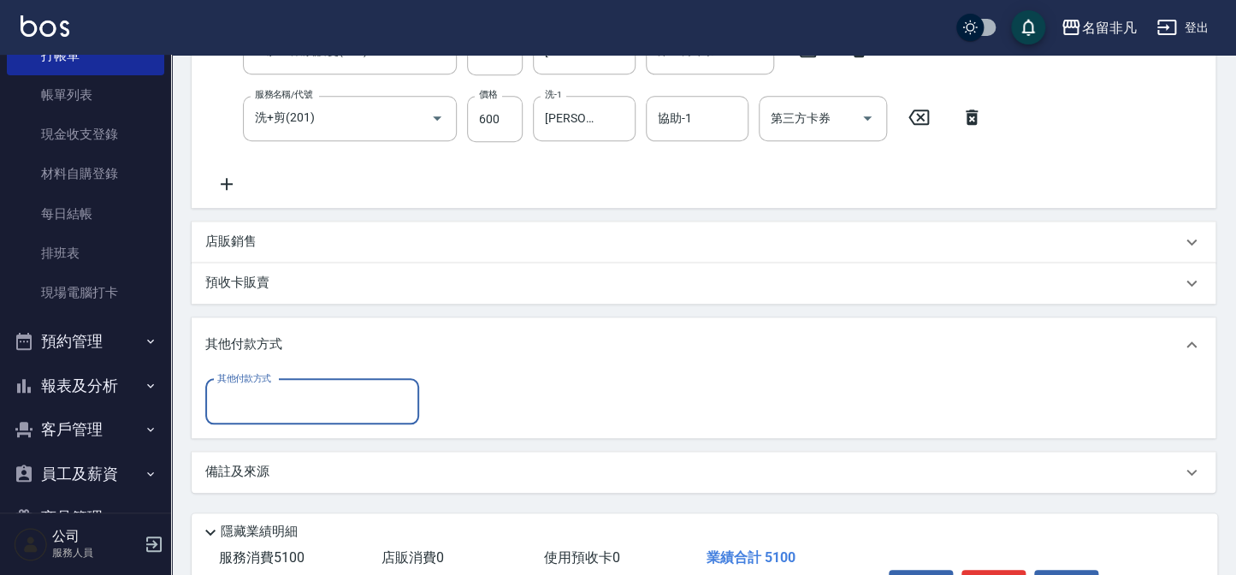
scroll to position [0, 0]
click at [260, 398] on input "其他付款方式" at bounding box center [312, 402] width 198 height 30
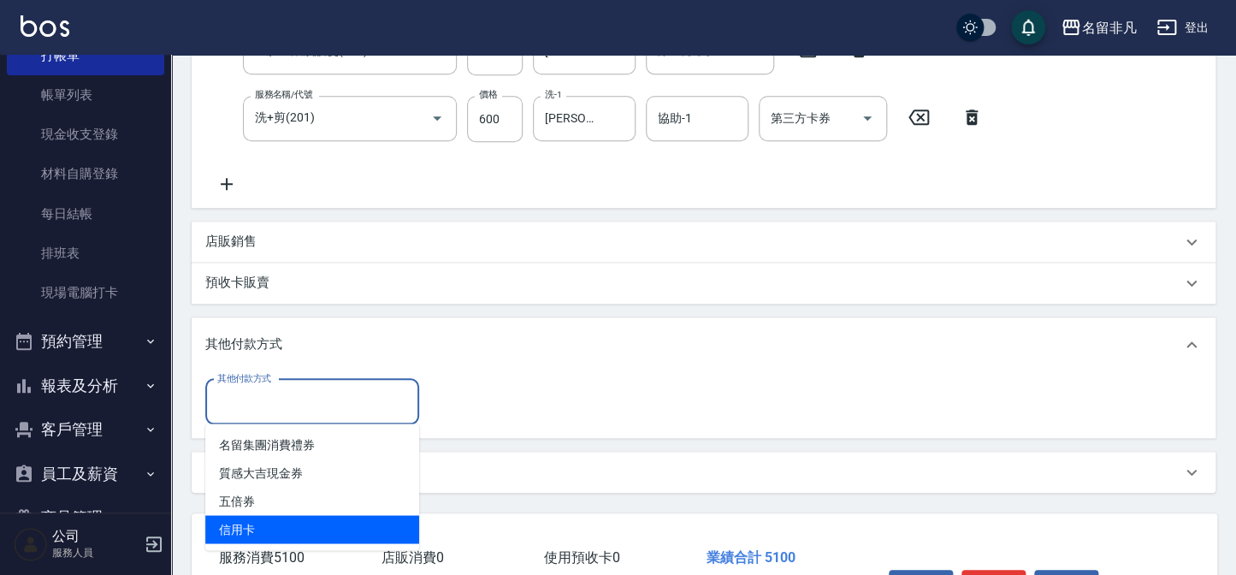
click at [276, 535] on span "信用卡" at bounding box center [312, 529] width 214 height 28
type input "信用卡"
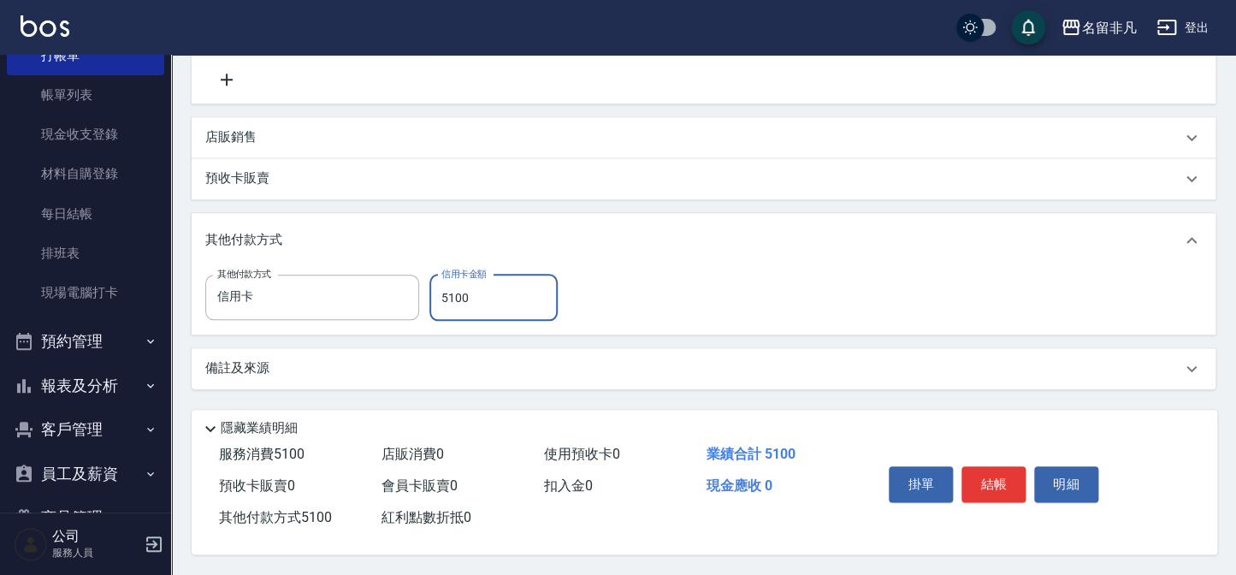
scroll to position [556, 0]
type input "5100"
click at [998, 497] on div "掛單 結帳 明細" at bounding box center [993, 486] width 223 height 54
click at [997, 487] on button "結帳" at bounding box center [993, 484] width 64 height 36
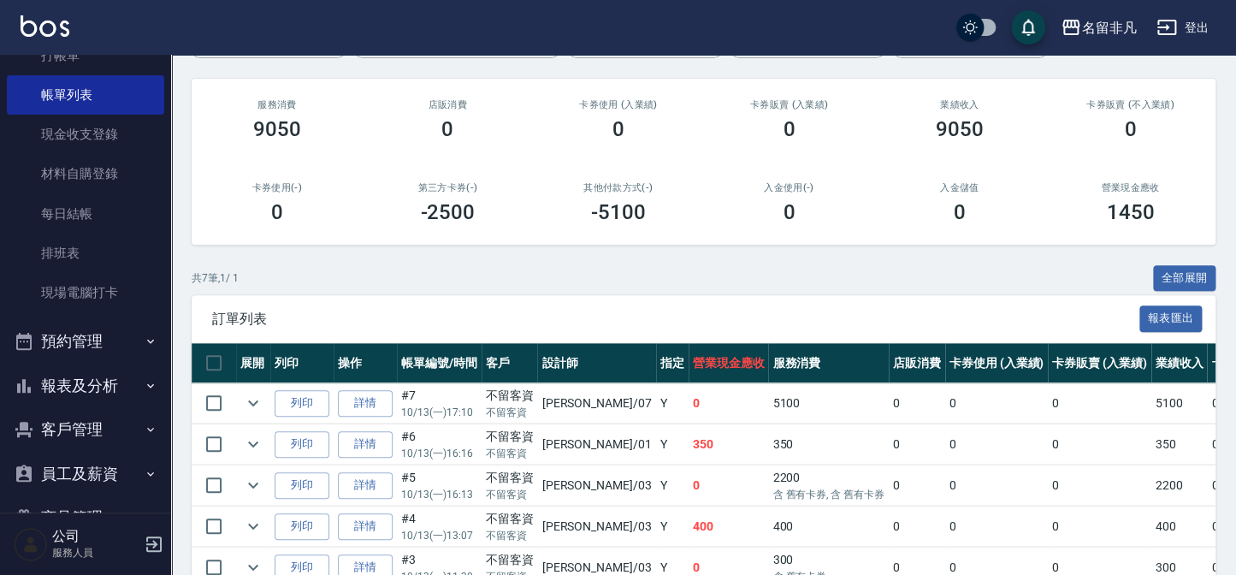
scroll to position [233, 0]
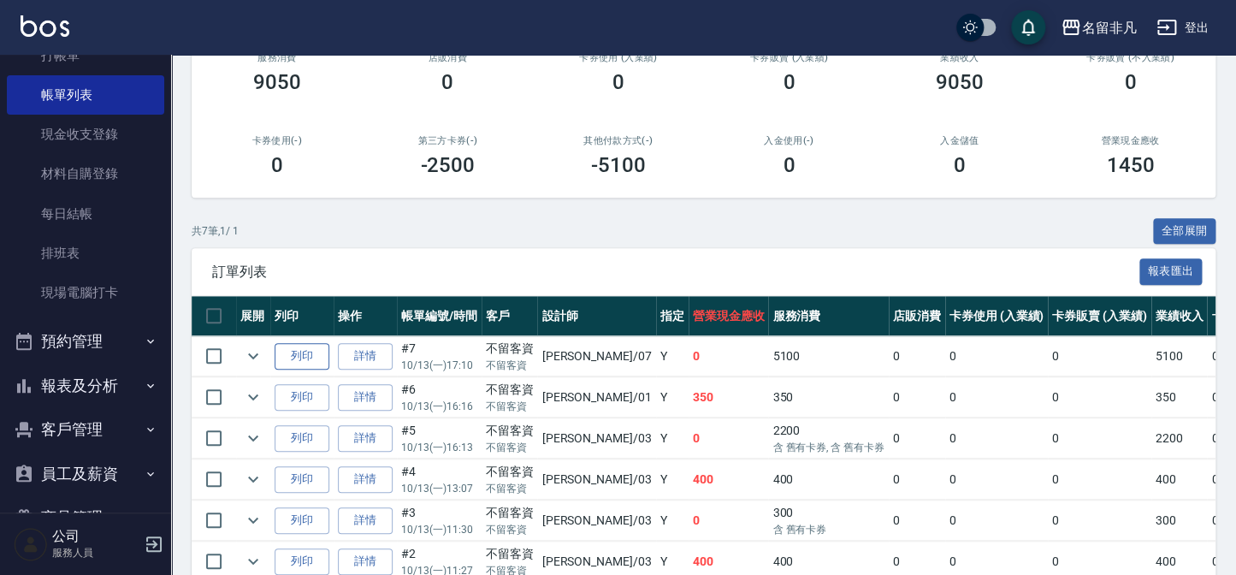
click at [285, 343] on button "列印" at bounding box center [302, 356] width 55 height 27
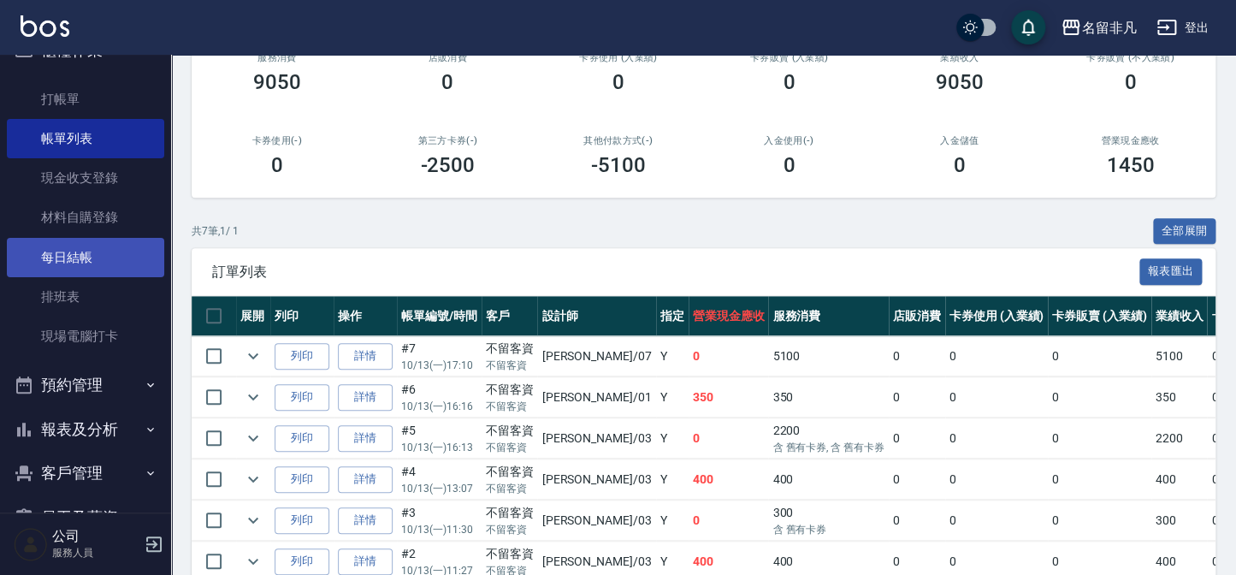
scroll to position [0, 0]
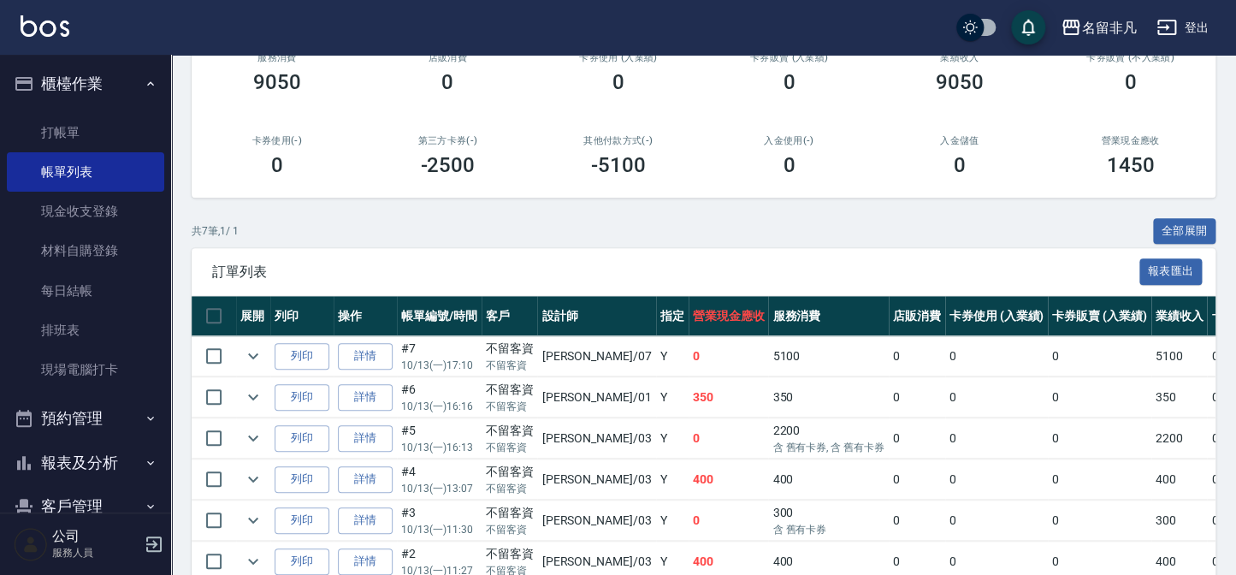
click at [62, 77] on button "櫃檯作業" at bounding box center [85, 84] width 157 height 44
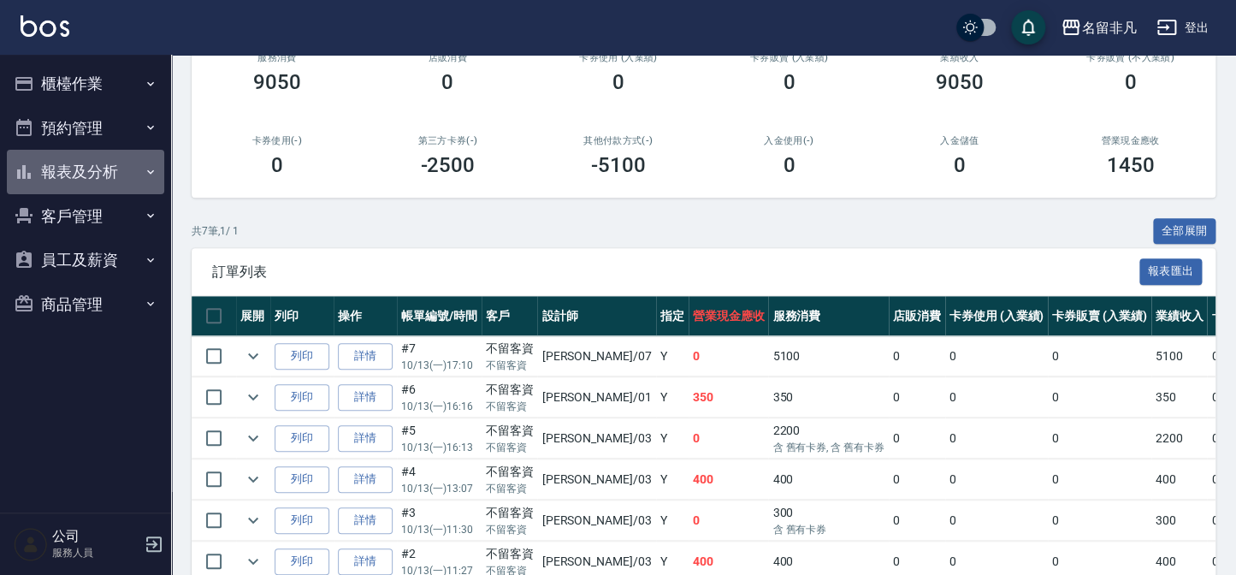
click at [62, 181] on button "報表及分析" at bounding box center [85, 172] width 157 height 44
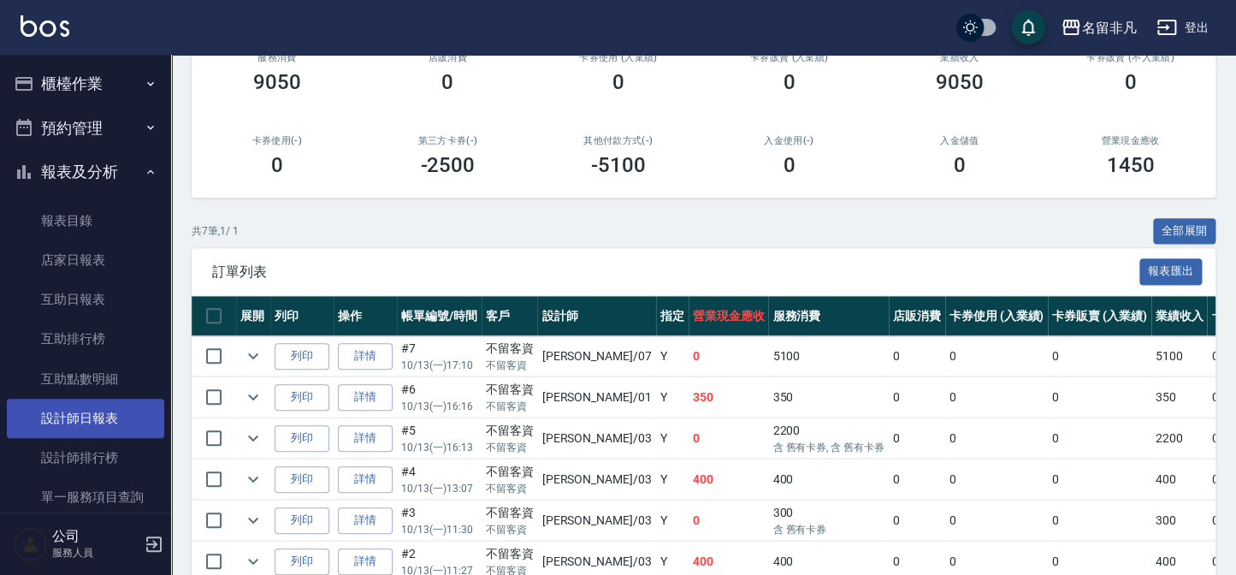
click at [81, 413] on link "設計師日報表" at bounding box center [85, 418] width 157 height 39
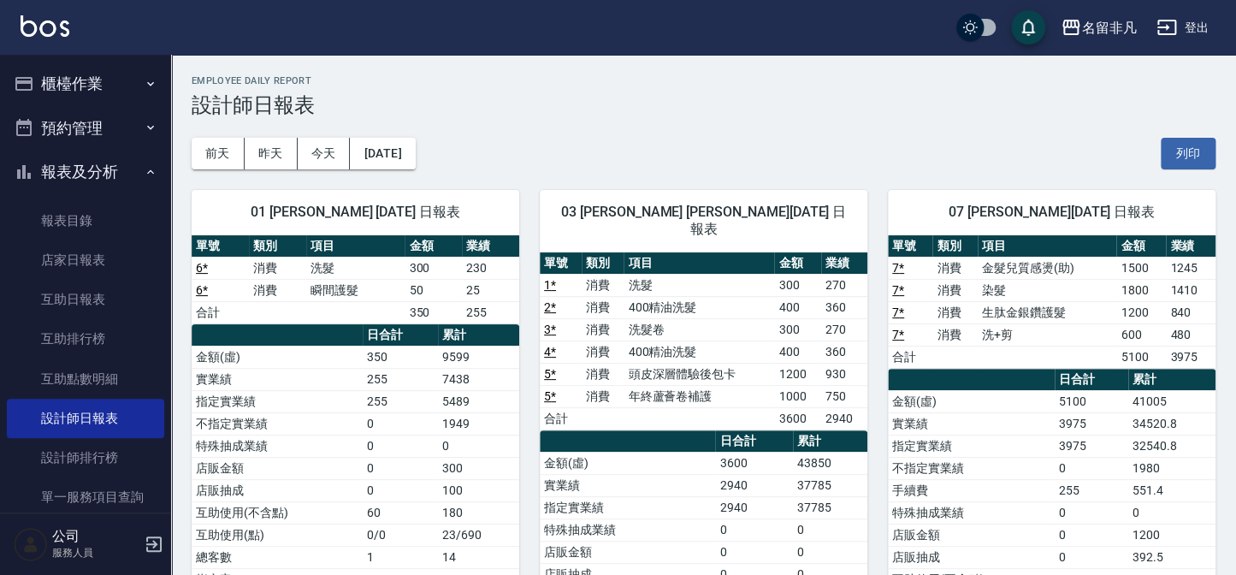
click at [78, 172] on button "報表及分析" at bounding box center [85, 172] width 157 height 44
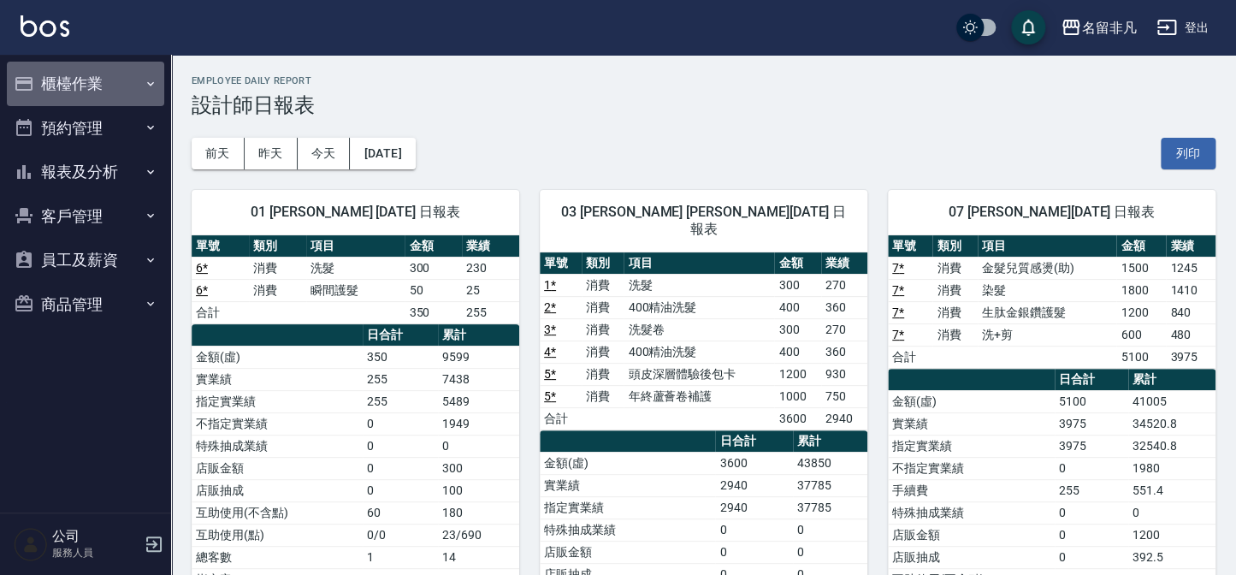
click at [76, 80] on button "櫃檯作業" at bounding box center [85, 84] width 157 height 44
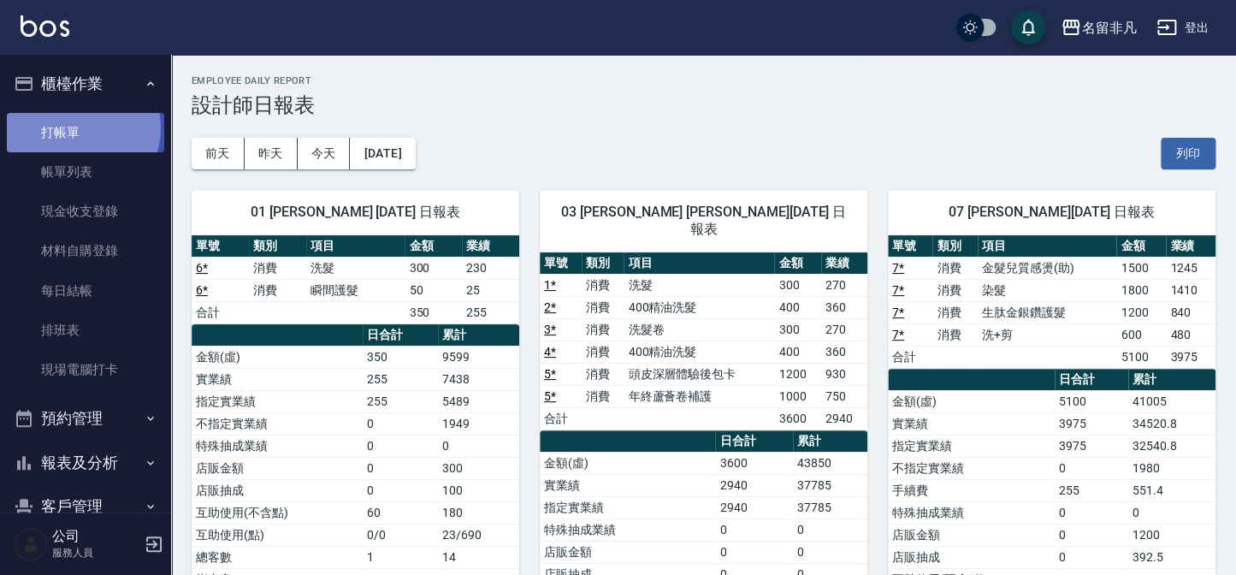
click at [79, 127] on link "打帳單" at bounding box center [85, 132] width 157 height 39
